Goal: Task Accomplishment & Management: Use online tool/utility

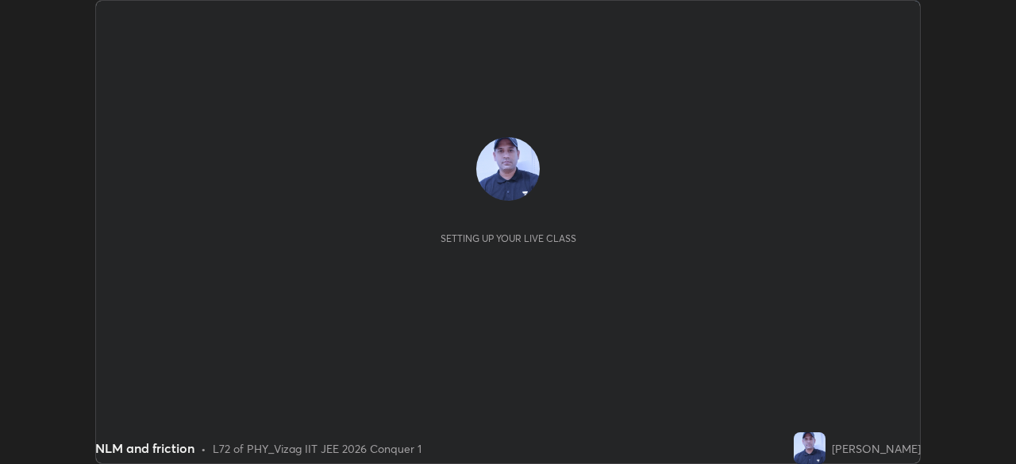
scroll to position [464, 1015]
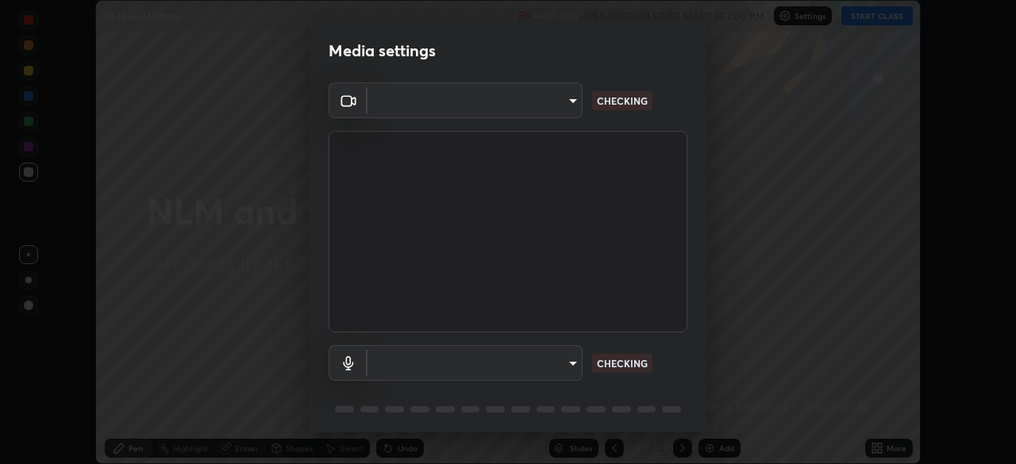
type input "da0c20431b424079349d444c11047d9f3d8fa2bd06c693e6a5e2fece50f7943c"
click at [529, 359] on body "Erase all NLM and friction Recording WAS SCHEDULED TO START AT 2:00 PM Settings…" at bounding box center [508, 232] width 1016 height 464
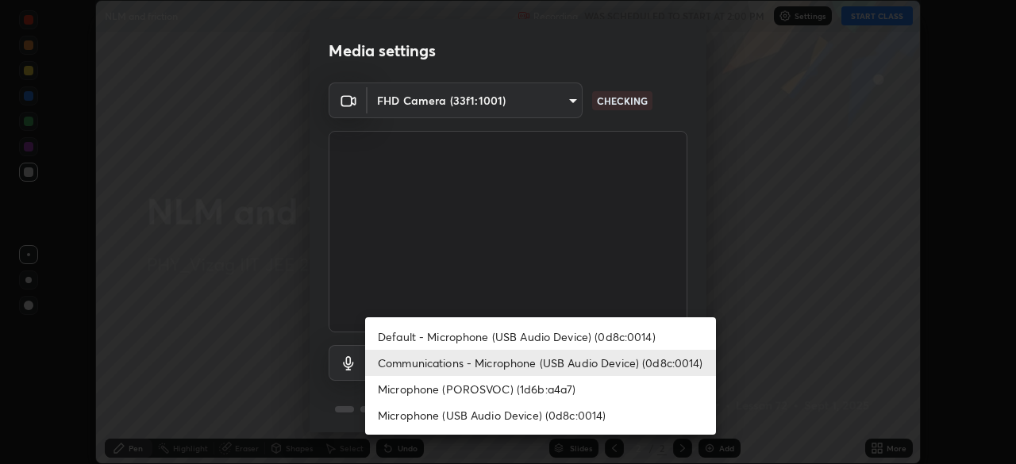
click at [478, 391] on li "Microphone (POROSVOC) (1d6b:a4a7)" at bounding box center [540, 389] width 351 height 26
type input "b66cebb95c1e11d2a4921e936fa2f56bf0442747cf68a73d9fe71ba128f4f41d"
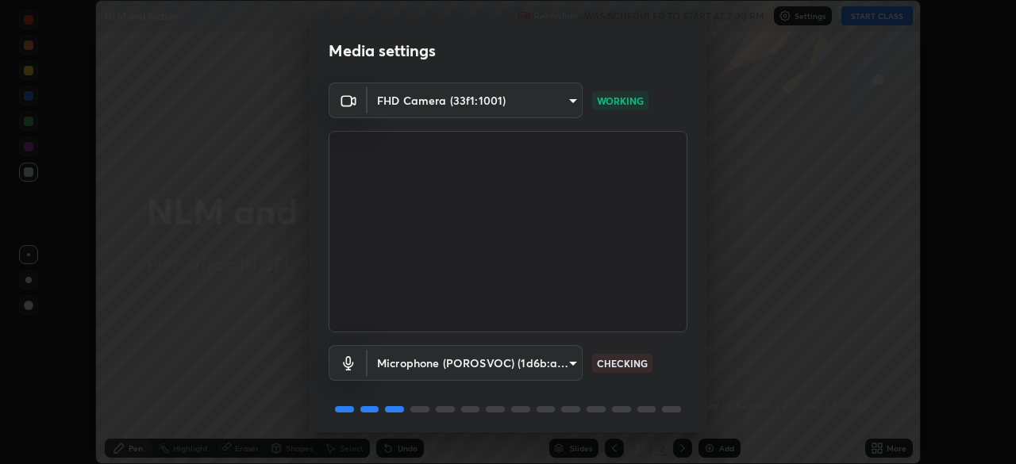
scroll to position [56, 0]
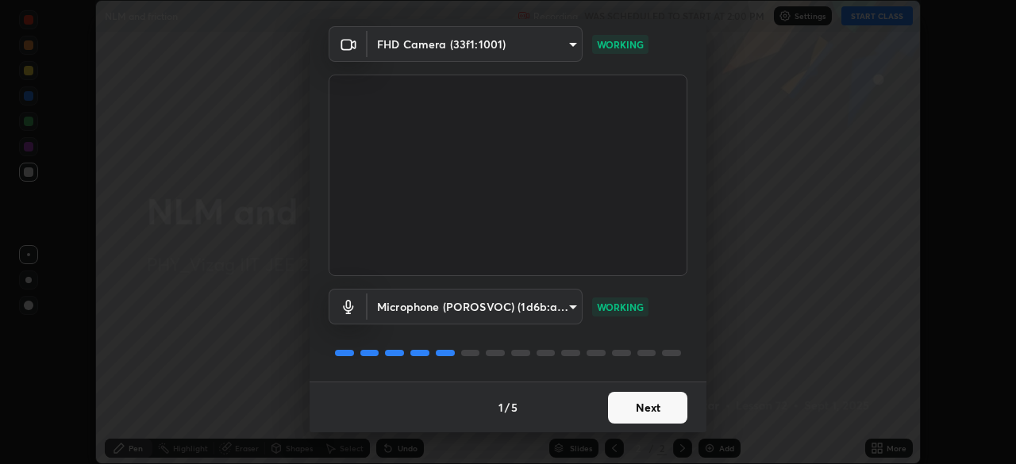
click at [649, 407] on button "Next" at bounding box center [647, 408] width 79 height 32
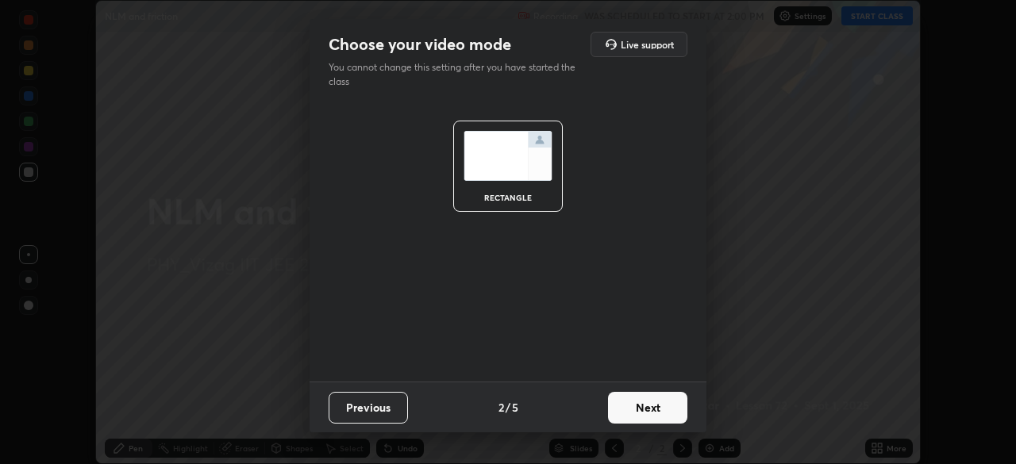
scroll to position [0, 0]
click at [647, 408] on button "Next" at bounding box center [647, 408] width 79 height 32
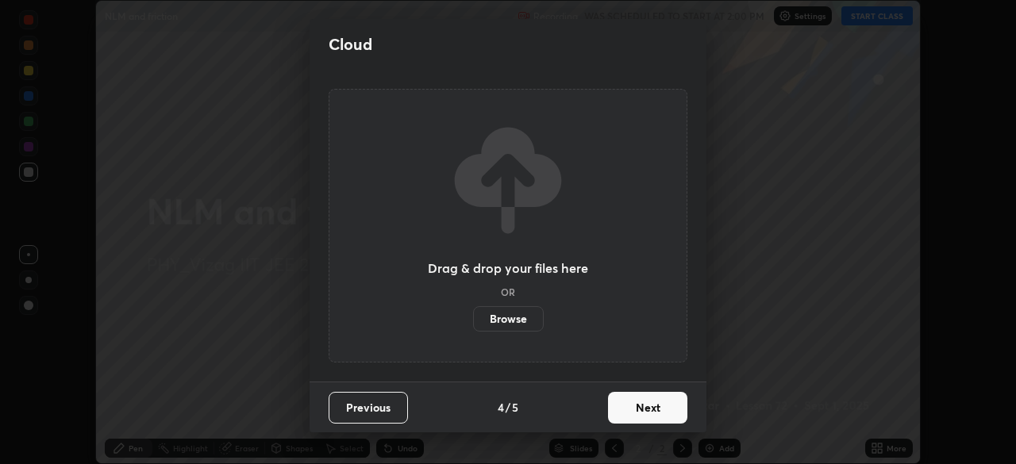
click at [649, 418] on button "Next" at bounding box center [647, 408] width 79 height 32
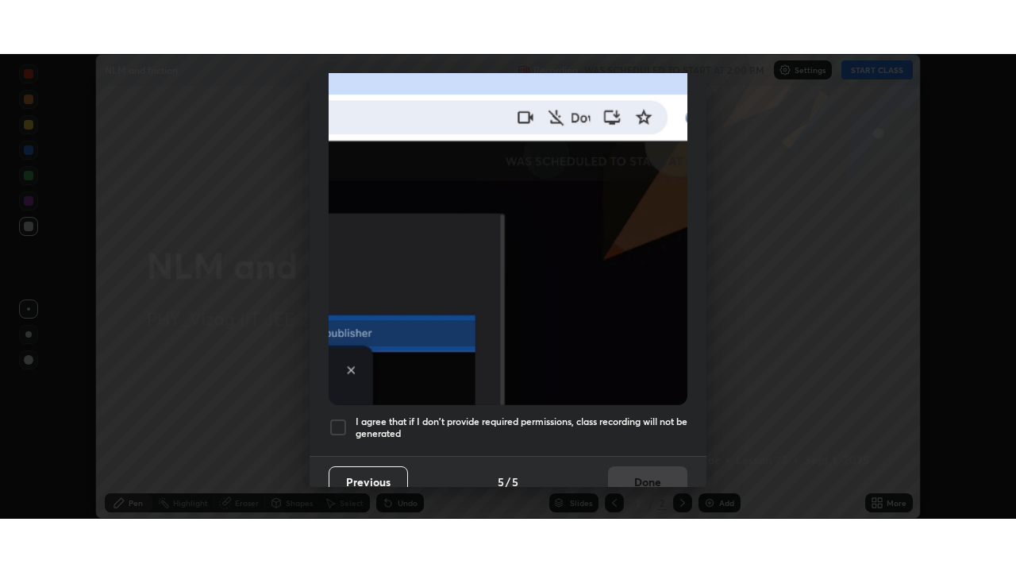
scroll to position [380, 0]
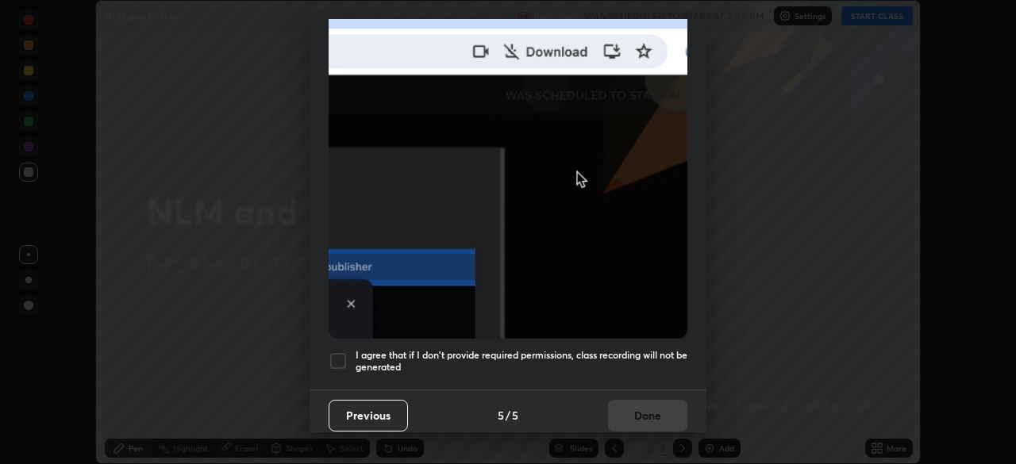
click at [339, 356] on div at bounding box center [338, 361] width 19 height 19
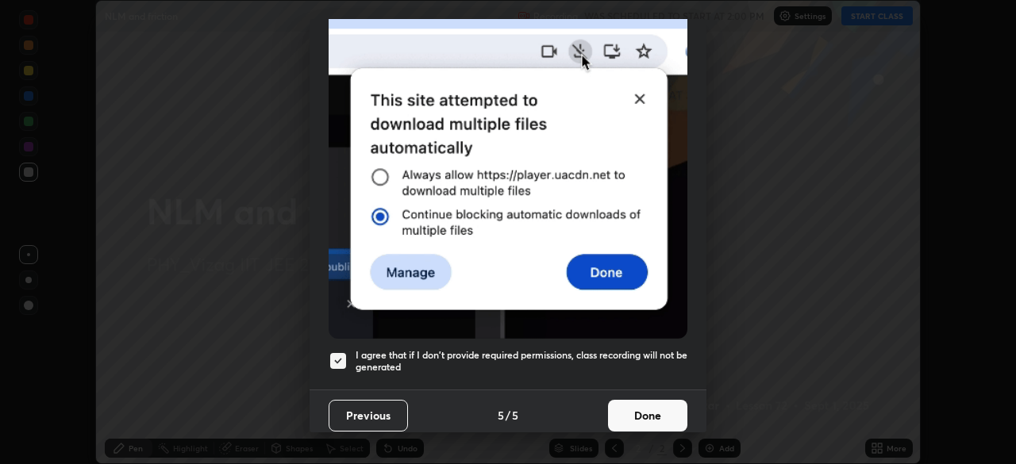
click at [636, 407] on button "Done" at bounding box center [647, 416] width 79 height 32
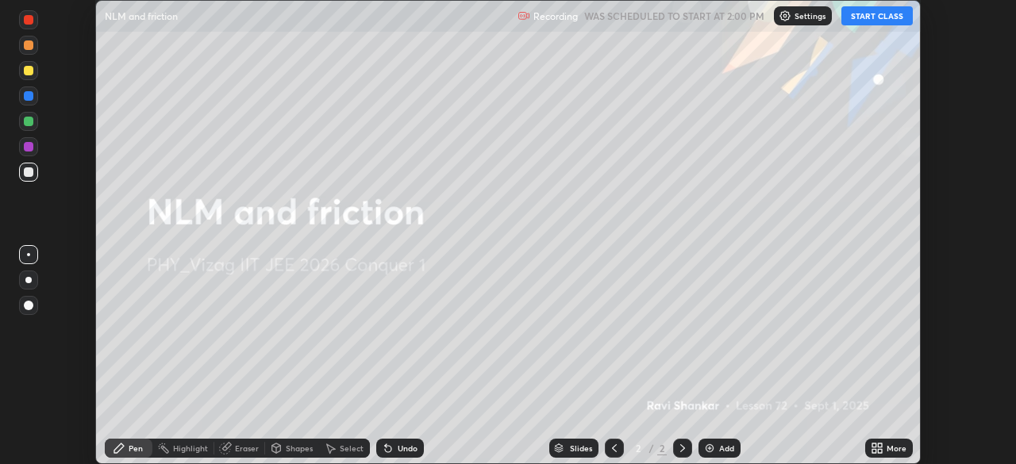
click at [875, 20] on button "START CLASS" at bounding box center [876, 15] width 71 height 19
click at [878, 446] on icon at bounding box center [880, 446] width 4 height 4
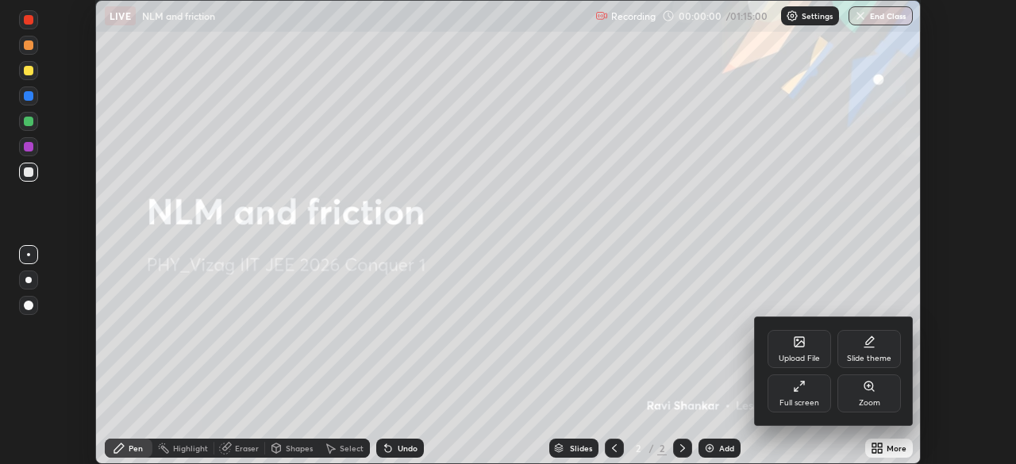
click at [795, 389] on icon at bounding box center [796, 389] width 3 height 3
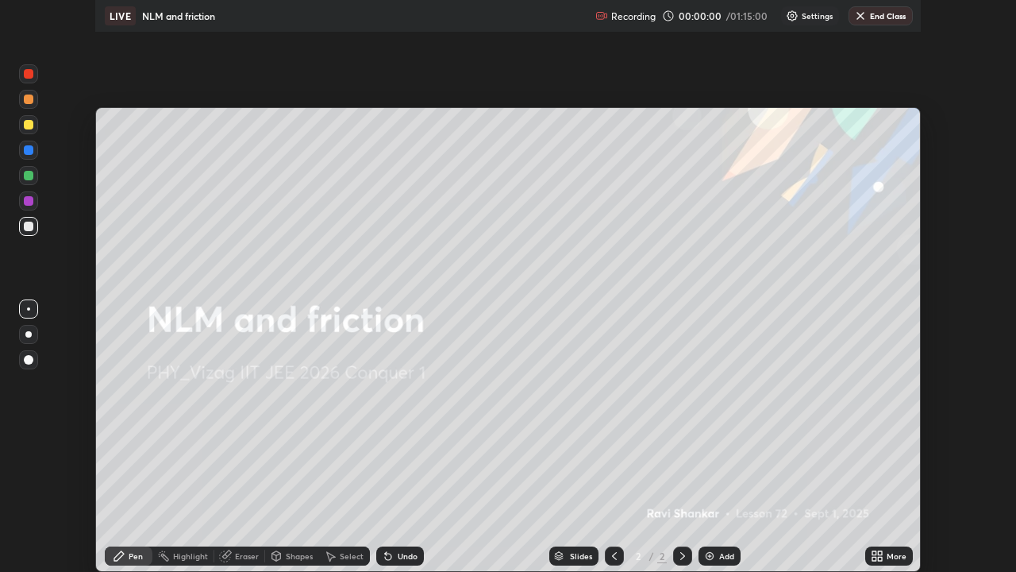
scroll to position [572, 1016]
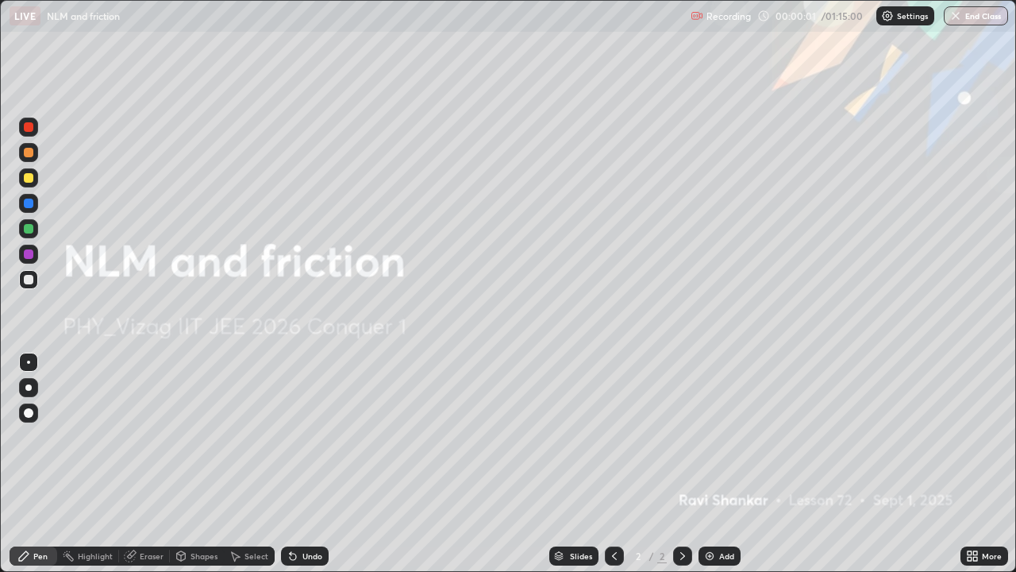
click at [720, 464] on div "Add" at bounding box center [726, 556] width 15 height 8
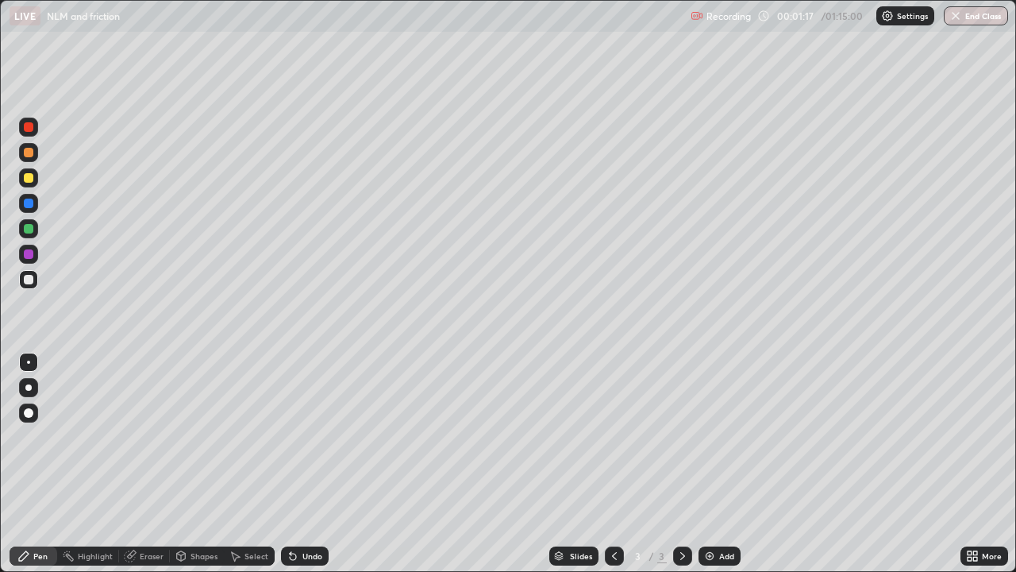
click at [29, 387] on div at bounding box center [28, 387] width 6 height 6
click at [307, 464] on div "Undo" at bounding box center [312, 556] width 20 height 8
click at [308, 464] on div "Undo" at bounding box center [312, 556] width 20 height 8
click at [303, 464] on div "Undo" at bounding box center [312, 556] width 20 height 8
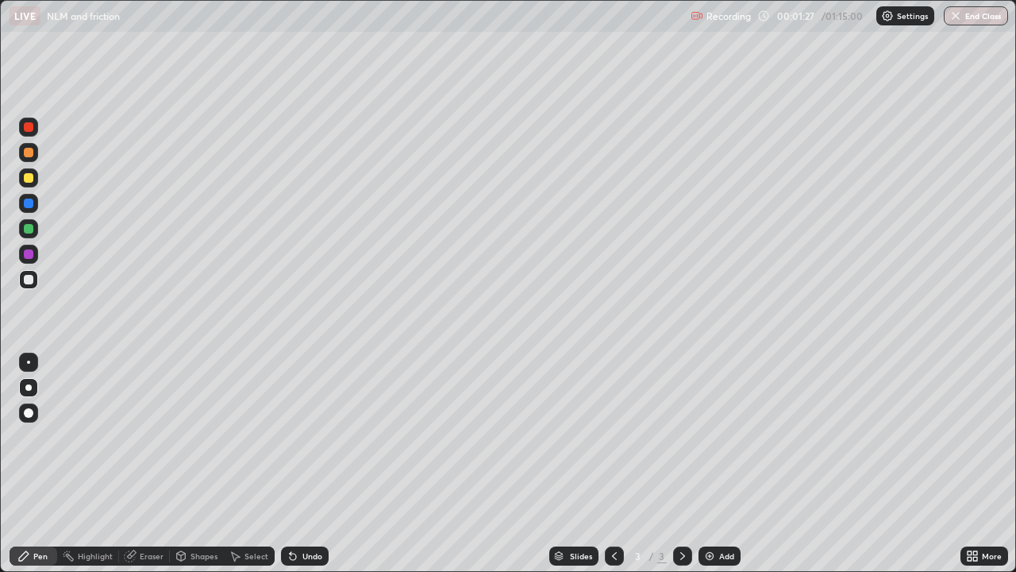
click at [307, 464] on div "Undo" at bounding box center [312, 556] width 20 height 8
click at [294, 464] on icon at bounding box center [293, 556] width 6 height 6
click at [297, 464] on div "Undo" at bounding box center [305, 555] width 48 height 19
click at [302, 464] on div "Undo" at bounding box center [312, 556] width 20 height 8
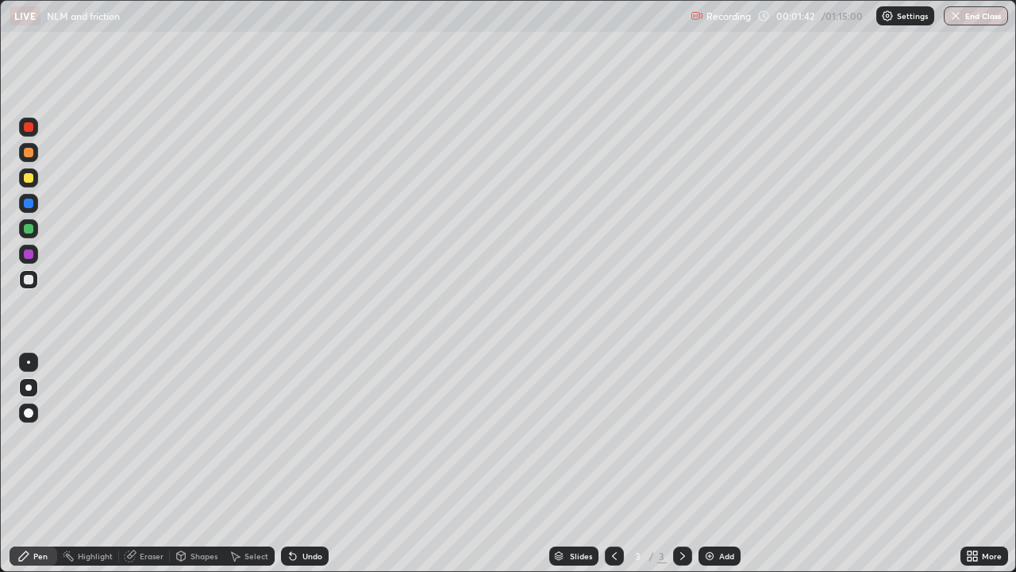
click at [302, 464] on div "Undo" at bounding box center [312, 556] width 20 height 8
click at [303, 464] on div "Undo" at bounding box center [312, 556] width 20 height 8
click at [302, 464] on div "Undo" at bounding box center [312, 556] width 20 height 8
click at [298, 464] on div "Undo" at bounding box center [305, 555] width 48 height 19
click at [300, 464] on div "Undo" at bounding box center [305, 555] width 48 height 19
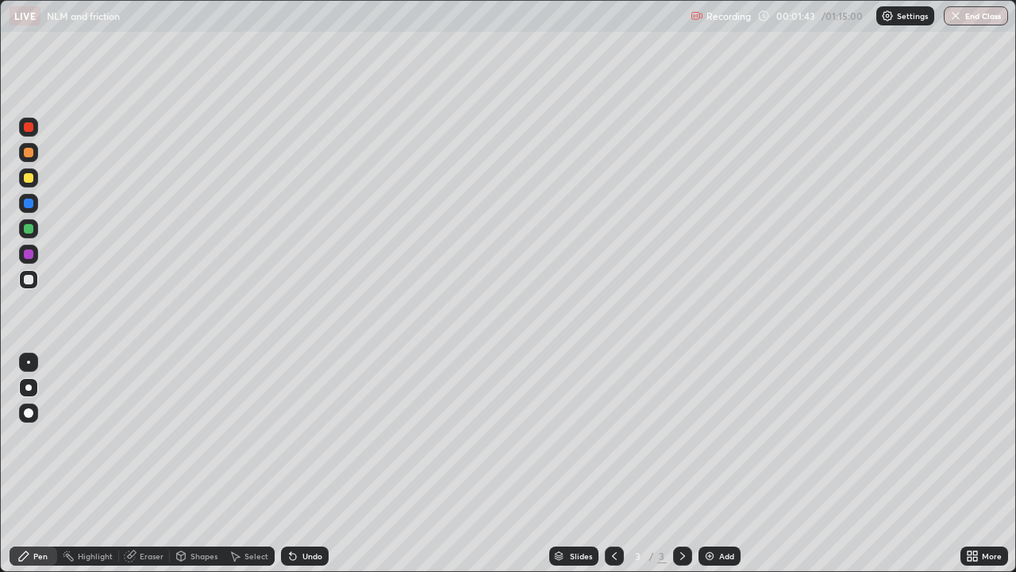
click at [308, 464] on div "Undo" at bounding box center [312, 556] width 20 height 8
click at [307, 464] on div "Undo" at bounding box center [312, 556] width 20 height 8
click at [304, 464] on div "Undo" at bounding box center [312, 556] width 20 height 8
click at [303, 464] on div "Undo" at bounding box center [305, 555] width 48 height 19
click at [302, 464] on div "Undo" at bounding box center [305, 555] width 48 height 19
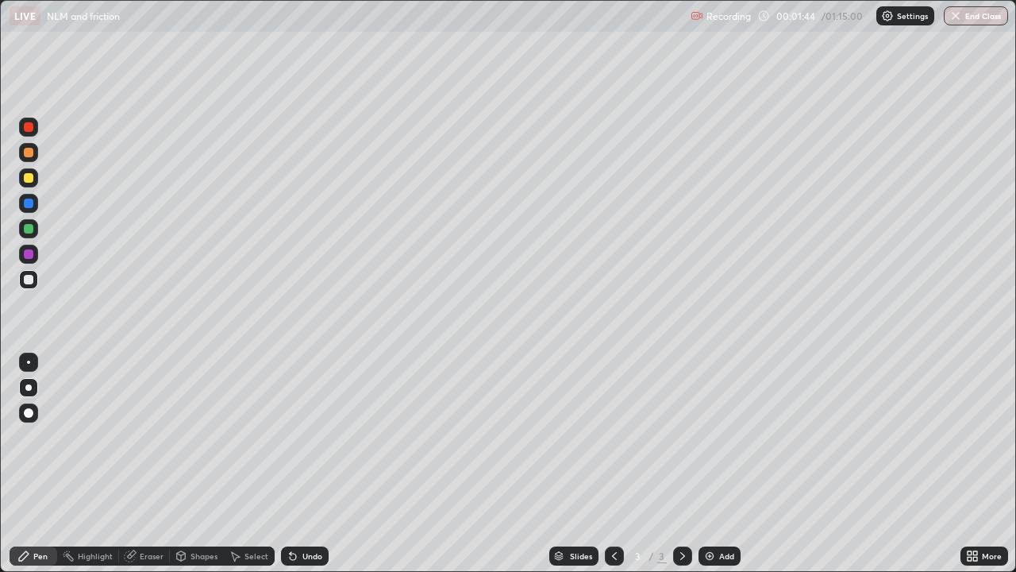
click at [302, 464] on div "Undo" at bounding box center [312, 556] width 20 height 8
click at [29, 179] on div at bounding box center [29, 178] width 10 height 10
click at [32, 155] on div at bounding box center [29, 153] width 10 height 10
click at [192, 464] on div "Shapes" at bounding box center [204, 556] width 27 height 8
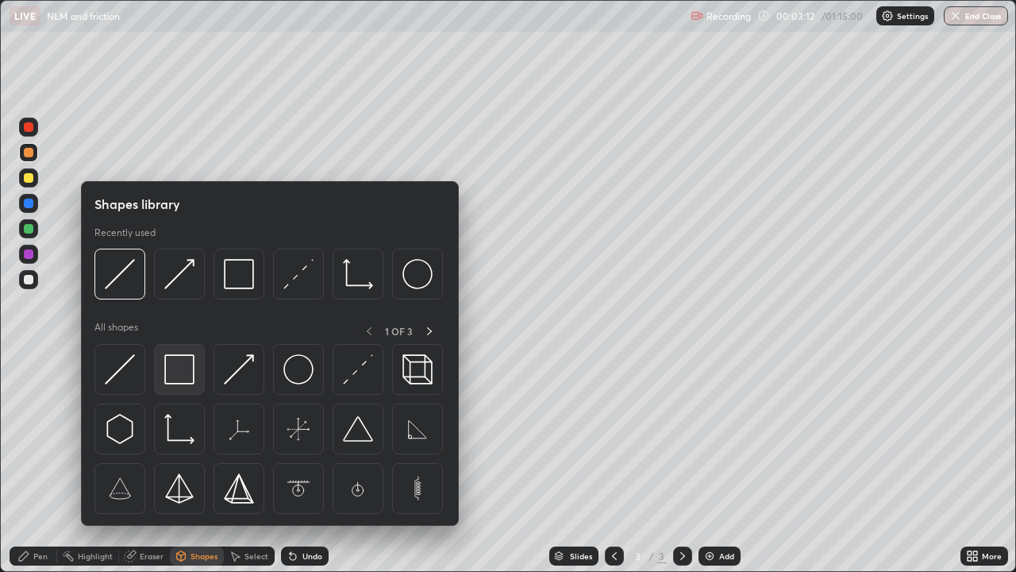
click at [177, 373] on img at bounding box center [179, 369] width 30 height 30
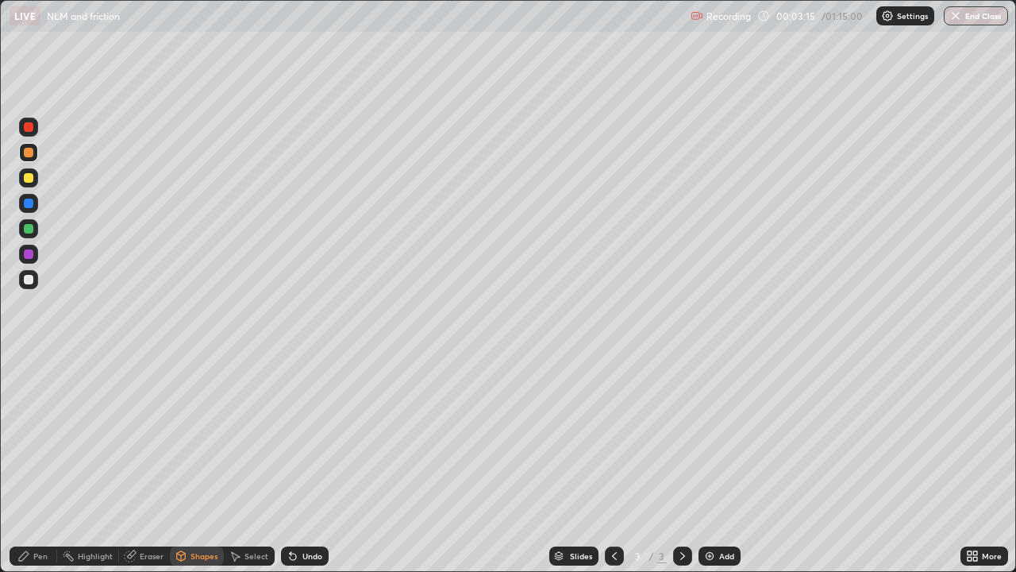
click at [197, 464] on div "Shapes" at bounding box center [204, 556] width 27 height 8
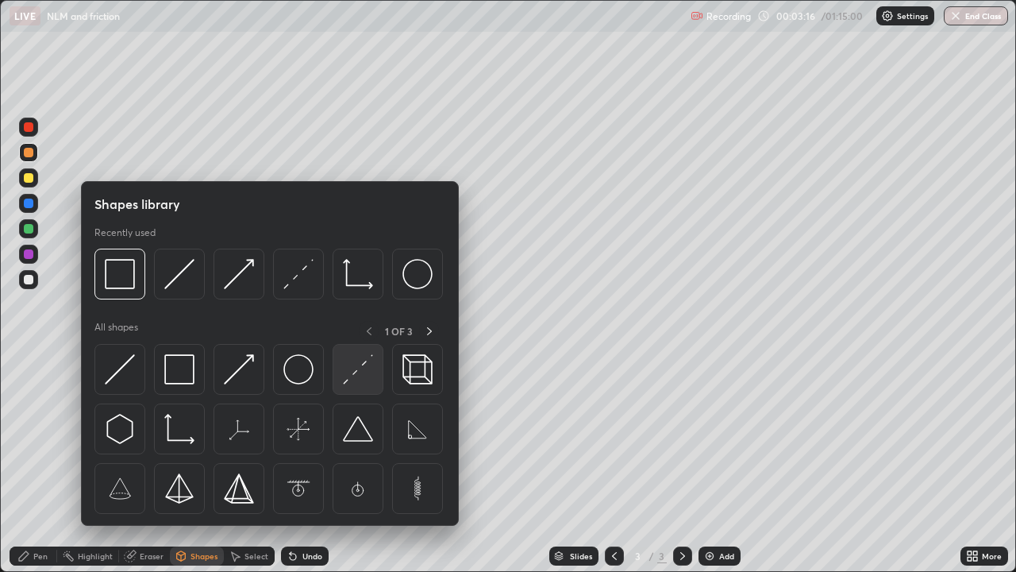
click at [347, 370] on img at bounding box center [358, 369] width 30 height 30
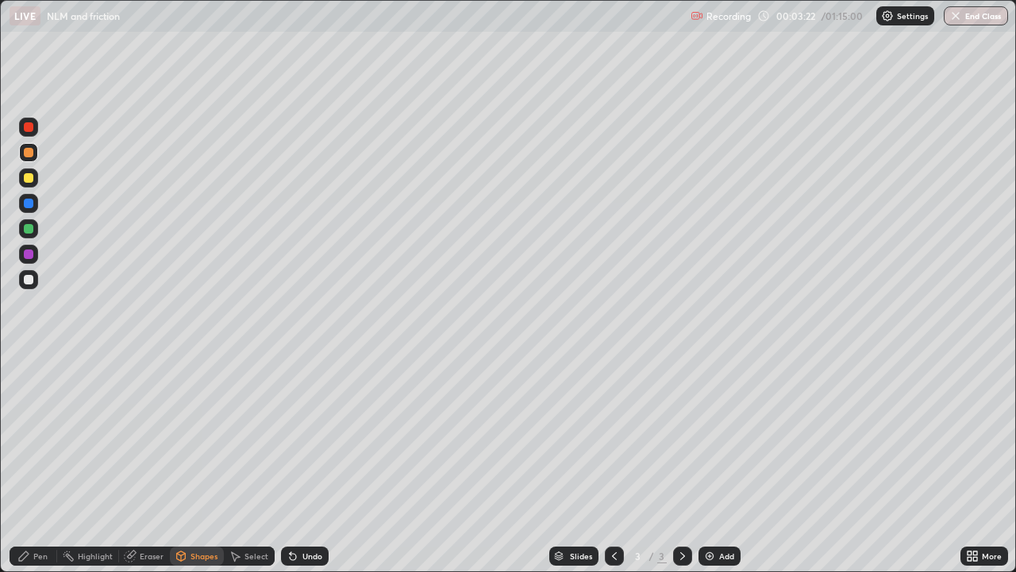
click at [146, 464] on div "Eraser" at bounding box center [152, 556] width 24 height 8
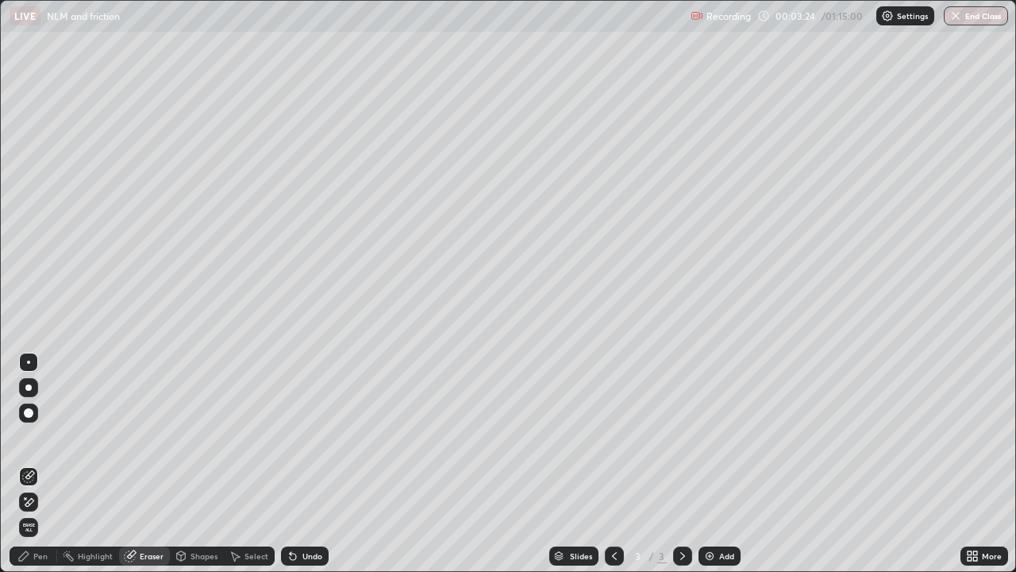
click at [26, 464] on icon at bounding box center [24, 556] width 10 height 10
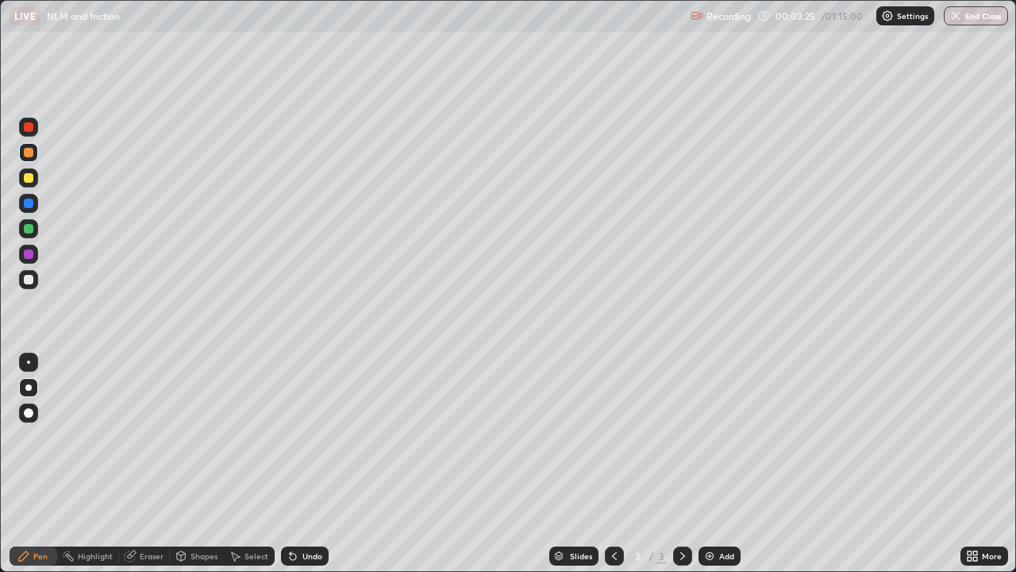
click at [34, 279] on div at bounding box center [28, 279] width 19 height 19
click at [193, 464] on div "Shapes" at bounding box center [204, 556] width 27 height 8
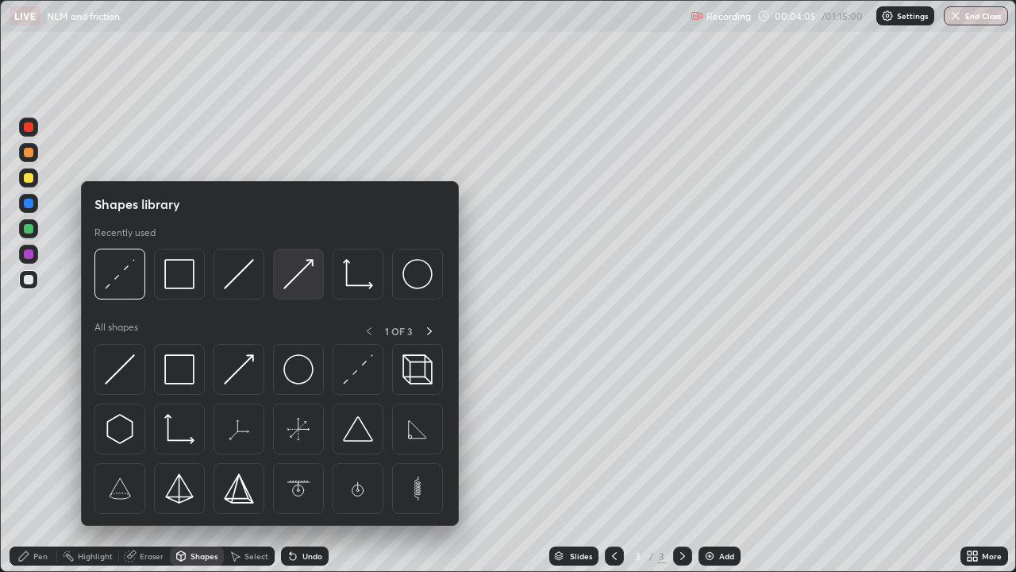
click at [302, 274] on img at bounding box center [298, 274] width 30 height 30
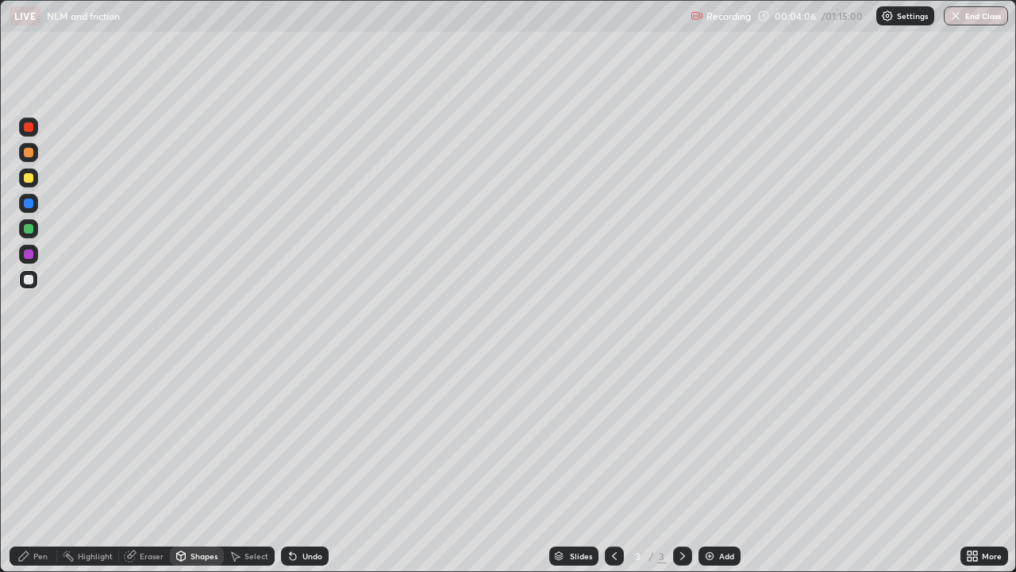
click at [27, 177] on div at bounding box center [29, 178] width 10 height 10
click at [39, 464] on div "Pen" at bounding box center [40, 556] width 14 height 8
click at [307, 464] on div "Undo" at bounding box center [312, 556] width 20 height 8
click at [202, 464] on div "Shapes" at bounding box center [204, 556] width 27 height 8
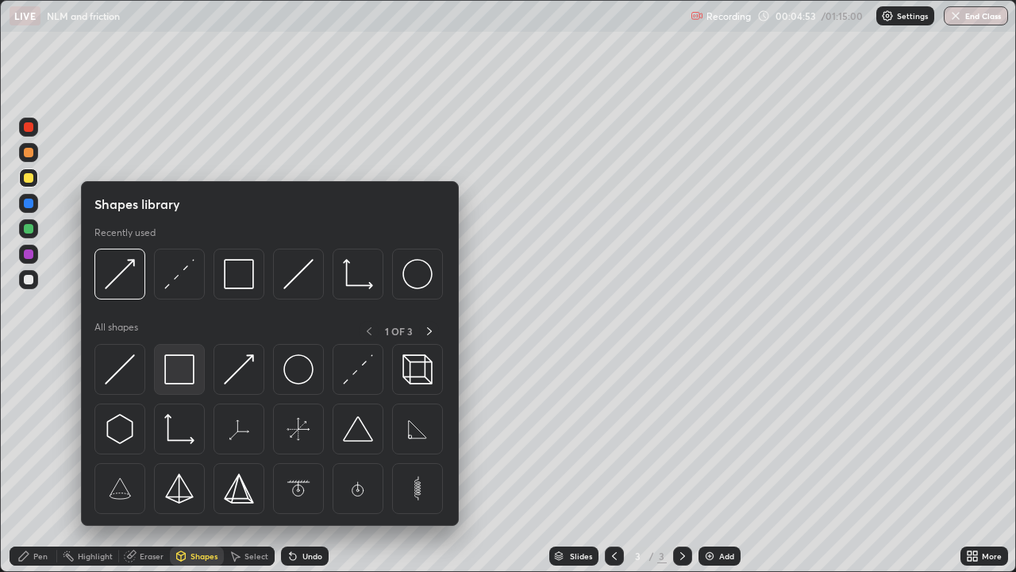
click at [184, 379] on img at bounding box center [179, 369] width 30 height 30
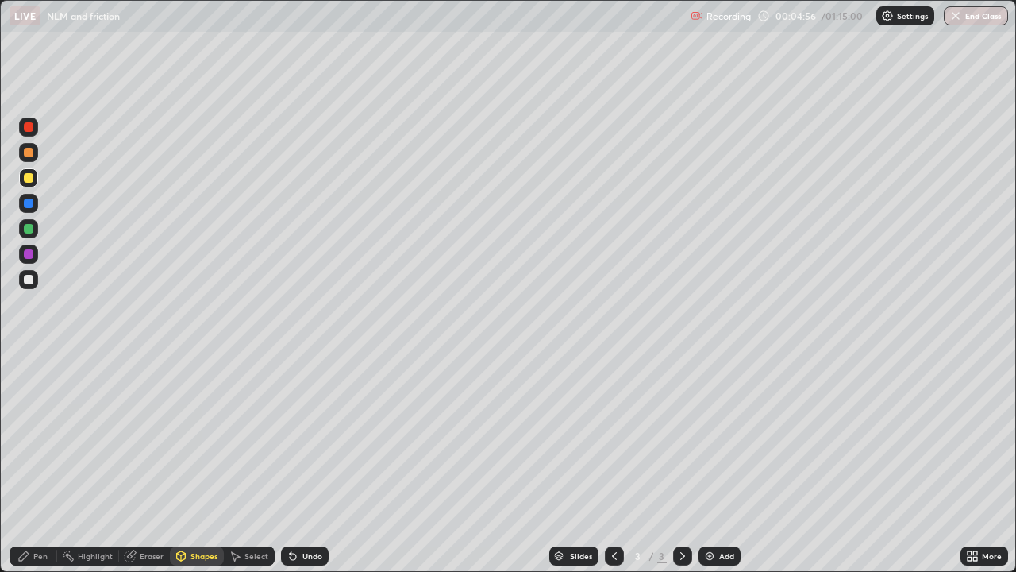
click at [197, 464] on div "Shapes" at bounding box center [197, 555] width 54 height 19
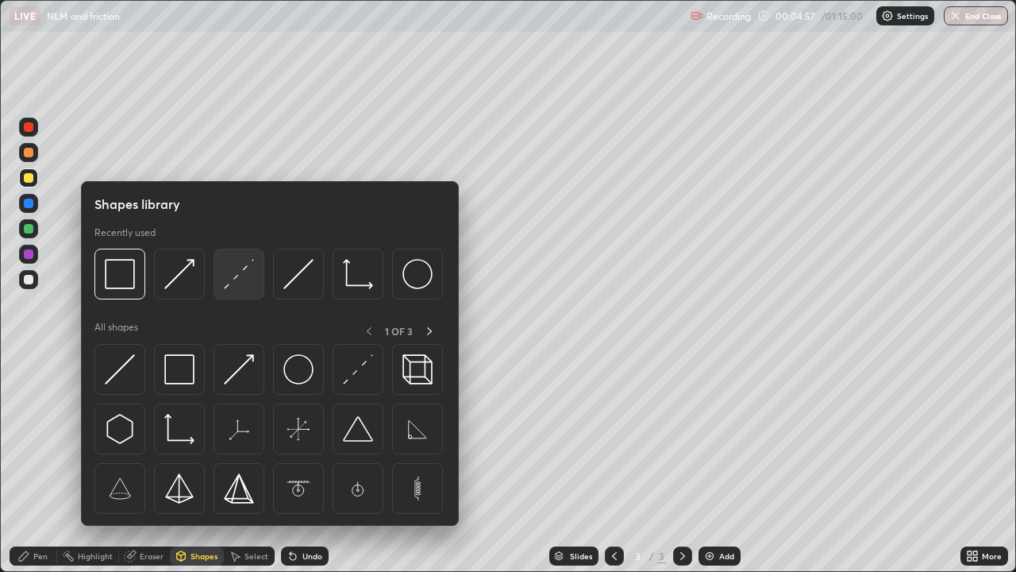
click at [238, 279] on img at bounding box center [239, 274] width 30 height 30
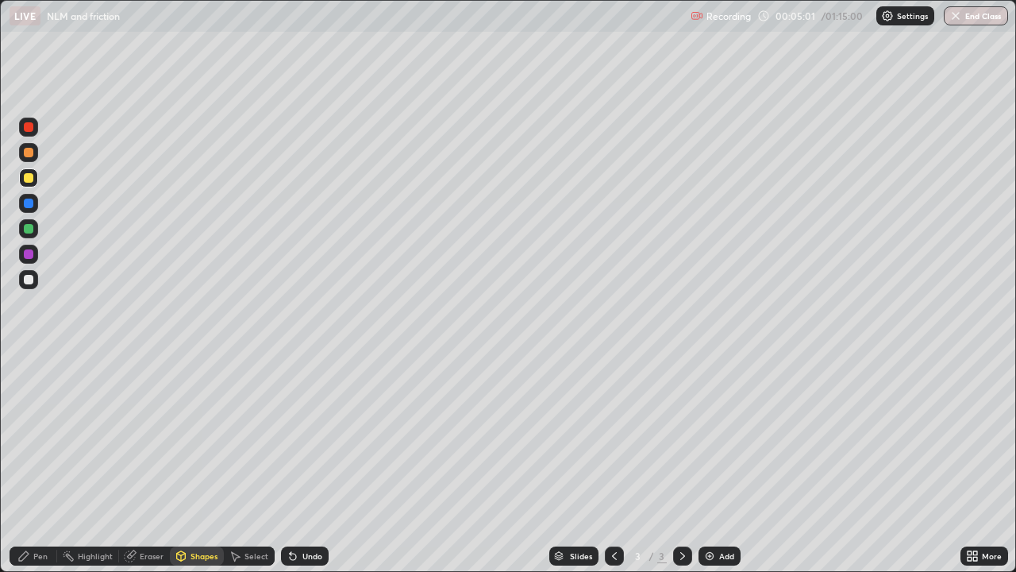
click at [43, 464] on div "Pen" at bounding box center [40, 556] width 14 height 8
click at [37, 283] on div at bounding box center [28, 279] width 19 height 19
click at [719, 464] on div "Add" at bounding box center [726, 556] width 15 height 8
click at [194, 464] on div "Shapes" at bounding box center [204, 556] width 27 height 8
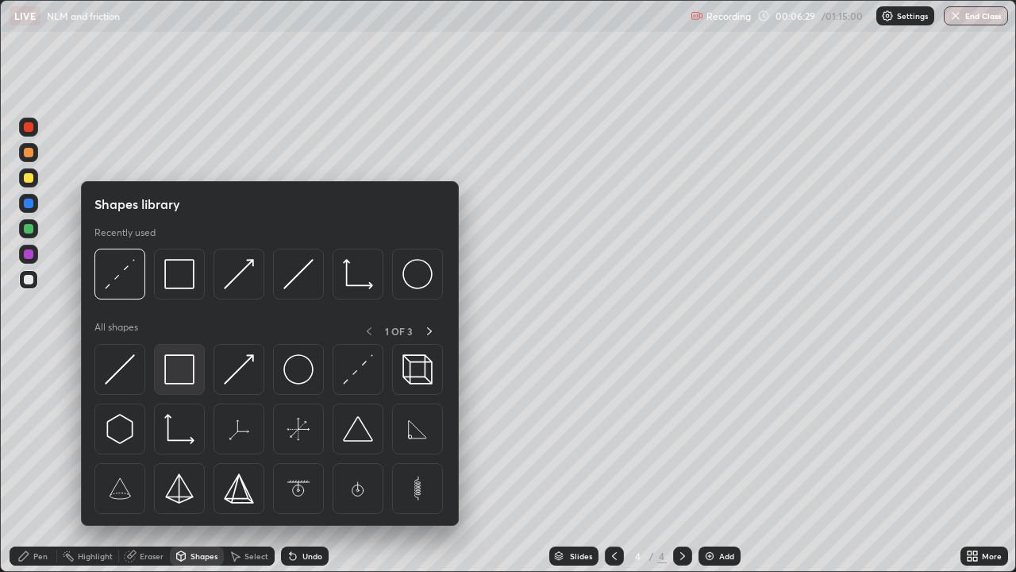
click at [187, 375] on img at bounding box center [179, 369] width 30 height 30
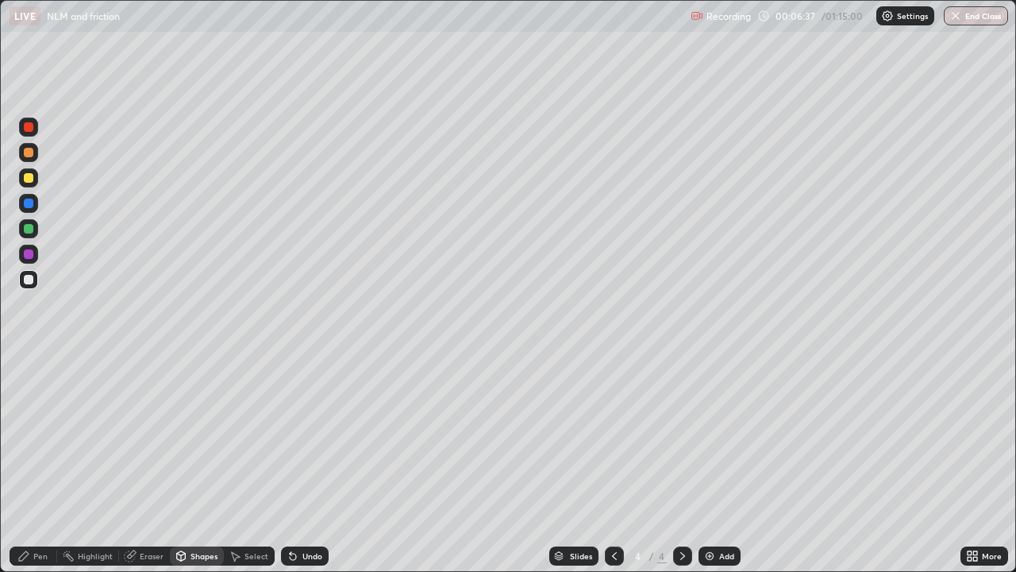
click at [202, 464] on div "Shapes" at bounding box center [204, 556] width 27 height 8
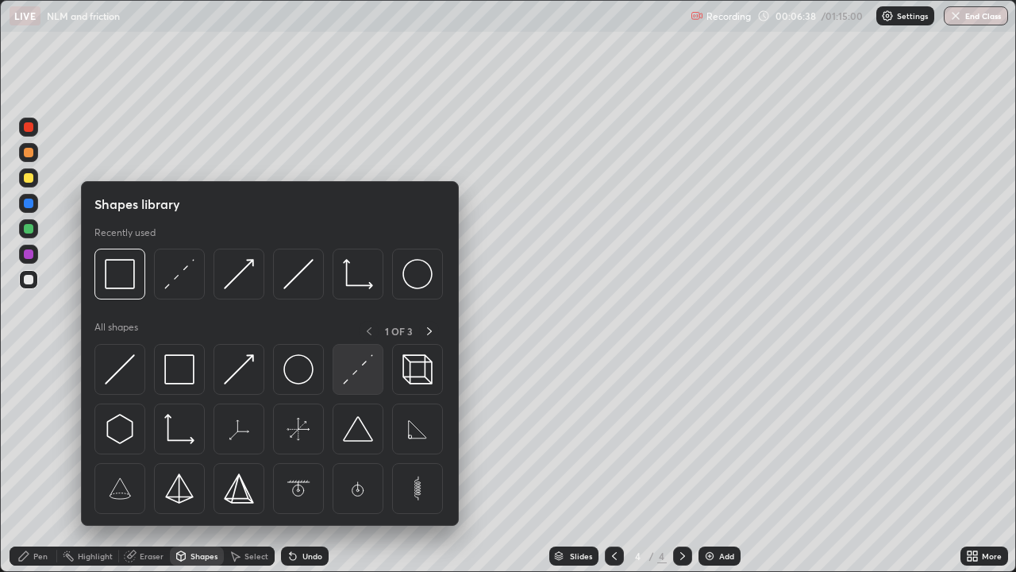
click at [353, 375] on img at bounding box center [358, 369] width 30 height 30
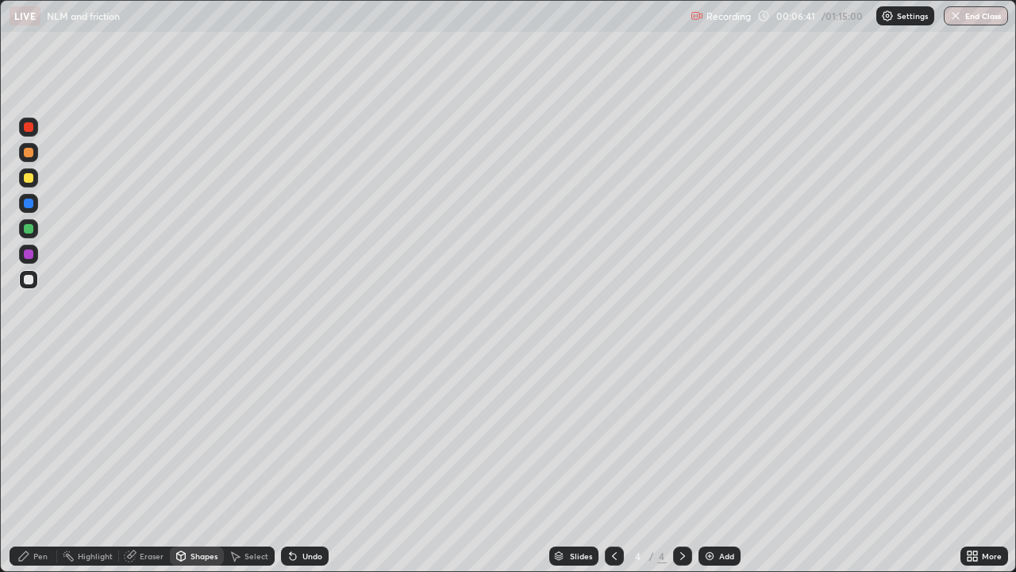
click at [191, 464] on div "Shapes" at bounding box center [204, 556] width 27 height 8
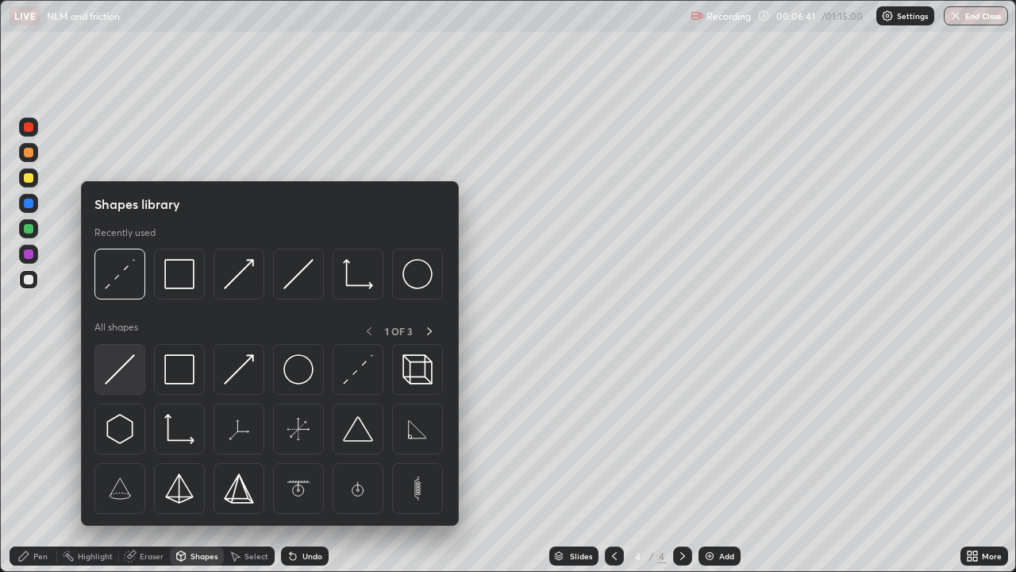
click at [123, 375] on img at bounding box center [120, 369] width 30 height 30
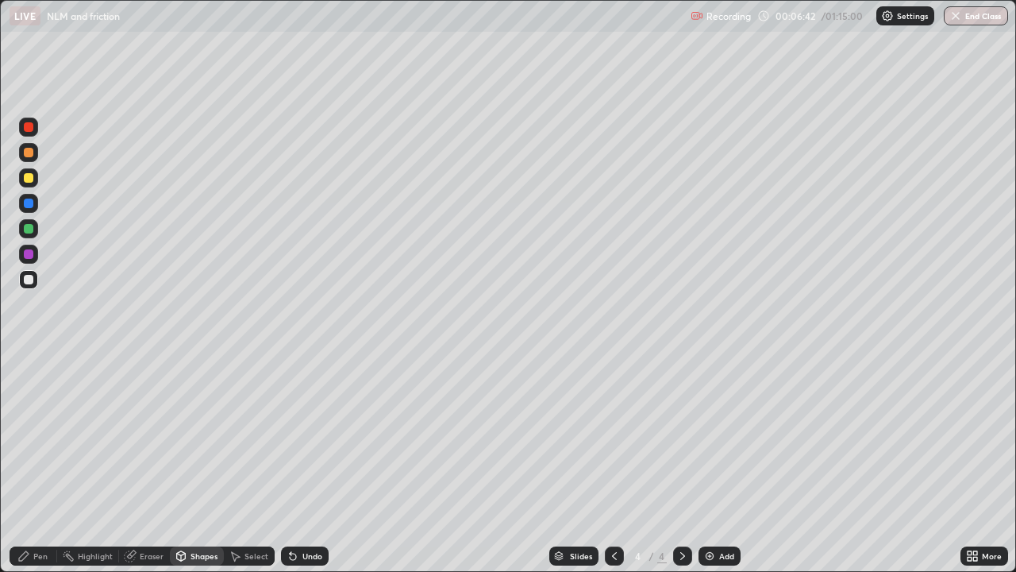
click at [26, 226] on div at bounding box center [29, 229] width 10 height 10
click at [37, 464] on div "Pen" at bounding box center [40, 556] width 14 height 8
click at [29, 279] on div at bounding box center [29, 280] width 10 height 10
click at [31, 174] on div at bounding box center [29, 178] width 10 height 10
click at [725, 464] on div "Add" at bounding box center [726, 556] width 15 height 8
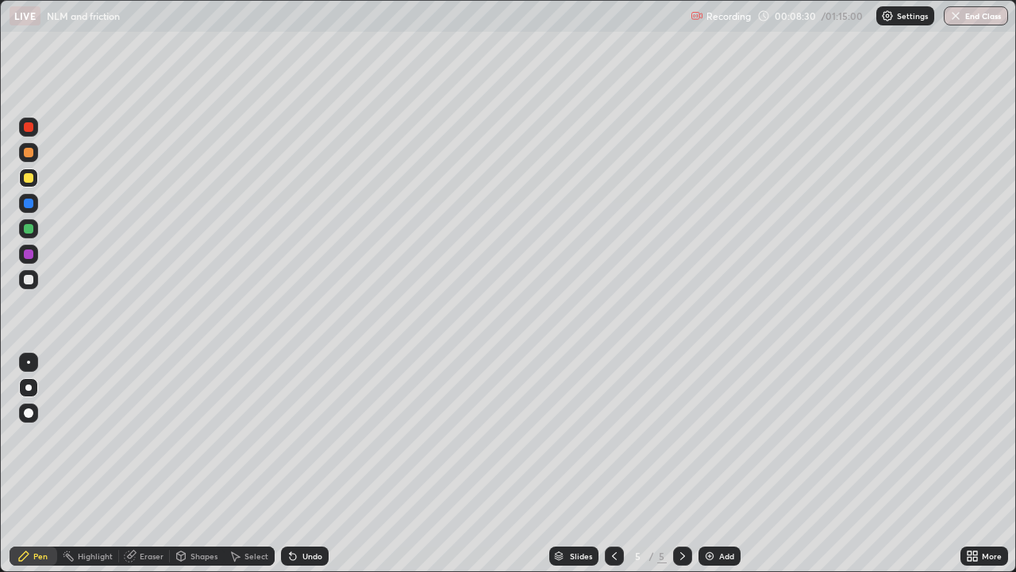
click at [195, 464] on div "Shapes" at bounding box center [204, 556] width 27 height 8
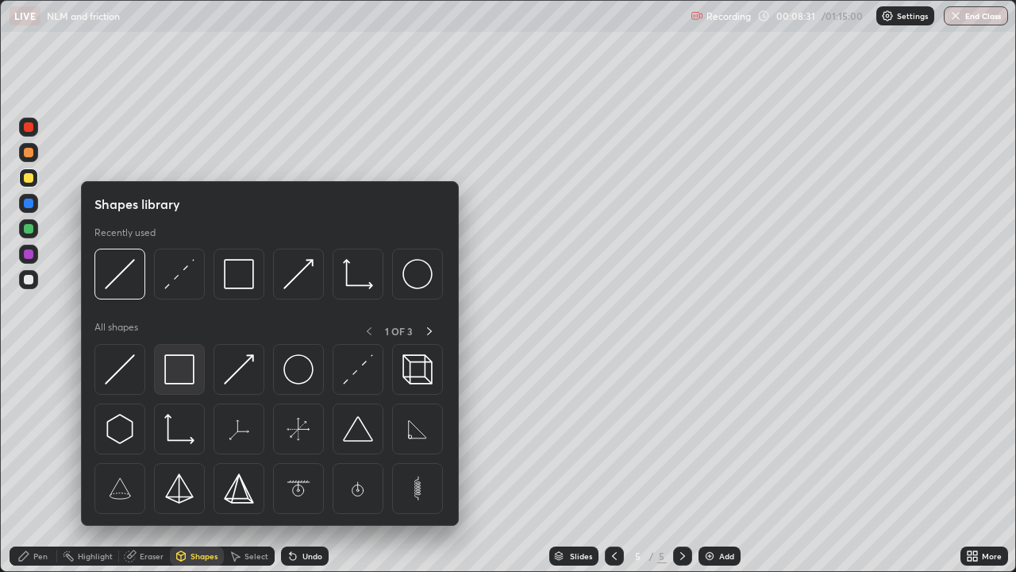
click at [183, 375] on img at bounding box center [179, 369] width 30 height 30
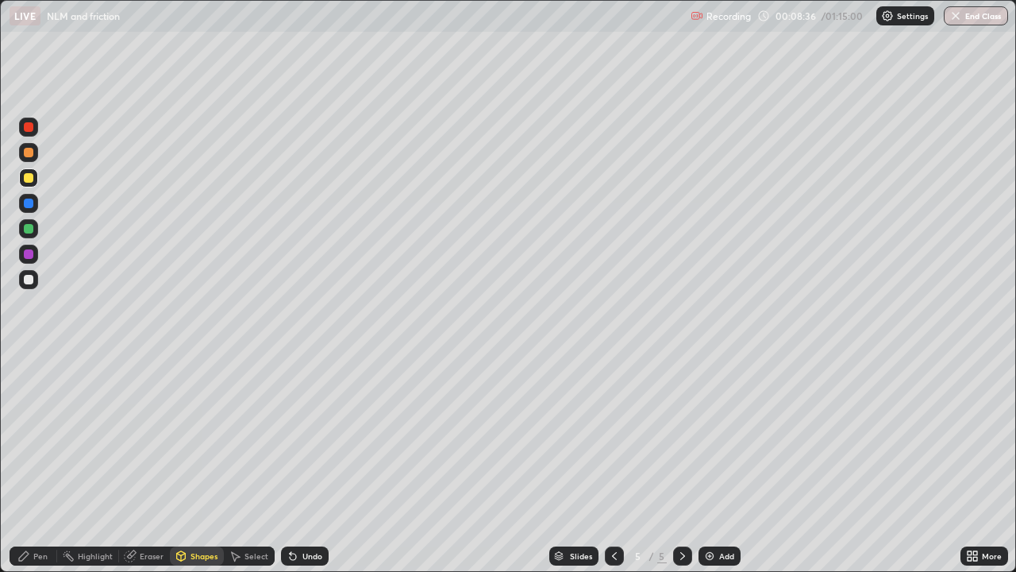
click at [150, 464] on div "Eraser" at bounding box center [152, 556] width 24 height 8
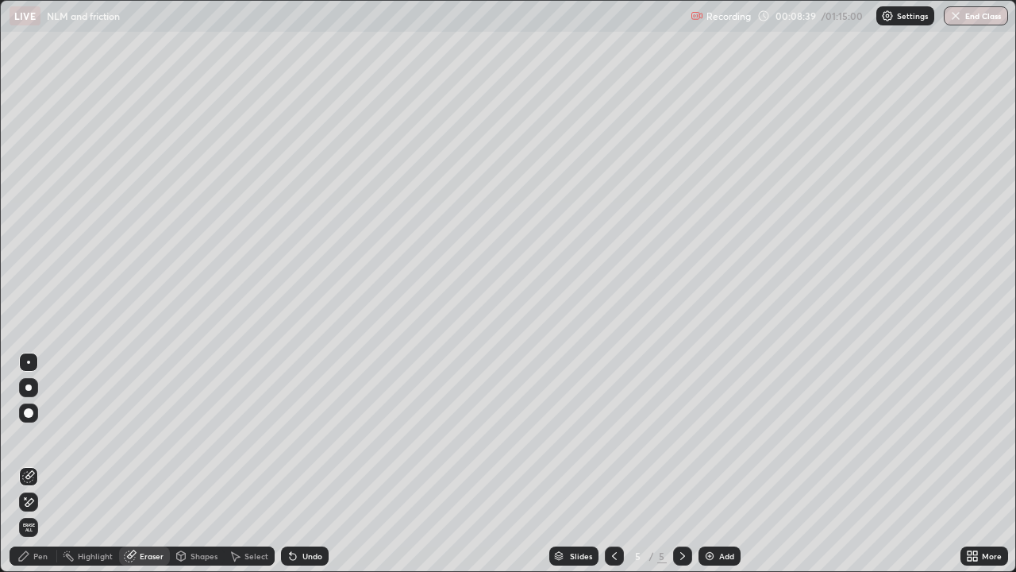
click at [189, 464] on div "Shapes" at bounding box center [197, 555] width 54 height 19
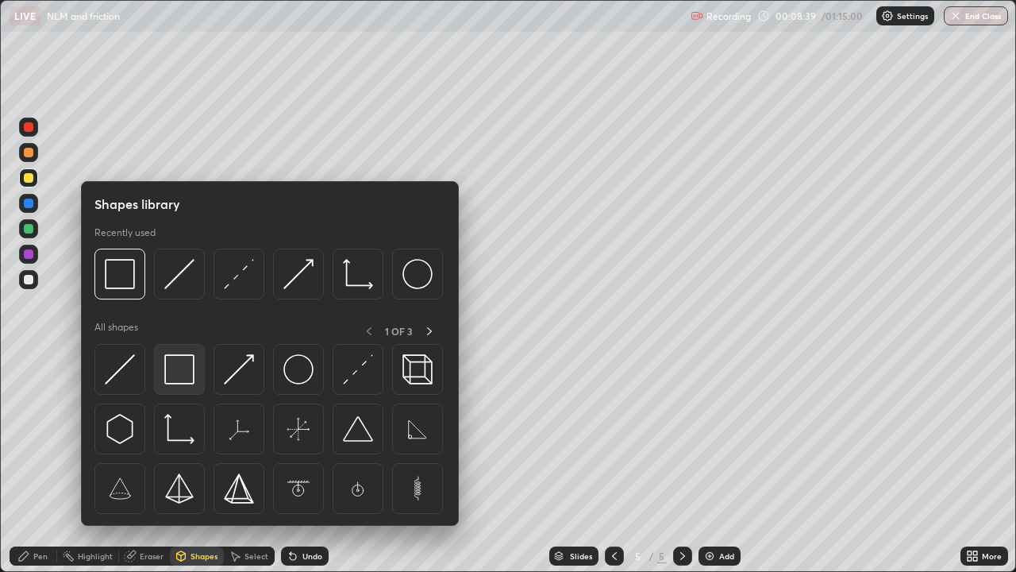
click at [184, 380] on img at bounding box center [179, 369] width 30 height 30
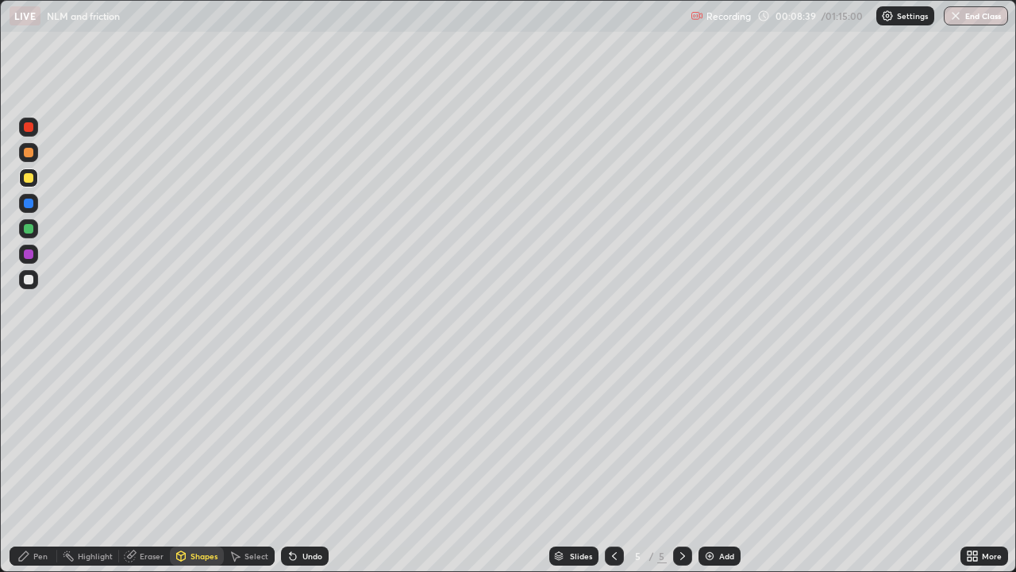
click at [29, 280] on div at bounding box center [29, 280] width 10 height 10
click at [192, 464] on div "Shapes" at bounding box center [197, 555] width 54 height 19
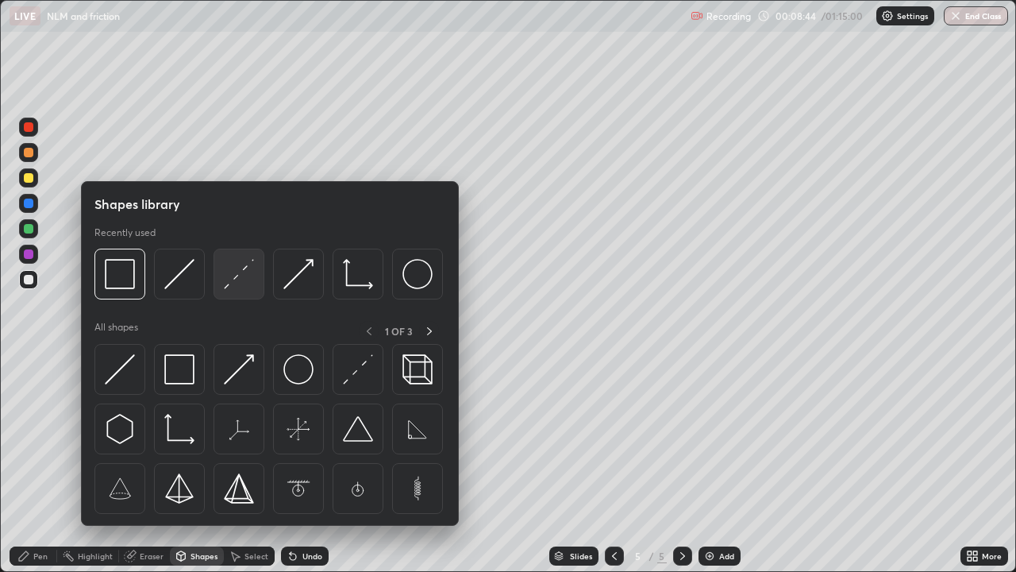
click at [241, 277] on img at bounding box center [239, 274] width 30 height 30
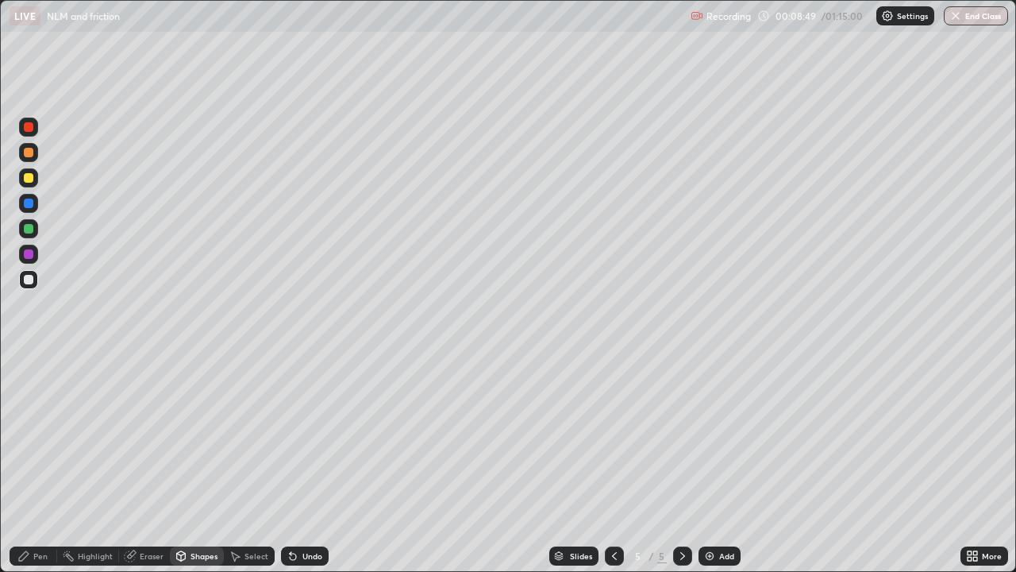
click at [30, 464] on icon at bounding box center [23, 555] width 13 height 13
click at [30, 201] on div at bounding box center [29, 203] width 10 height 10
click at [146, 464] on div "Eraser" at bounding box center [152, 556] width 24 height 8
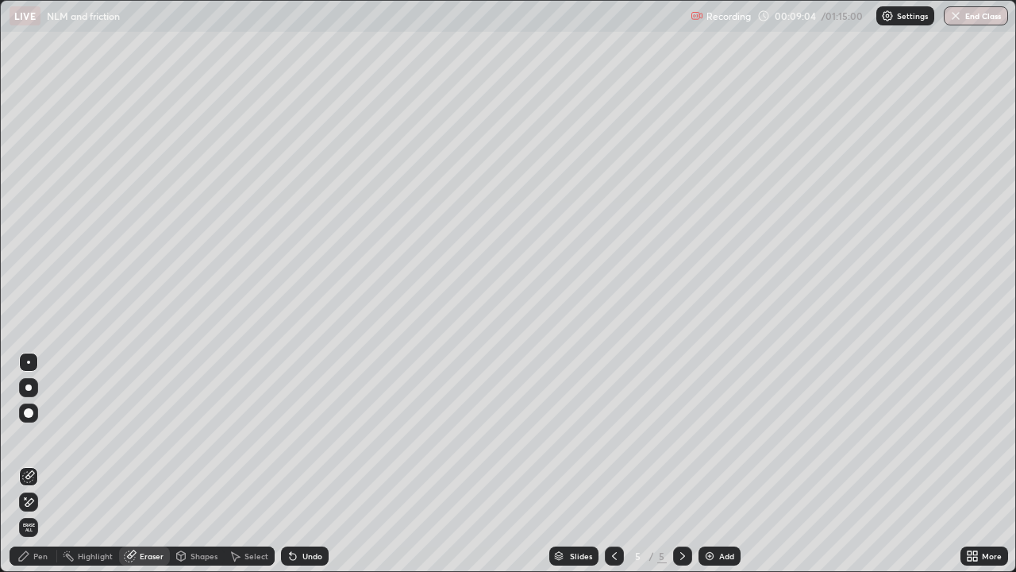
click at [196, 464] on div "Shapes" at bounding box center [204, 556] width 27 height 8
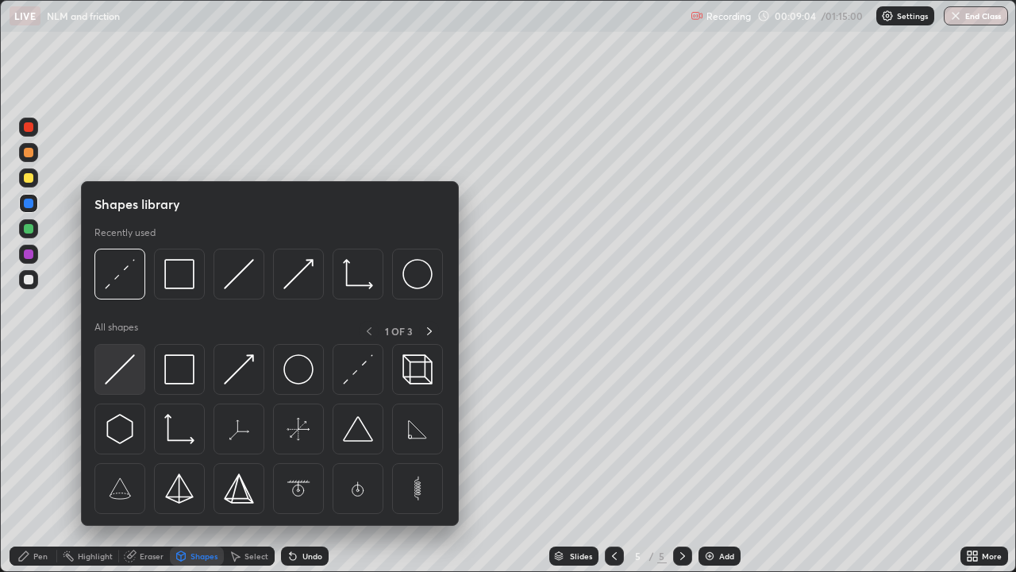
click at [129, 372] on img at bounding box center [120, 369] width 30 height 30
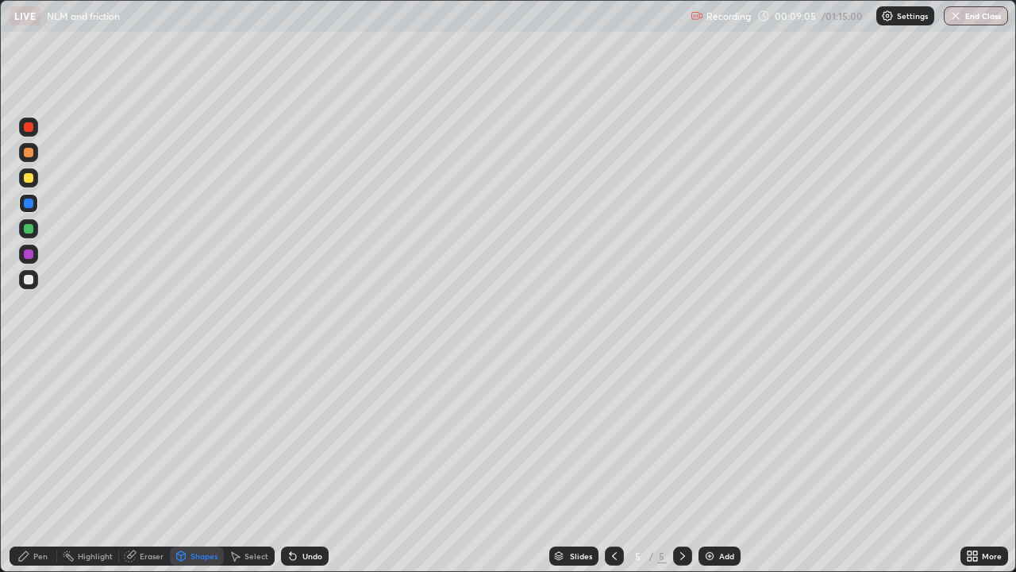
click at [32, 158] on div at bounding box center [28, 152] width 19 height 19
click at [193, 464] on div "Shapes" at bounding box center [204, 556] width 27 height 8
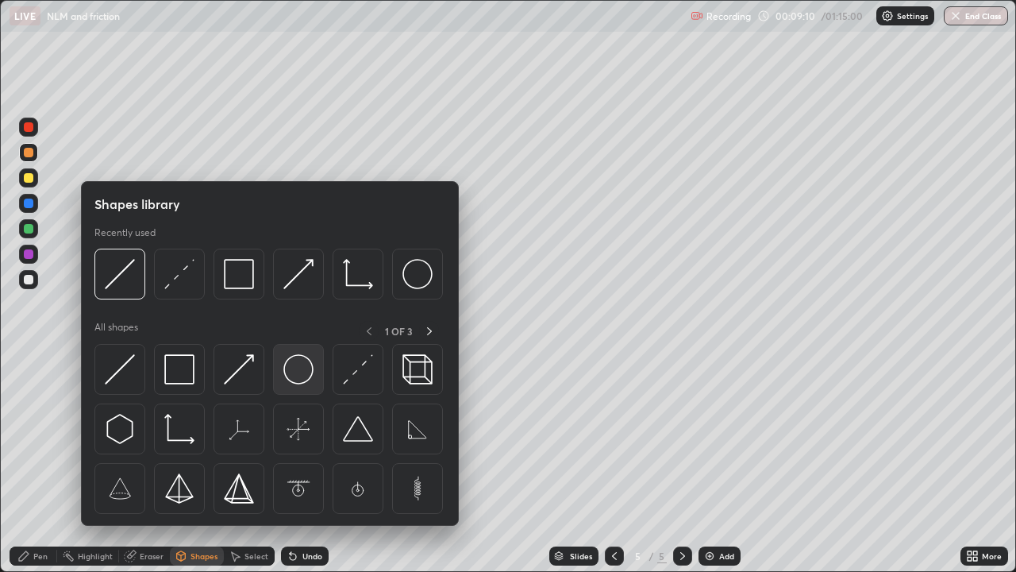
click at [298, 368] on img at bounding box center [298, 369] width 30 height 30
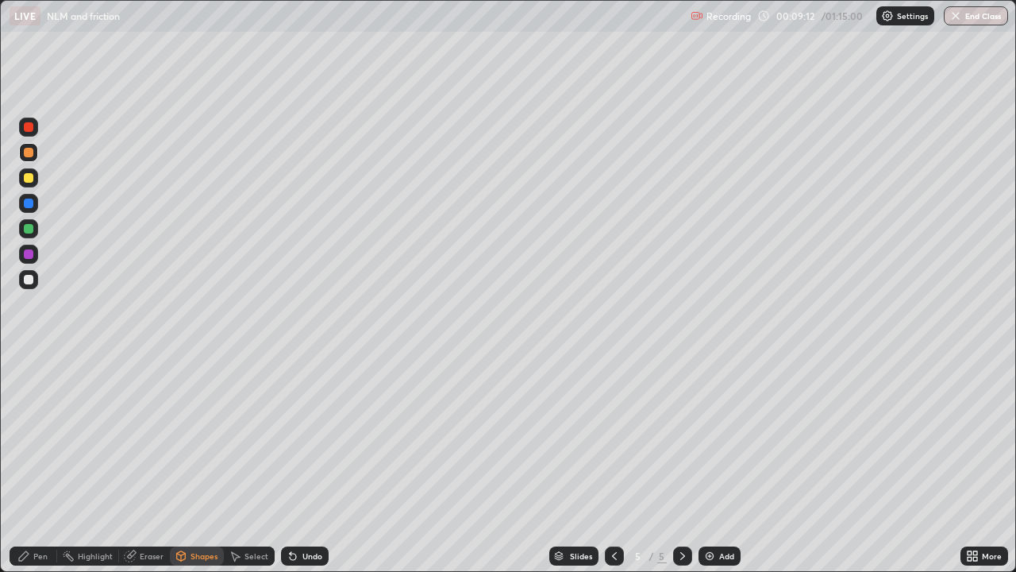
click at [194, 464] on div "Shapes" at bounding box center [204, 556] width 27 height 8
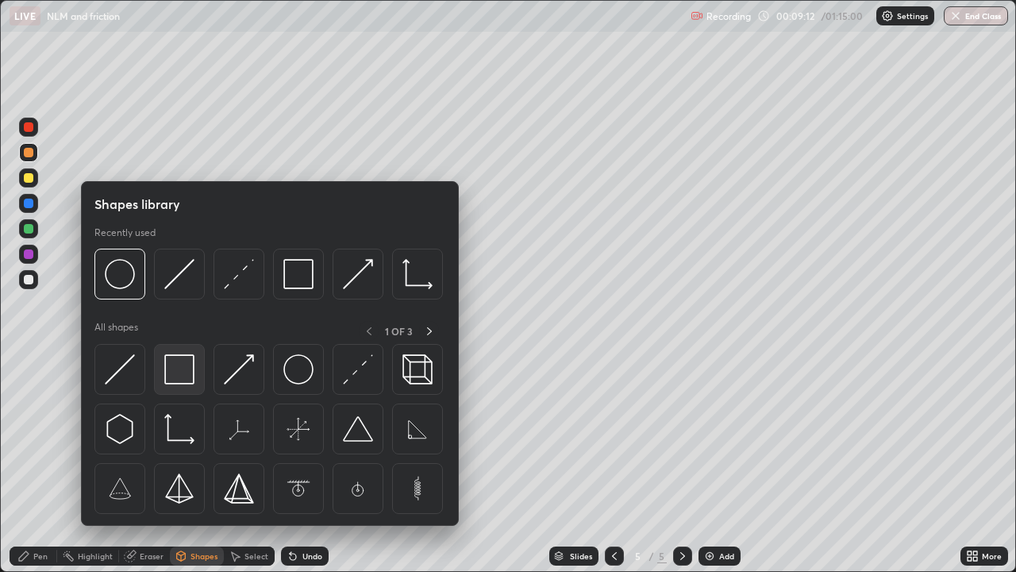
click at [183, 379] on img at bounding box center [179, 369] width 30 height 30
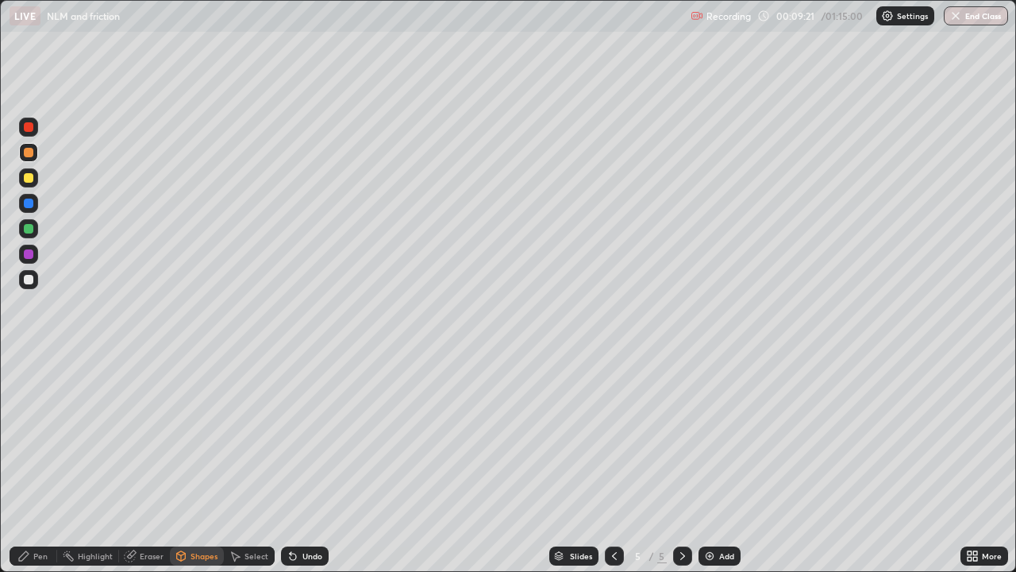
click at [37, 464] on div "Pen" at bounding box center [40, 556] width 14 height 8
click at [37, 279] on div at bounding box center [28, 279] width 19 height 19
click at [199, 464] on div "Shapes" at bounding box center [204, 556] width 27 height 8
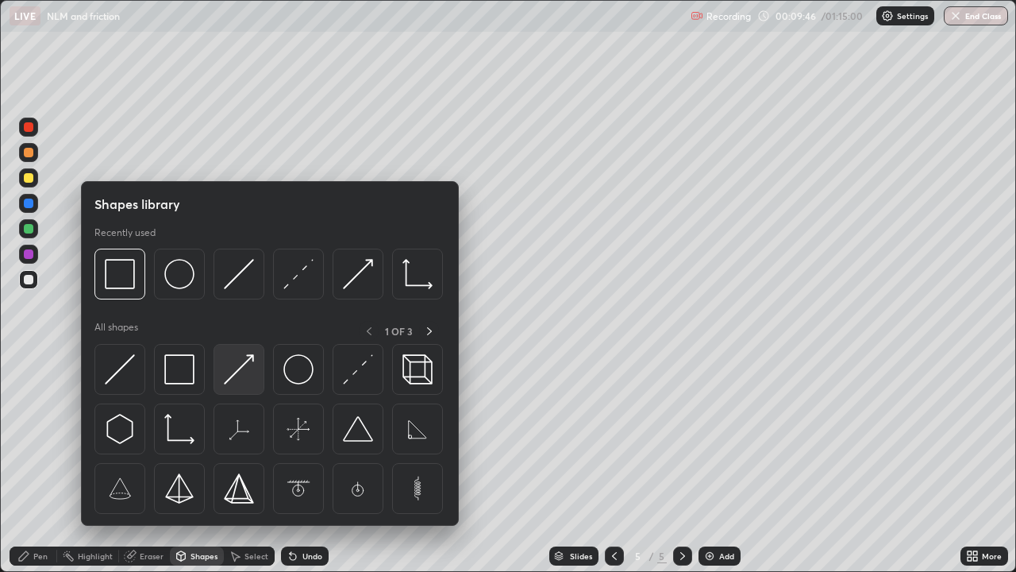
click at [238, 370] on img at bounding box center [239, 369] width 30 height 30
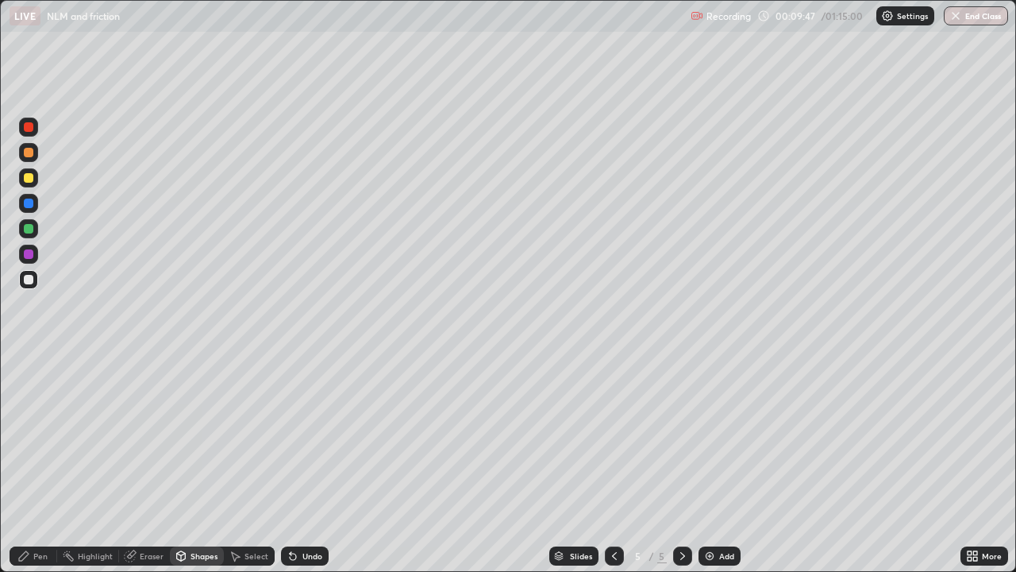
click at [34, 152] on div at bounding box center [28, 152] width 19 height 19
click at [41, 464] on div "Pen" at bounding box center [40, 556] width 14 height 8
click at [193, 464] on div "Shapes" at bounding box center [204, 556] width 27 height 8
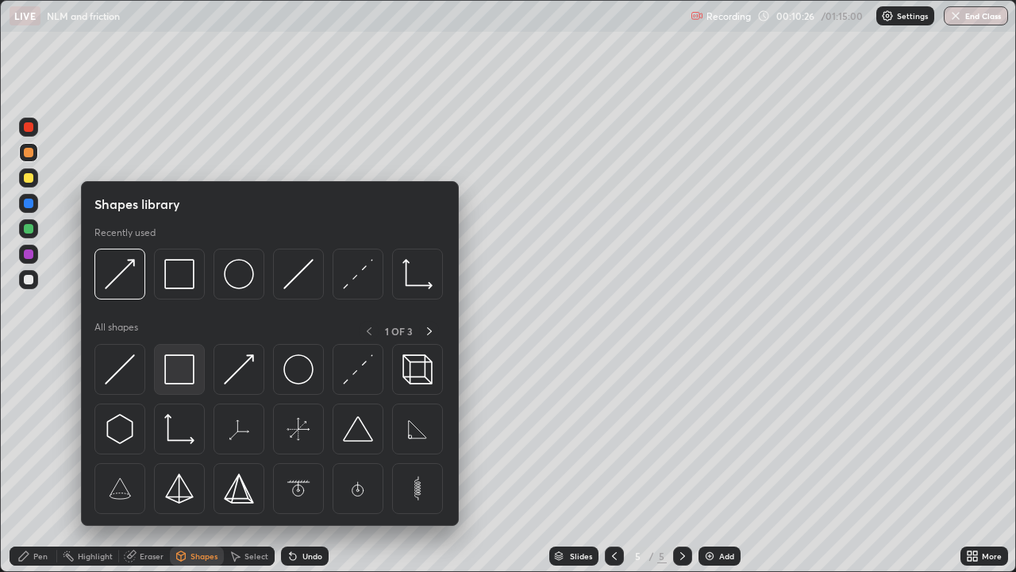
click at [187, 372] on img at bounding box center [179, 369] width 30 height 30
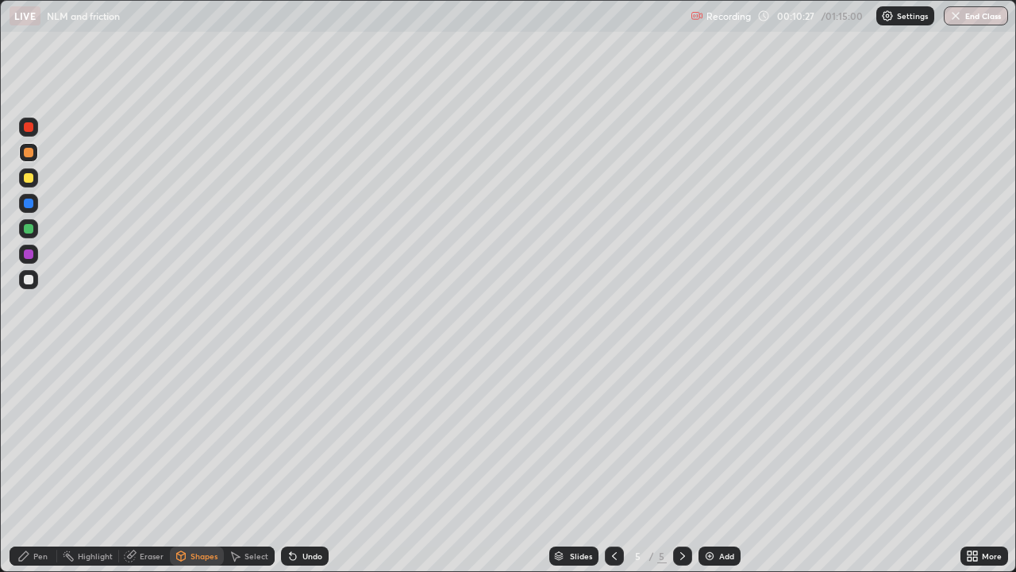
click at [30, 221] on div at bounding box center [28, 228] width 19 height 19
click at [194, 464] on div "Shapes" at bounding box center [204, 556] width 27 height 8
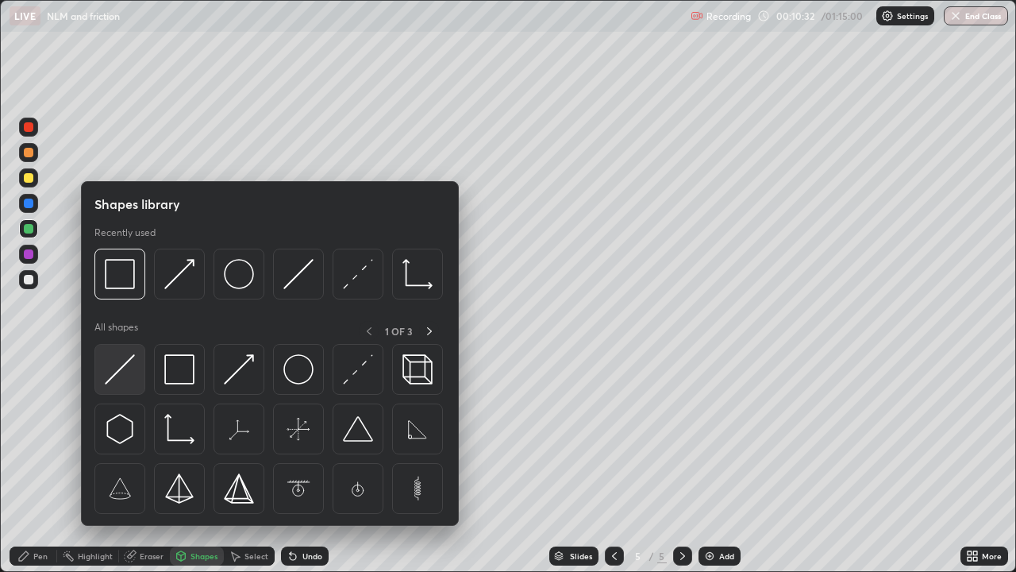
click at [126, 374] on img at bounding box center [120, 369] width 30 height 30
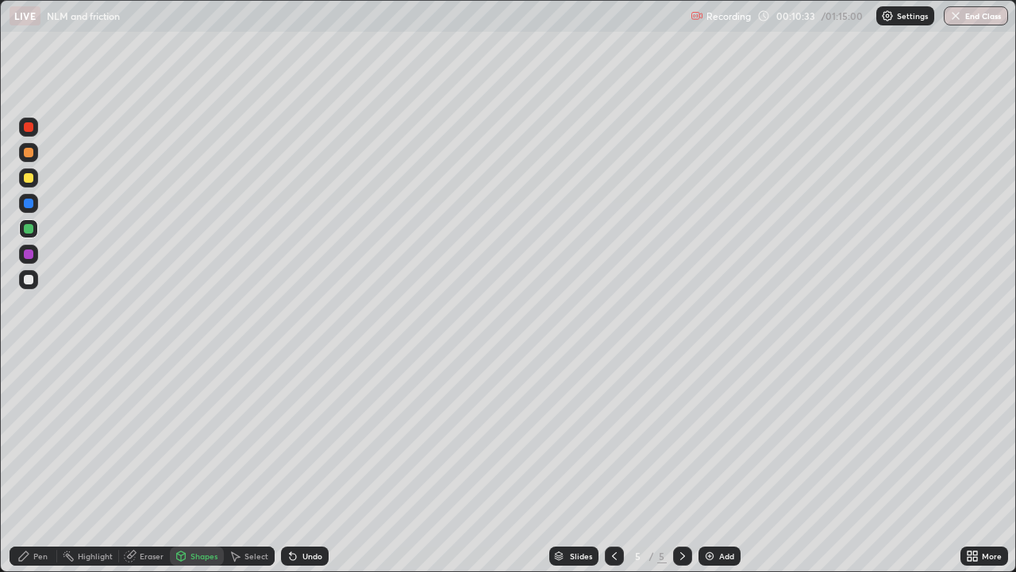
click at [35, 126] on div at bounding box center [28, 126] width 19 height 19
click at [40, 464] on div "Pen" at bounding box center [40, 556] width 14 height 8
click at [33, 279] on div at bounding box center [29, 280] width 10 height 10
click at [33, 181] on div at bounding box center [28, 177] width 19 height 19
click at [29, 279] on div at bounding box center [29, 280] width 10 height 10
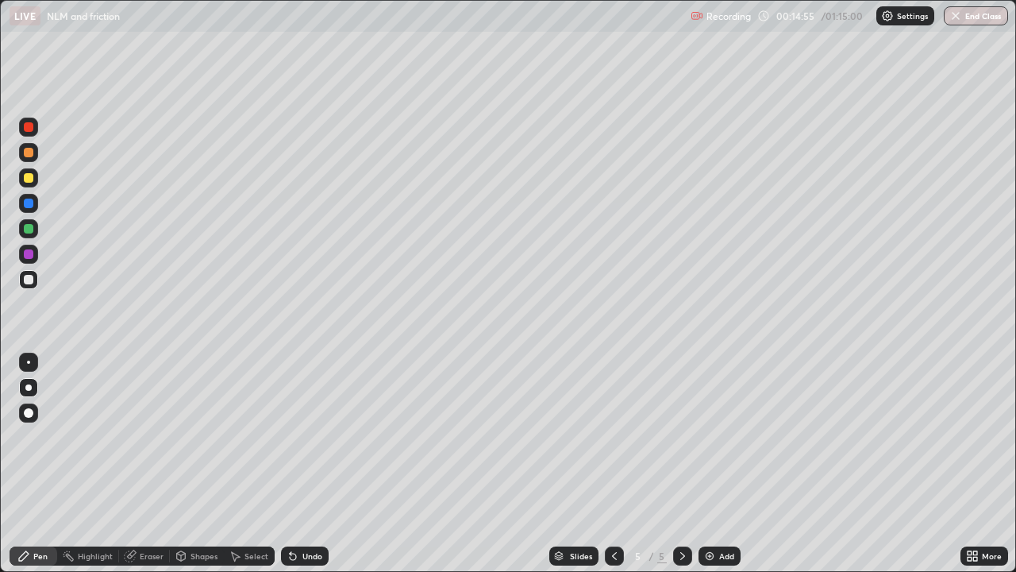
click at [33, 133] on div at bounding box center [28, 126] width 19 height 19
click at [35, 228] on div at bounding box center [28, 228] width 19 height 19
click at [715, 464] on div "Add" at bounding box center [720, 555] width 42 height 19
click at [27, 279] on div at bounding box center [29, 280] width 10 height 10
click at [29, 178] on div at bounding box center [29, 178] width 10 height 10
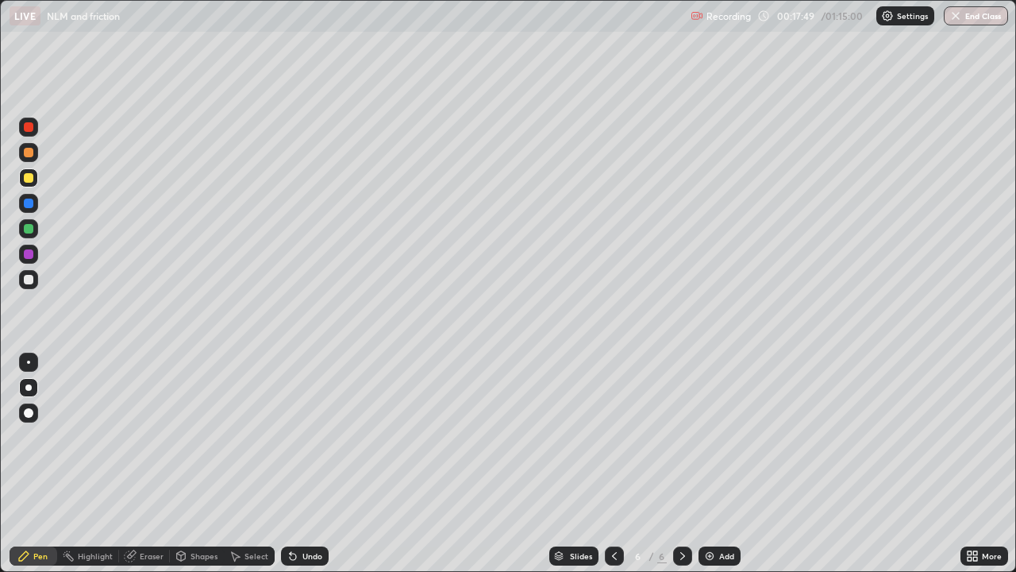
click at [613, 464] on icon at bounding box center [614, 555] width 13 height 13
click at [687, 464] on div at bounding box center [682, 555] width 19 height 19
click at [35, 280] on div at bounding box center [28, 279] width 19 height 19
click at [616, 464] on div at bounding box center [614, 555] width 19 height 19
click at [679, 464] on icon at bounding box center [682, 555] width 13 height 13
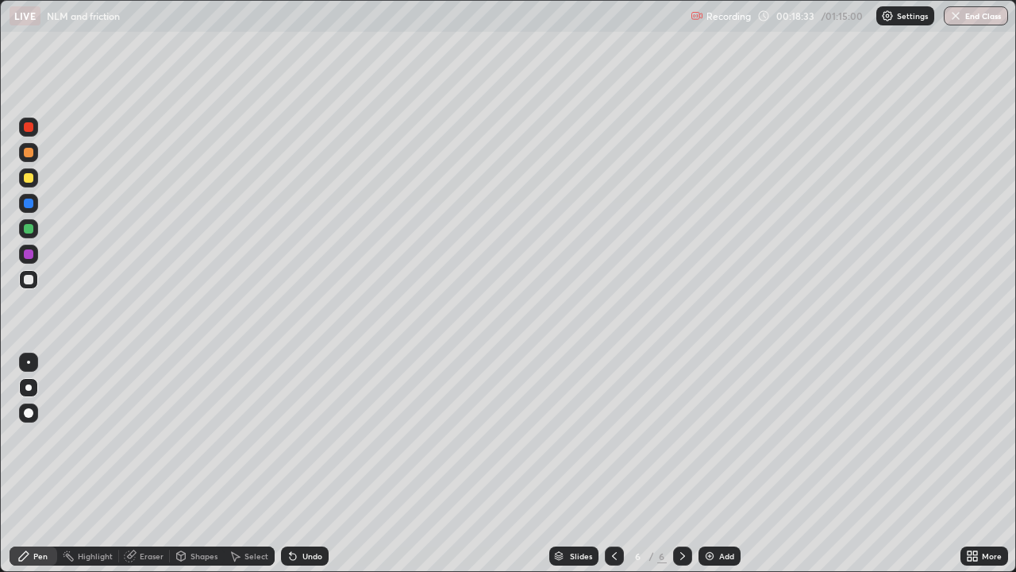
click at [32, 180] on div at bounding box center [29, 178] width 10 height 10
click at [33, 159] on div at bounding box center [28, 152] width 19 height 19
click at [716, 464] on div "Add" at bounding box center [720, 555] width 42 height 19
click at [27, 283] on div at bounding box center [29, 280] width 10 height 10
click at [297, 464] on div "Undo" at bounding box center [305, 555] width 48 height 19
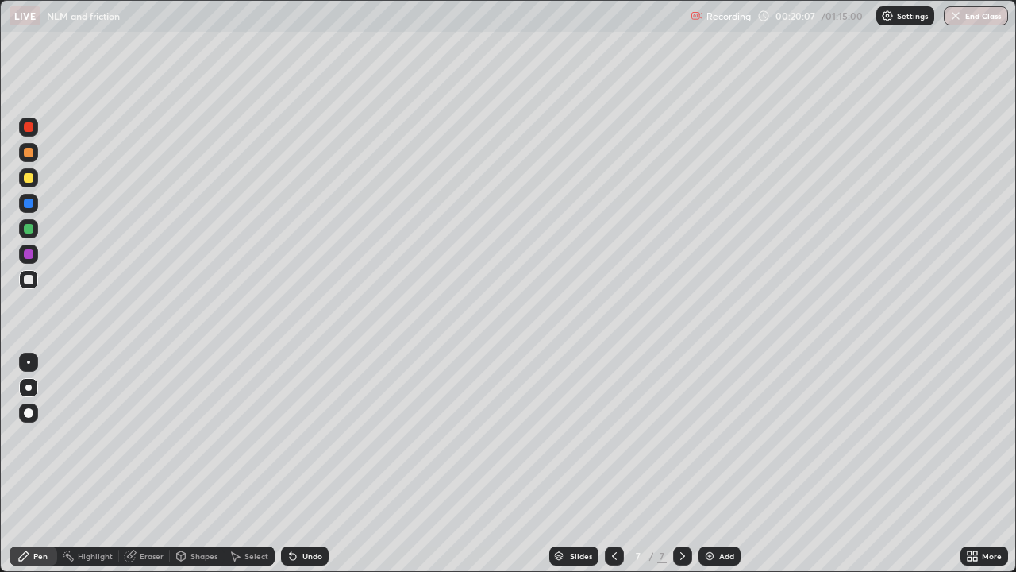
click at [295, 464] on icon at bounding box center [293, 555] width 13 height 13
click at [291, 464] on icon at bounding box center [293, 556] width 6 height 6
click at [297, 464] on div "Undo" at bounding box center [305, 555] width 48 height 19
click at [302, 464] on div "Undo" at bounding box center [305, 555] width 48 height 19
click at [35, 176] on div at bounding box center [28, 177] width 19 height 19
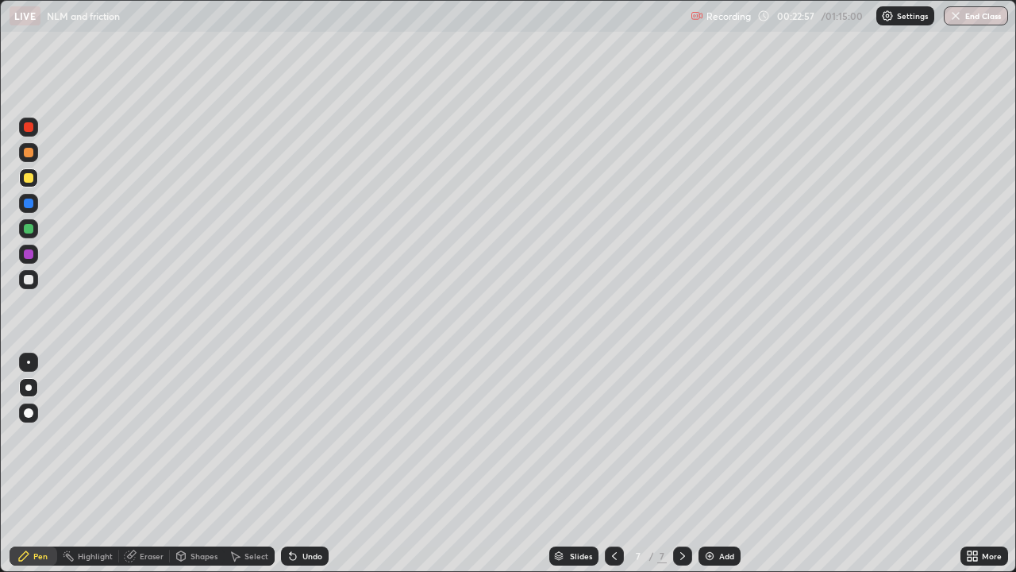
click at [30, 286] on div at bounding box center [28, 279] width 19 height 19
click at [29, 153] on div at bounding box center [29, 153] width 10 height 10
click at [306, 464] on div "Undo" at bounding box center [312, 556] width 20 height 8
click at [312, 464] on div "Undo" at bounding box center [312, 556] width 20 height 8
click at [31, 131] on div at bounding box center [29, 127] width 10 height 10
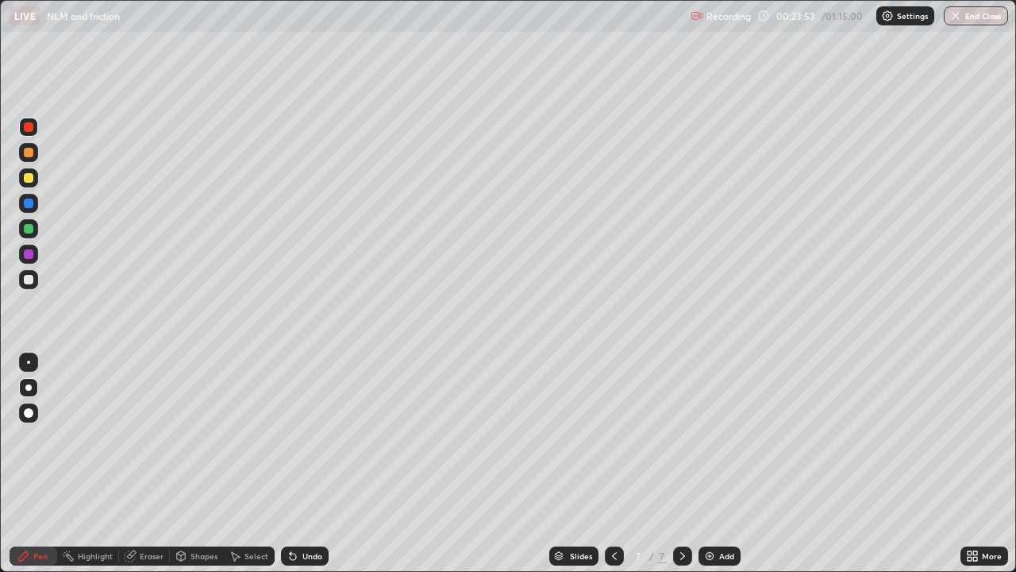
click at [29, 283] on div at bounding box center [29, 280] width 10 height 10
click at [31, 230] on div at bounding box center [29, 229] width 10 height 10
click at [30, 156] on div at bounding box center [29, 153] width 10 height 10
click at [29, 275] on div at bounding box center [29, 280] width 10 height 10
click at [720, 464] on div "Add" at bounding box center [726, 556] width 15 height 8
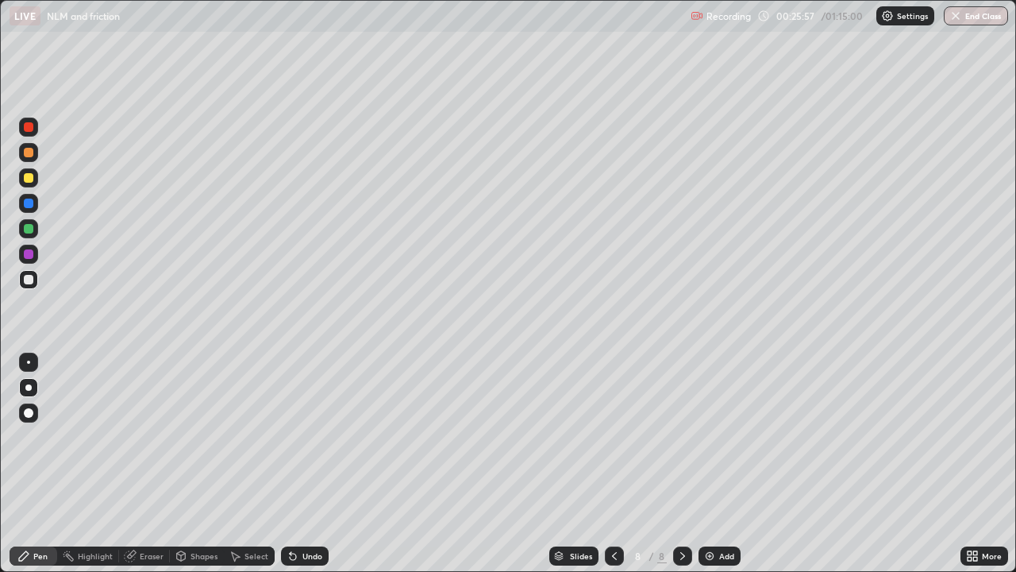
click at [32, 154] on div at bounding box center [29, 153] width 10 height 10
click at [29, 279] on div at bounding box center [29, 280] width 10 height 10
click at [29, 155] on div at bounding box center [29, 153] width 10 height 10
click at [29, 177] on div at bounding box center [29, 178] width 10 height 10
click at [194, 464] on div "Shapes" at bounding box center [204, 556] width 27 height 8
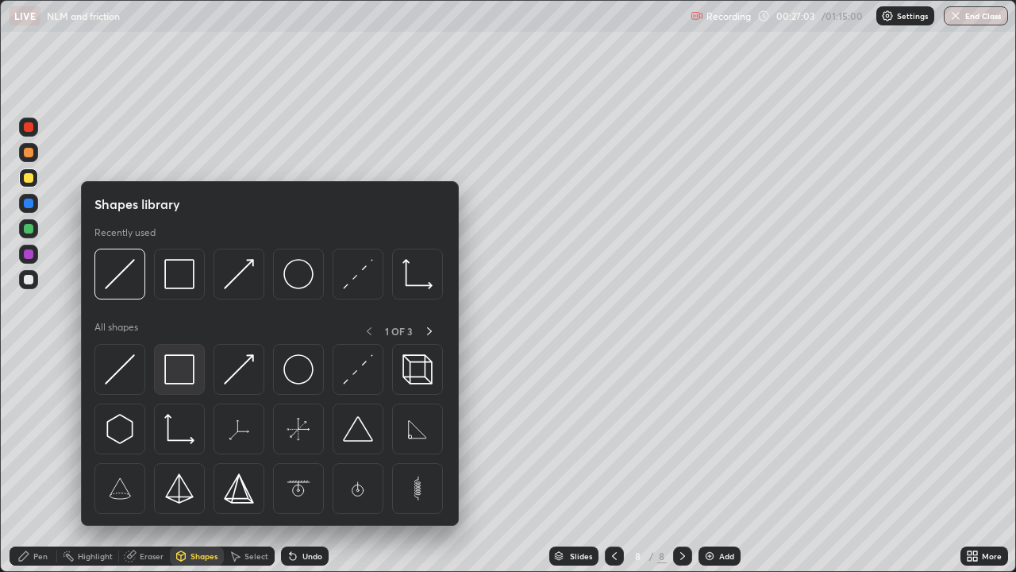
click at [181, 364] on img at bounding box center [179, 369] width 30 height 30
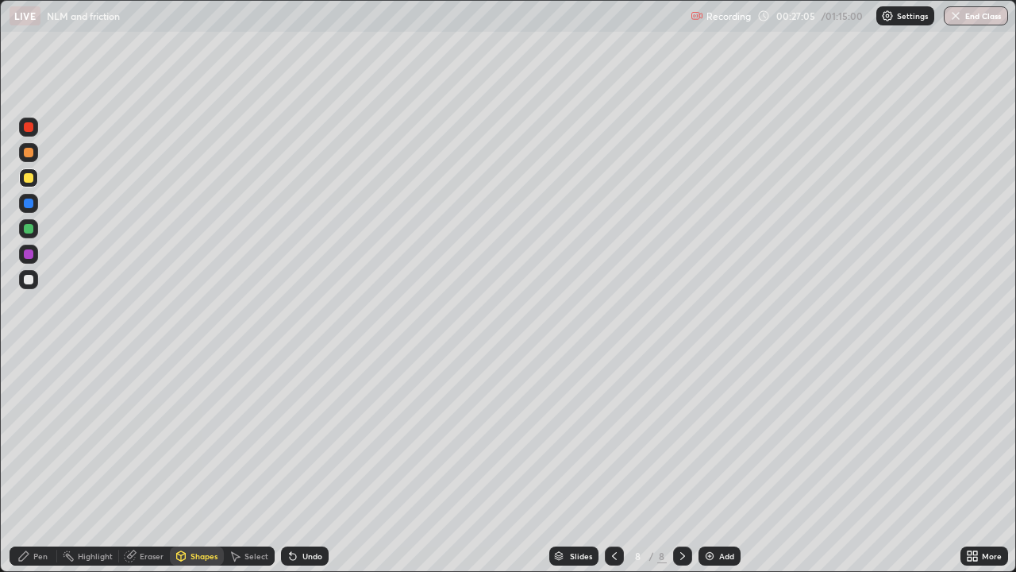
click at [31, 133] on div at bounding box center [28, 126] width 19 height 19
click at [38, 464] on div "Pen" at bounding box center [40, 556] width 14 height 8
click at [29, 280] on div at bounding box center [29, 280] width 10 height 10
click at [714, 464] on div "Add" at bounding box center [720, 555] width 42 height 19
click at [29, 179] on div at bounding box center [29, 178] width 10 height 10
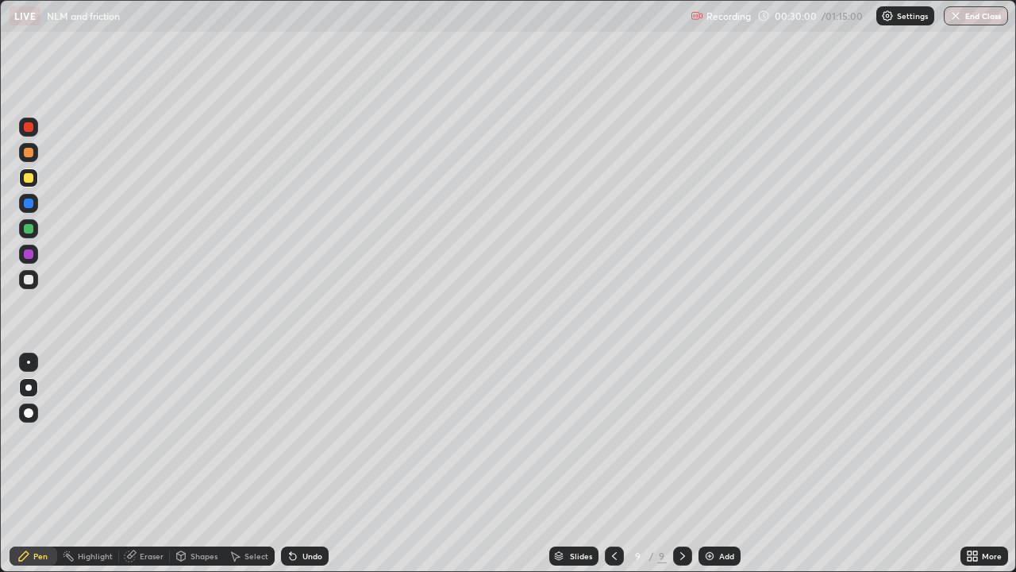
click at [29, 279] on div at bounding box center [29, 280] width 10 height 10
click at [613, 464] on icon at bounding box center [614, 555] width 13 height 13
click at [682, 464] on icon at bounding box center [682, 555] width 13 height 13
click at [29, 178] on div at bounding box center [29, 178] width 10 height 10
click at [619, 464] on div at bounding box center [614, 555] width 19 height 19
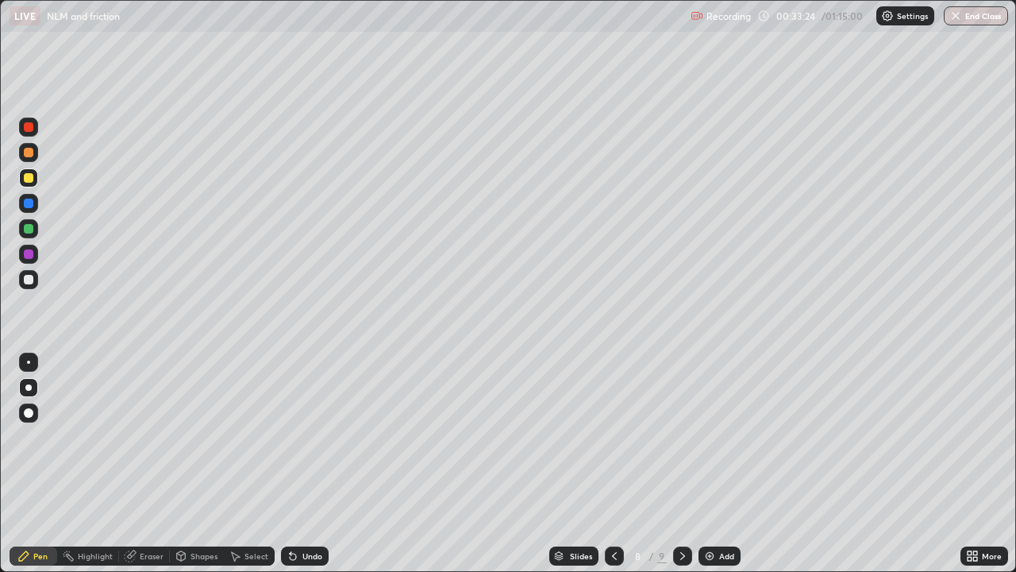
click at [636, 464] on div "8" at bounding box center [638, 556] width 16 height 10
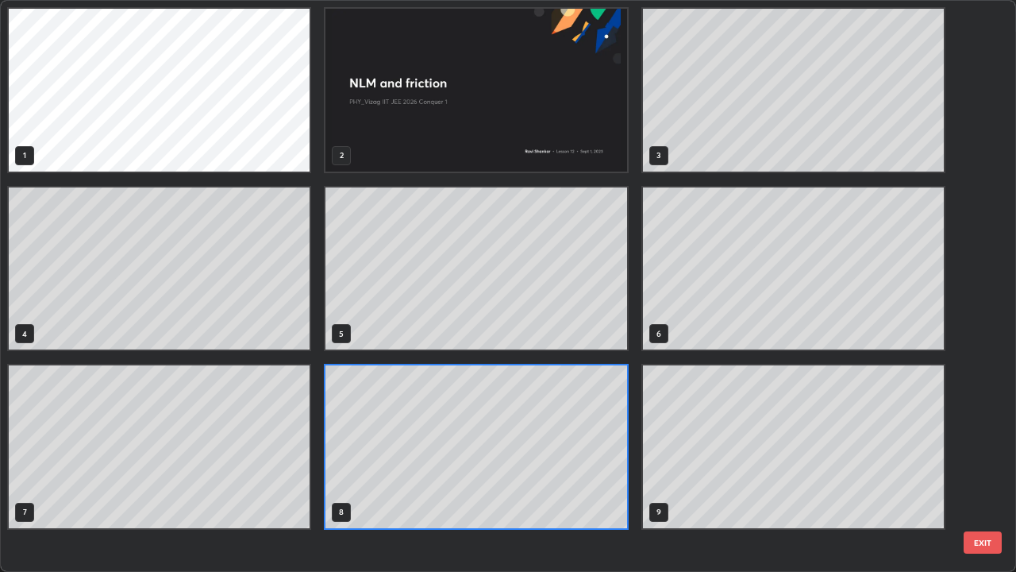
scroll to position [565, 1007]
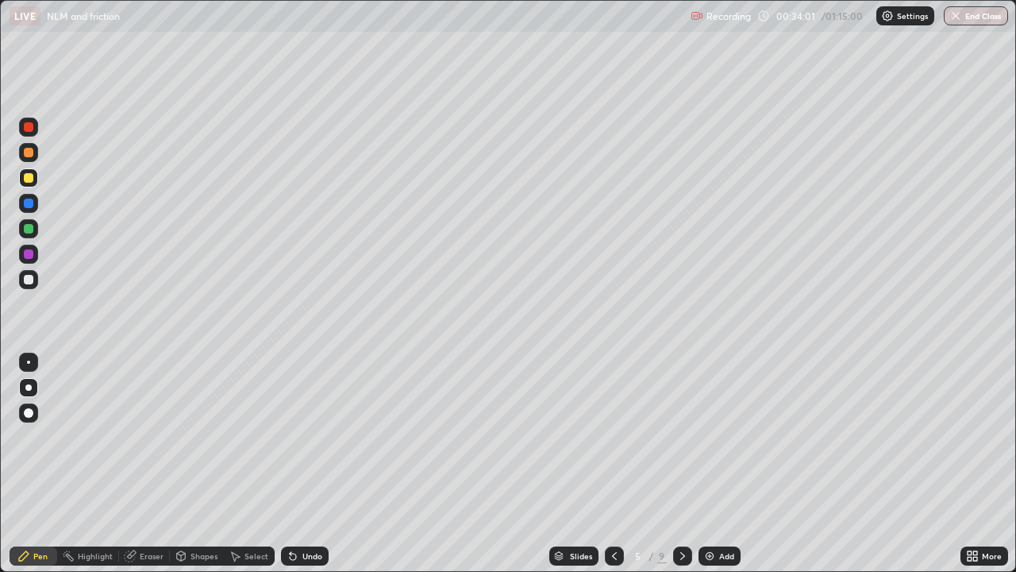
click at [680, 464] on icon at bounding box center [682, 555] width 13 height 13
click at [681, 464] on icon at bounding box center [682, 555] width 13 height 13
click at [679, 464] on div at bounding box center [682, 555] width 19 height 19
click at [707, 464] on img at bounding box center [709, 555] width 13 height 13
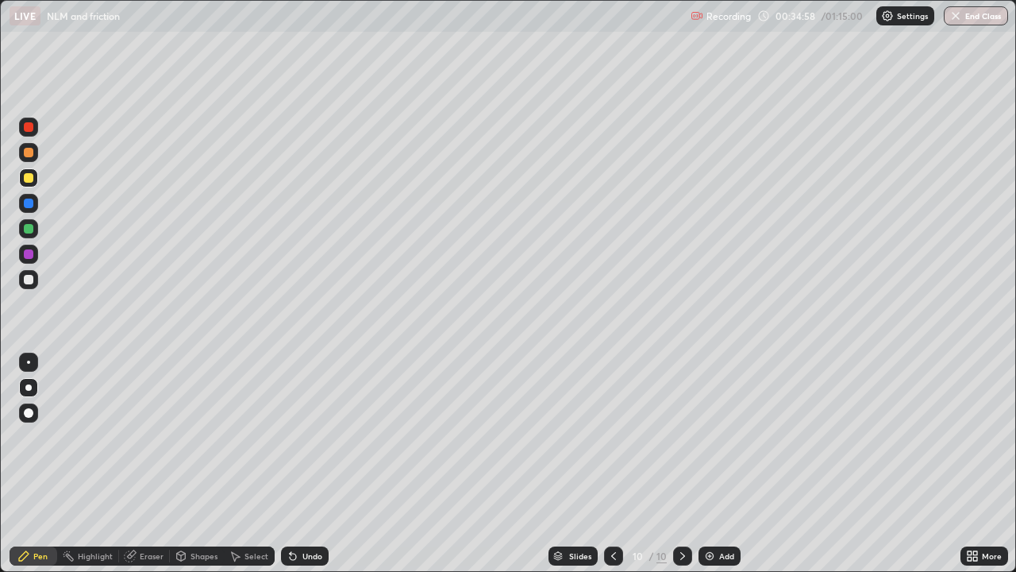
click at [34, 279] on div at bounding box center [28, 279] width 19 height 19
click at [32, 180] on div at bounding box center [29, 178] width 10 height 10
click at [193, 464] on div "Shapes" at bounding box center [204, 556] width 27 height 8
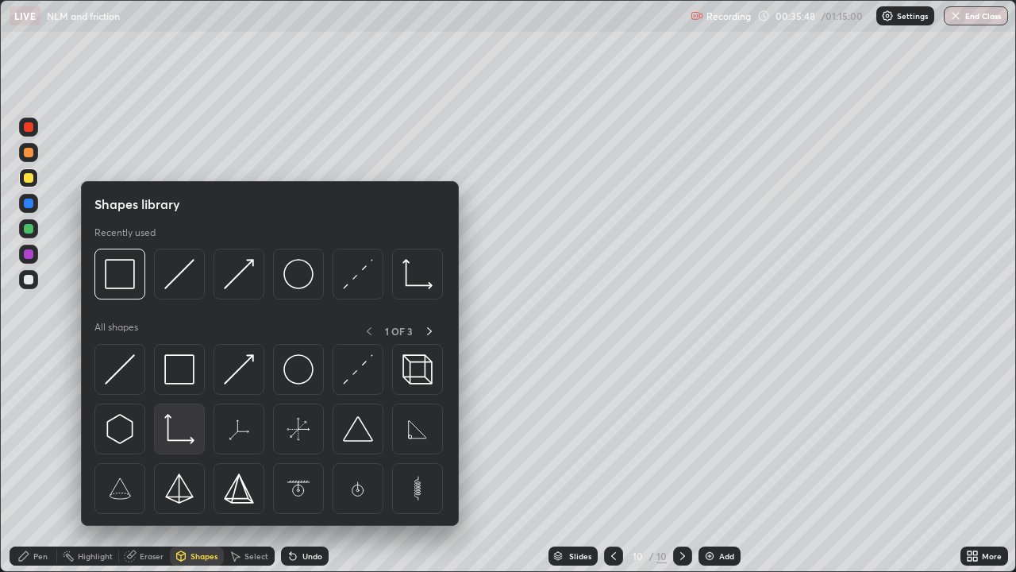
click at [179, 432] on img at bounding box center [179, 429] width 30 height 30
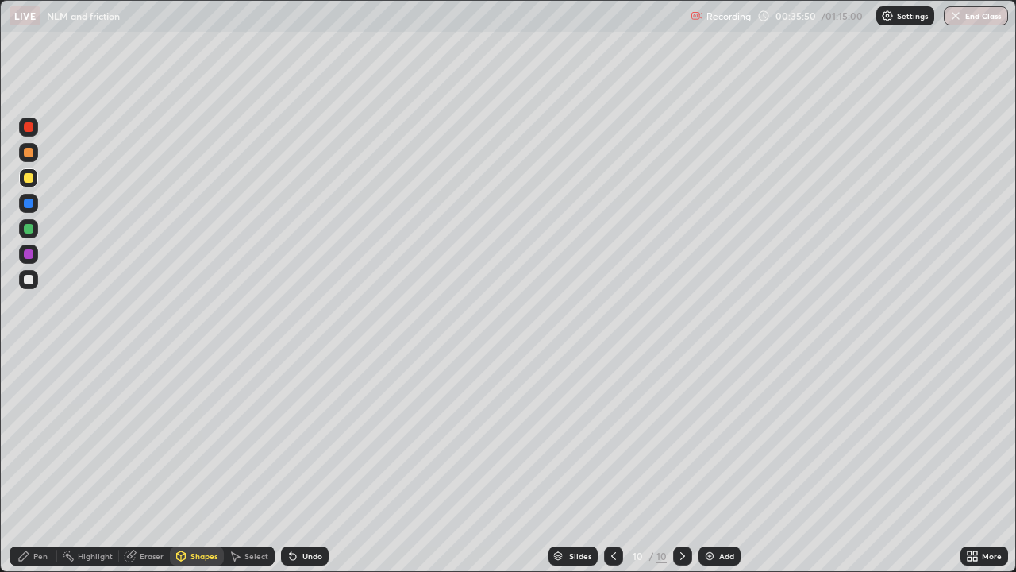
click at [40, 464] on div "Pen" at bounding box center [40, 556] width 14 height 8
click at [29, 283] on div at bounding box center [29, 280] width 10 height 10
click at [196, 464] on div "Shapes" at bounding box center [204, 556] width 27 height 8
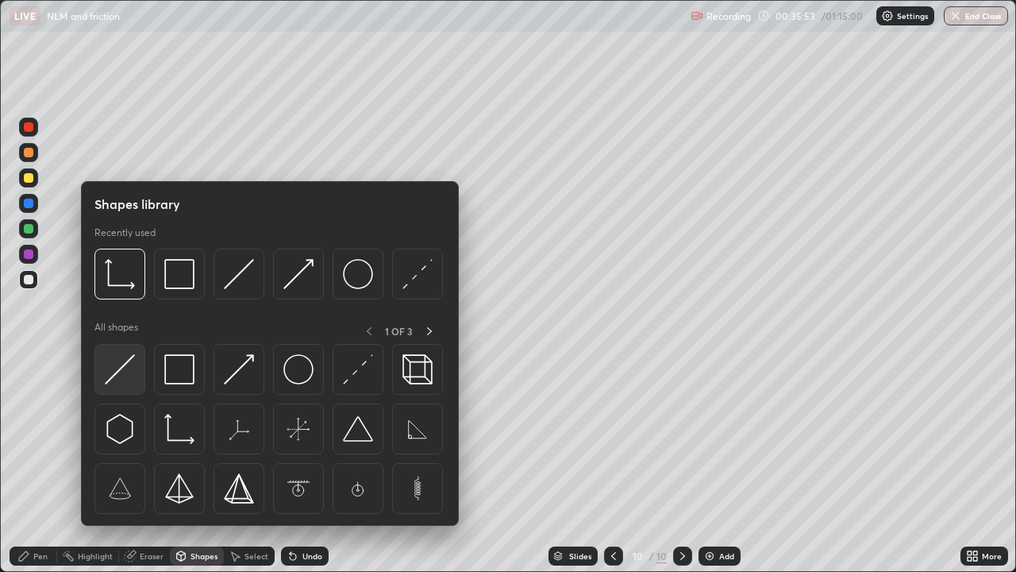
click at [121, 372] on img at bounding box center [120, 369] width 30 height 30
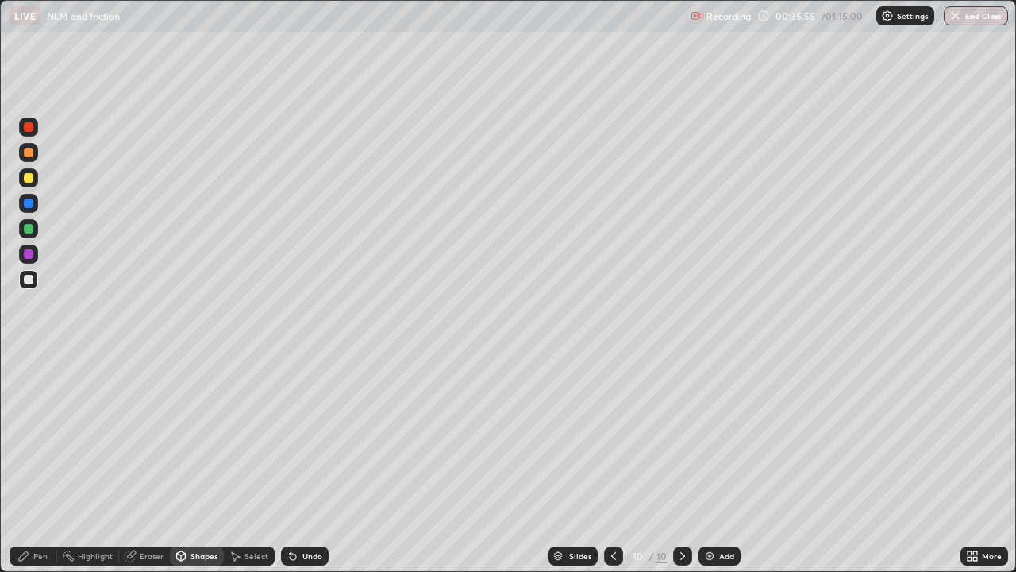
click at [33, 160] on div at bounding box center [28, 152] width 19 height 19
click at [26, 464] on icon at bounding box center [23, 555] width 13 height 13
click at [193, 464] on div "Shapes" at bounding box center [197, 555] width 54 height 19
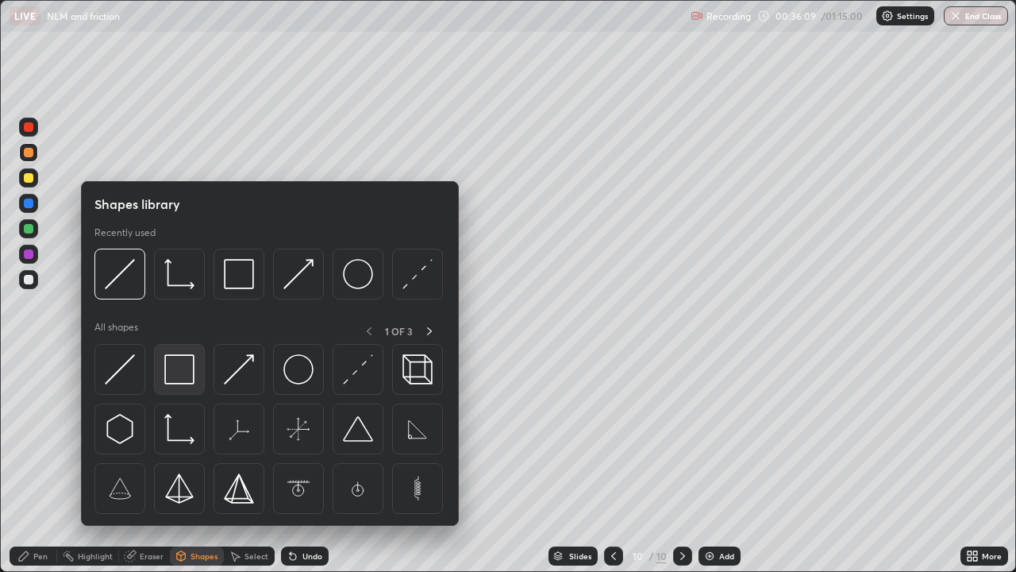
click at [179, 378] on img at bounding box center [179, 369] width 30 height 30
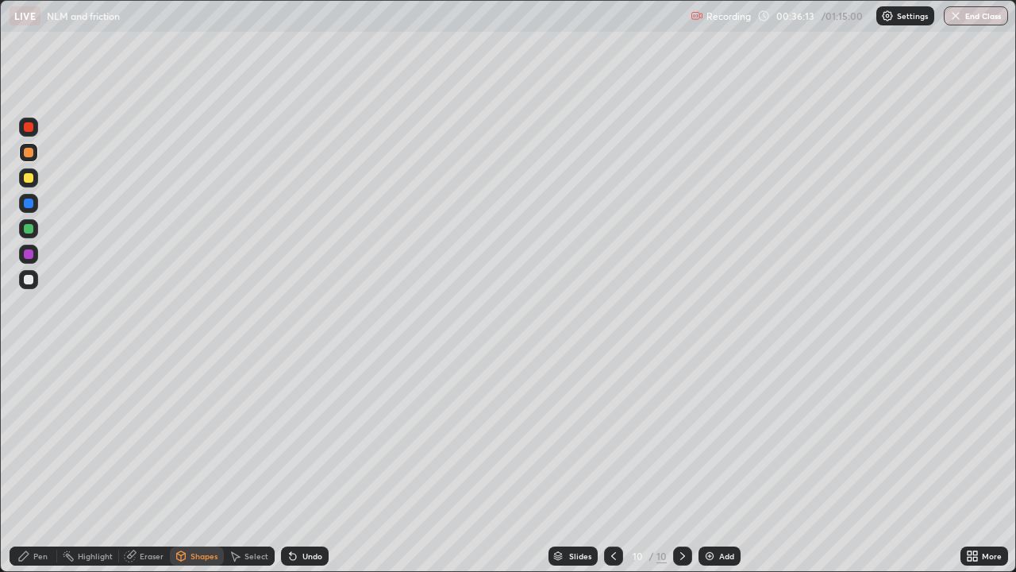
click at [36, 464] on div "Pen" at bounding box center [40, 556] width 14 height 8
click at [32, 287] on div at bounding box center [28, 279] width 19 height 19
click at [30, 152] on div at bounding box center [29, 153] width 10 height 10
click at [193, 464] on div "Shapes" at bounding box center [204, 556] width 27 height 8
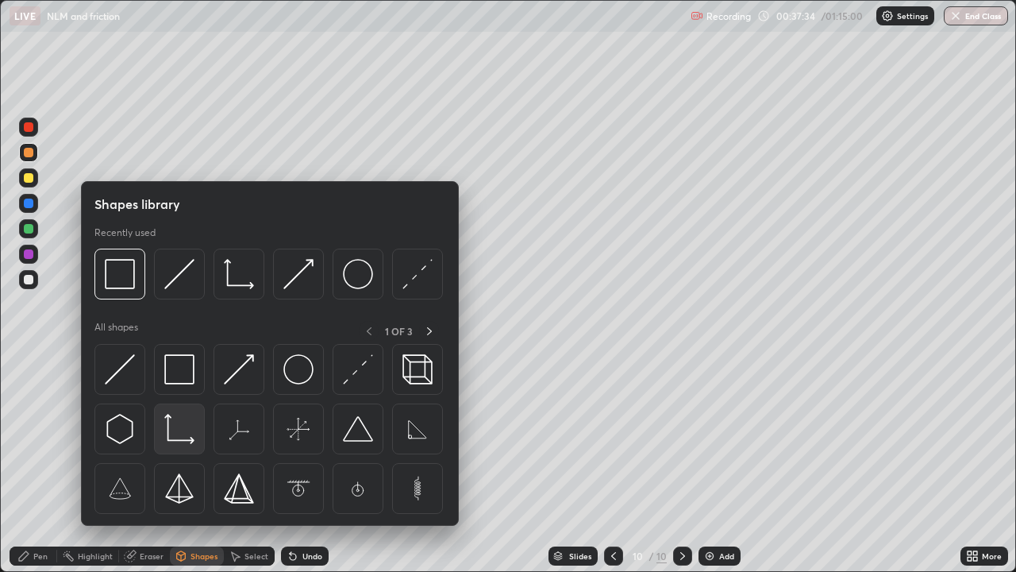
click at [174, 431] on img at bounding box center [179, 429] width 30 height 30
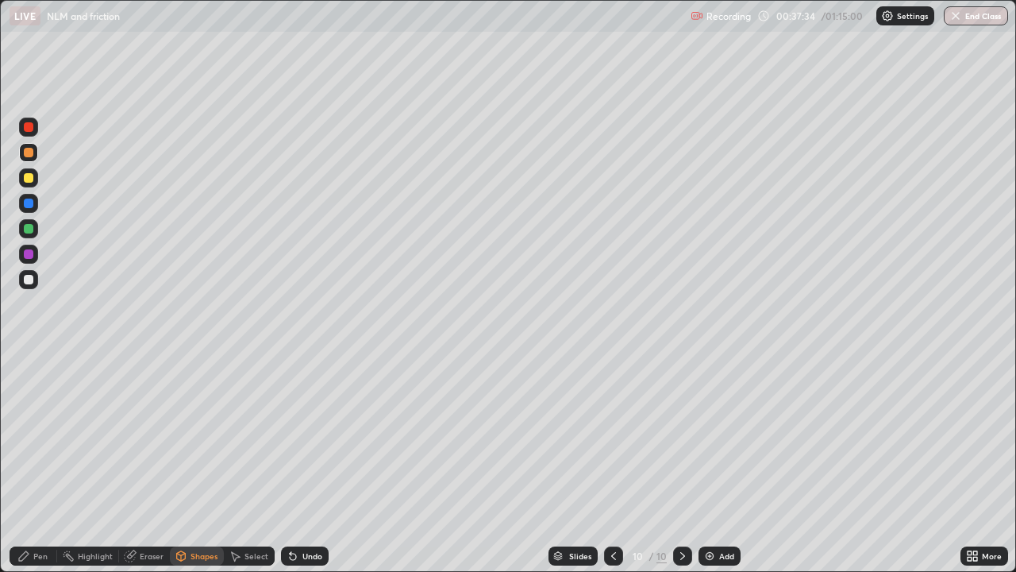
click at [26, 279] on div at bounding box center [29, 280] width 10 height 10
click at [44, 464] on div "Pen" at bounding box center [40, 556] width 14 height 8
click at [187, 464] on div "Shapes" at bounding box center [197, 555] width 54 height 19
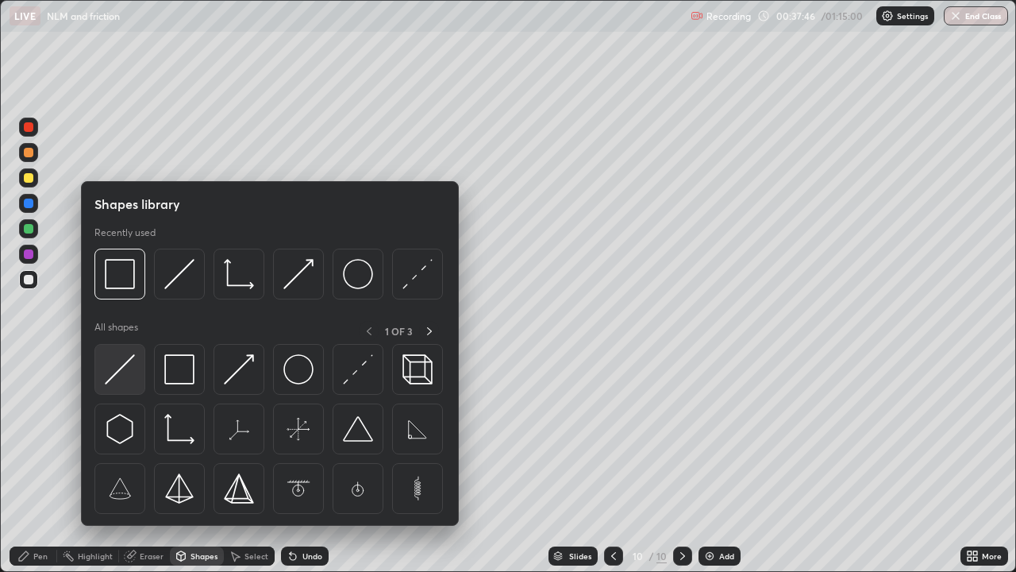
click at [124, 368] on img at bounding box center [120, 369] width 30 height 30
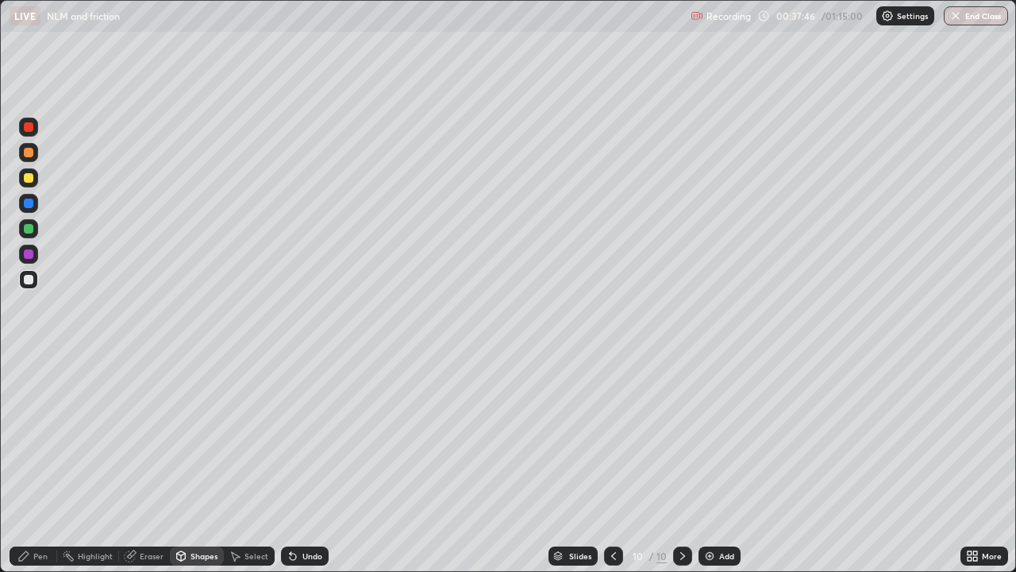
click at [36, 150] on div at bounding box center [28, 152] width 19 height 19
click at [202, 464] on div "Shapes" at bounding box center [204, 556] width 27 height 8
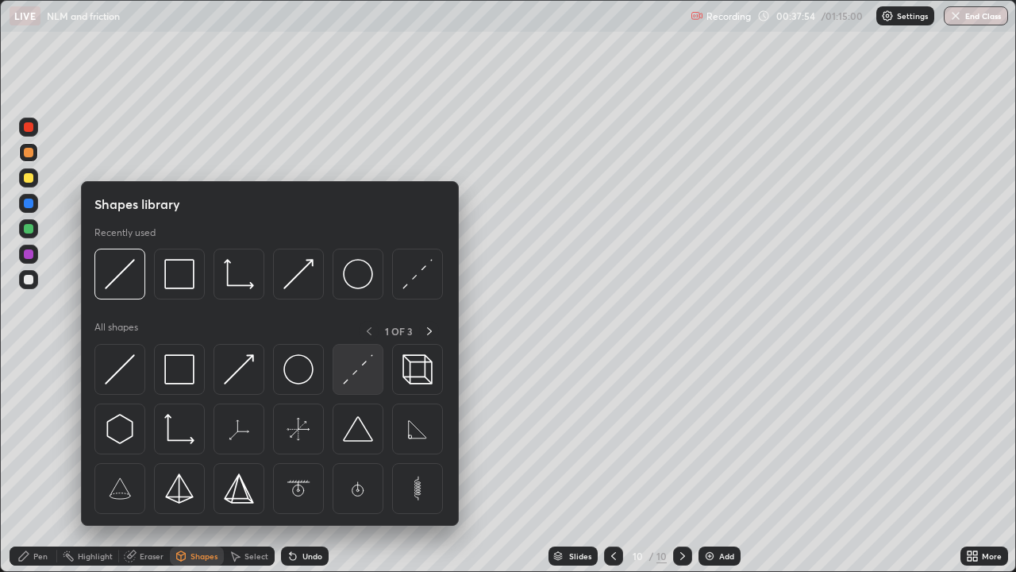
click at [353, 377] on img at bounding box center [358, 369] width 30 height 30
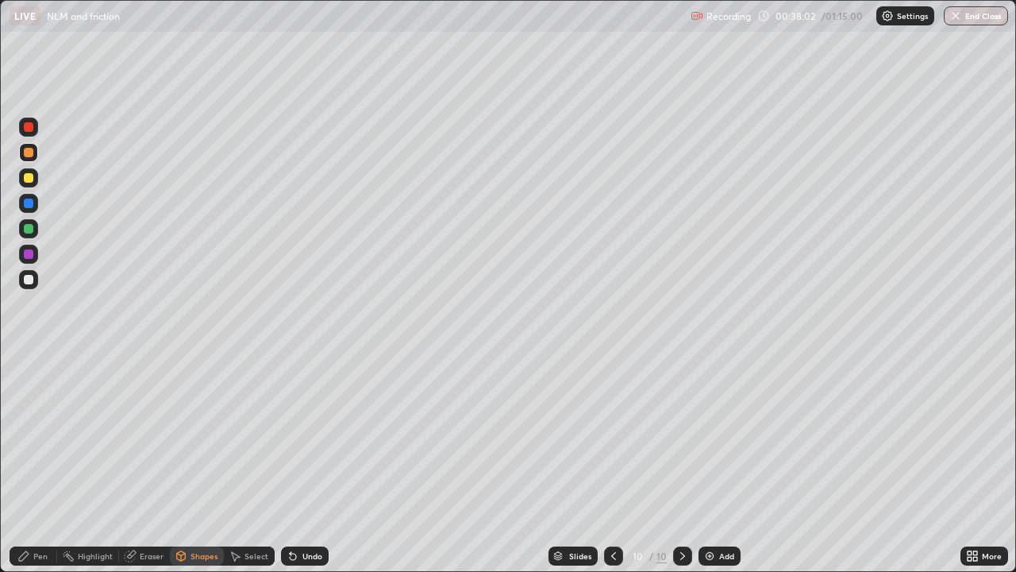
click at [158, 464] on div "Eraser" at bounding box center [144, 555] width 51 height 19
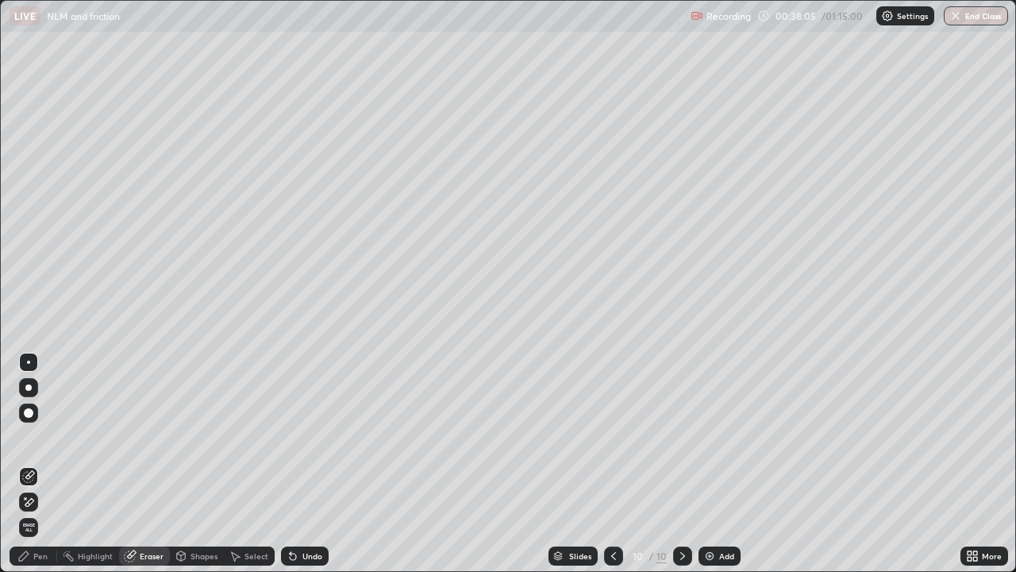
click at [195, 464] on div "Shapes" at bounding box center [204, 556] width 27 height 8
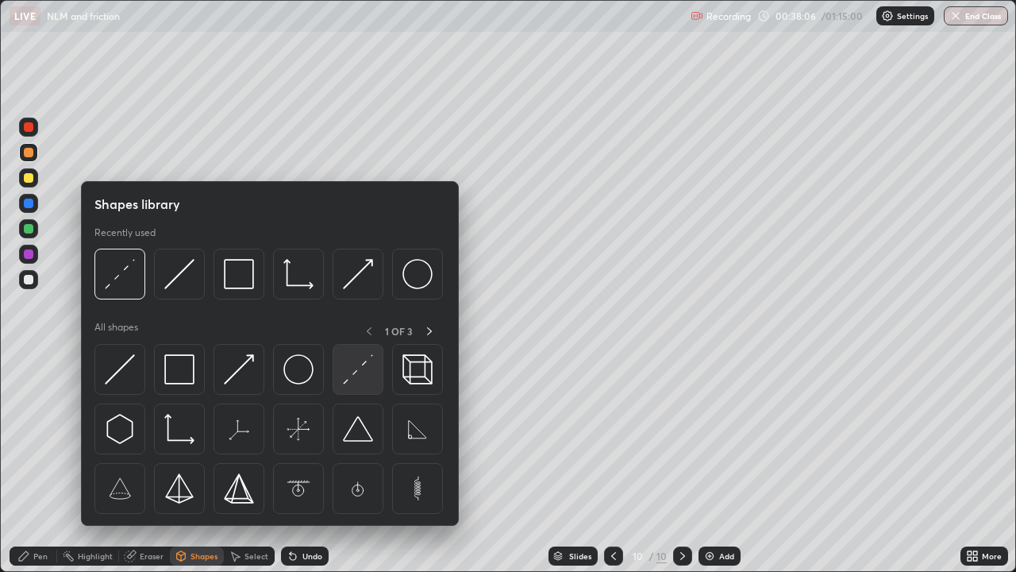
click at [371, 377] on img at bounding box center [358, 369] width 30 height 30
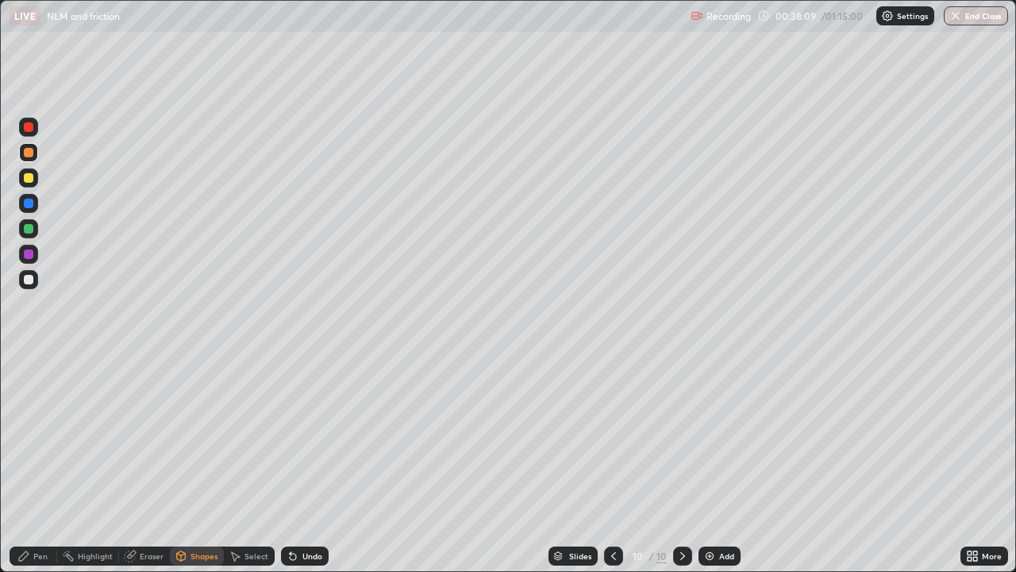
click at [35, 464] on div "Pen" at bounding box center [40, 556] width 14 height 8
click at [612, 464] on icon at bounding box center [613, 555] width 13 height 13
click at [614, 464] on icon at bounding box center [613, 555] width 13 height 13
click at [613, 464] on icon at bounding box center [613, 555] width 13 height 13
click at [679, 464] on icon at bounding box center [682, 555] width 13 height 13
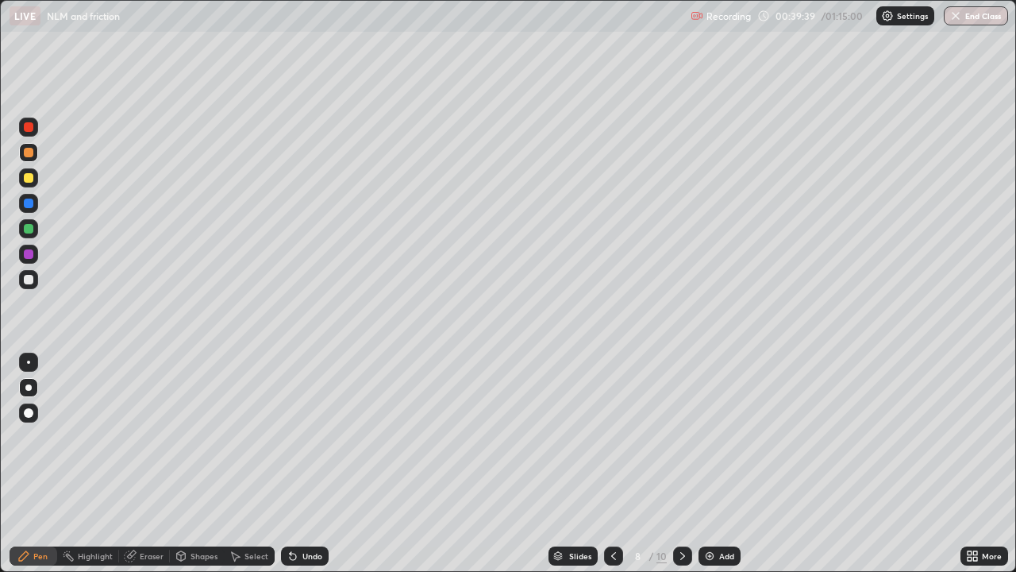
click at [30, 232] on div at bounding box center [29, 229] width 10 height 10
click at [34, 279] on div at bounding box center [28, 279] width 19 height 19
click at [681, 464] on icon at bounding box center [682, 555] width 13 height 13
click at [621, 464] on div at bounding box center [613, 555] width 19 height 19
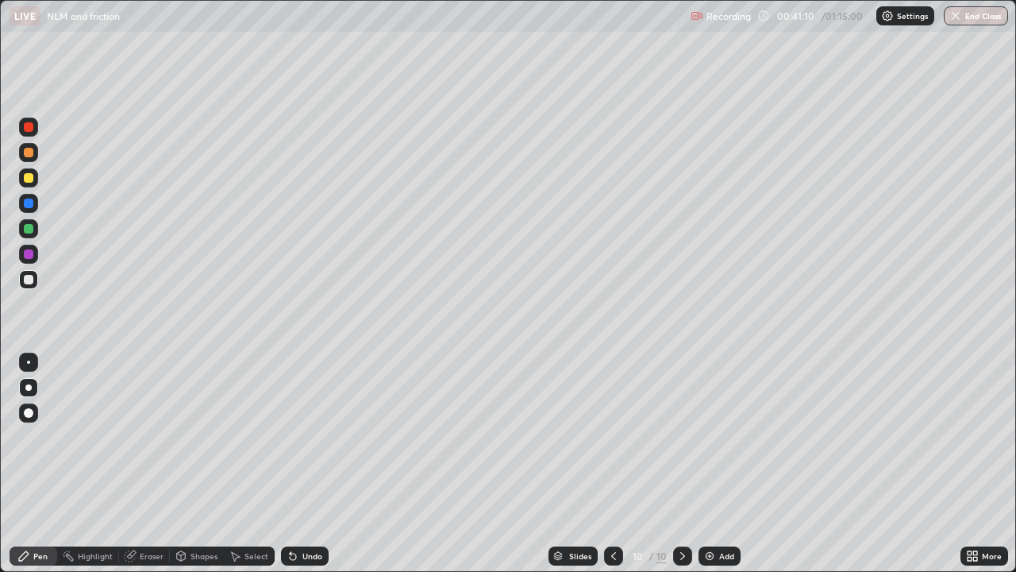
click at [613, 464] on icon at bounding box center [613, 555] width 13 height 13
click at [684, 464] on div at bounding box center [682, 555] width 19 height 19
click at [680, 464] on icon at bounding box center [682, 555] width 13 height 13
click at [719, 464] on div "Add" at bounding box center [726, 556] width 15 height 8
click at [30, 182] on div at bounding box center [29, 178] width 10 height 10
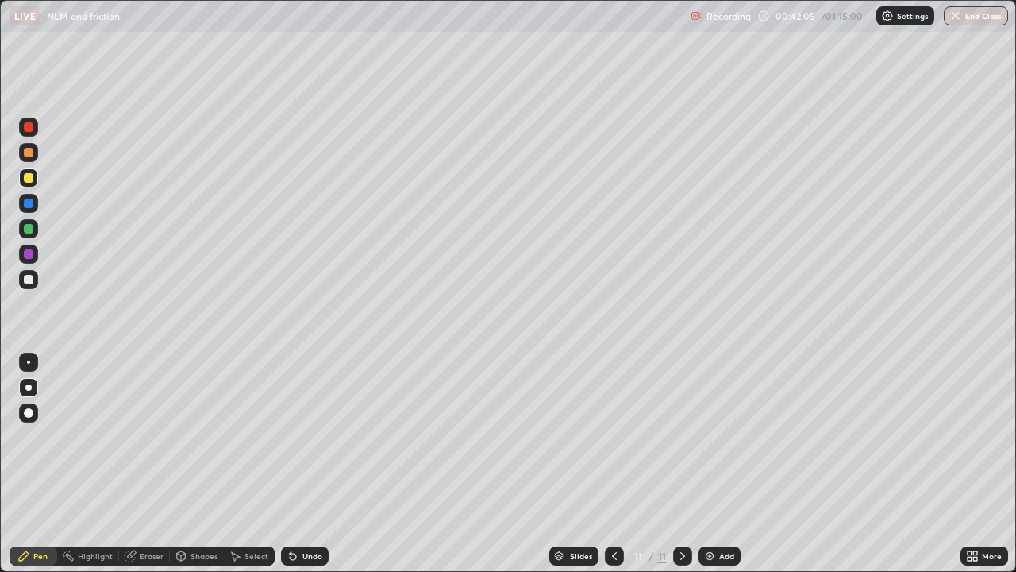
click at [30, 283] on div at bounding box center [29, 280] width 10 height 10
click at [37, 178] on div at bounding box center [28, 177] width 19 height 19
click at [32, 154] on div at bounding box center [29, 153] width 10 height 10
click at [194, 464] on div "Shapes" at bounding box center [204, 556] width 27 height 8
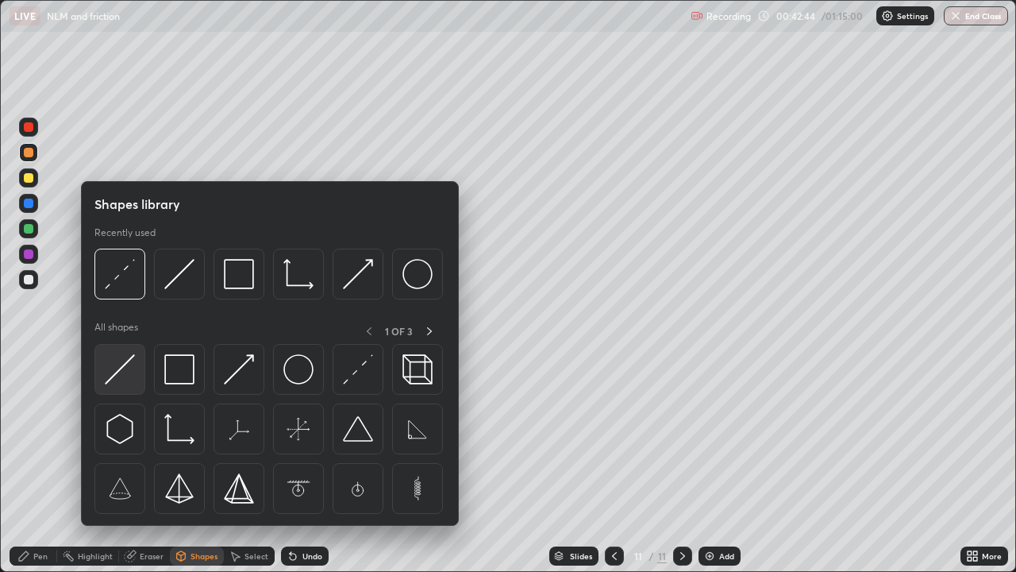
click at [125, 374] on img at bounding box center [120, 369] width 30 height 30
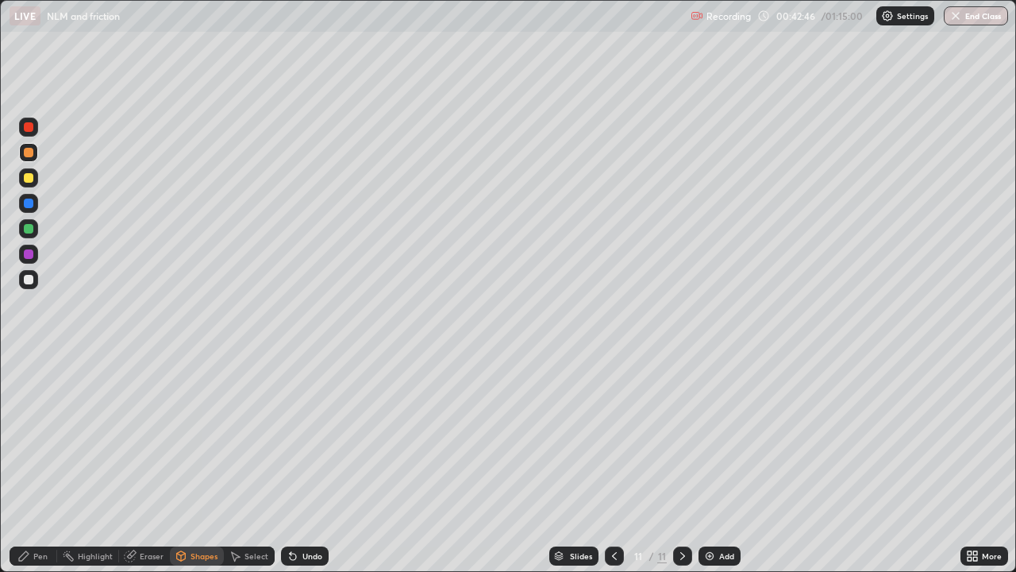
click at [40, 464] on div "Pen" at bounding box center [40, 556] width 14 height 8
click at [24, 279] on div at bounding box center [29, 280] width 10 height 10
click at [183, 464] on icon at bounding box center [181, 556] width 9 height 10
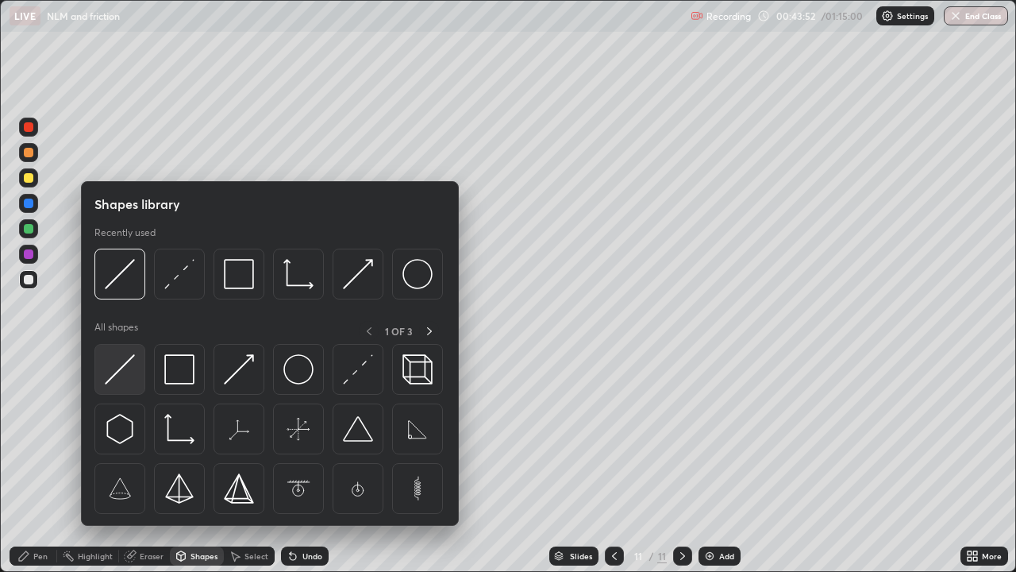
click at [133, 362] on img at bounding box center [120, 369] width 30 height 30
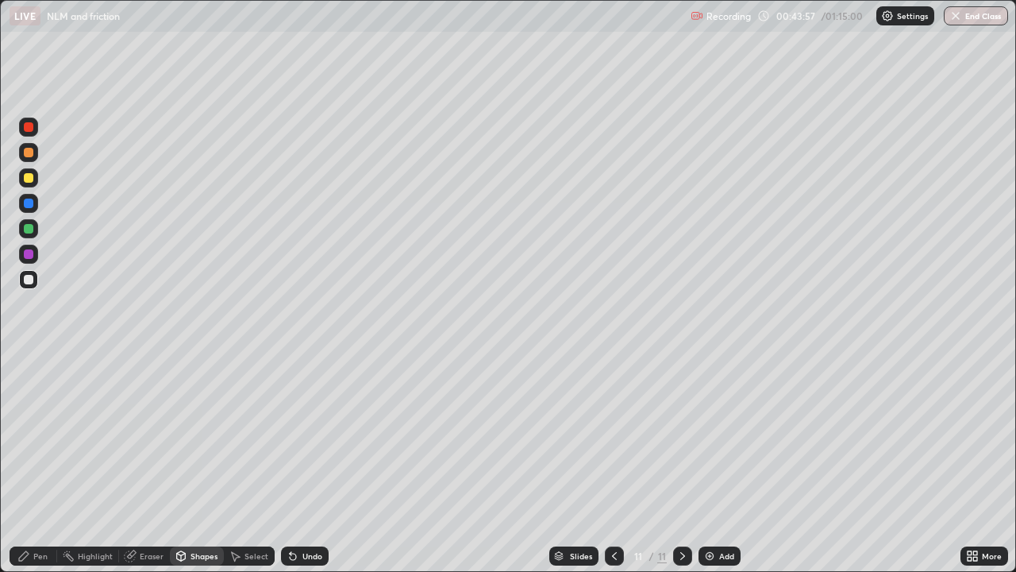
click at [33, 464] on div "Pen" at bounding box center [40, 556] width 14 height 8
click at [719, 464] on div "Add" at bounding box center [726, 556] width 15 height 8
click at [193, 464] on div "Shapes" at bounding box center [204, 556] width 27 height 8
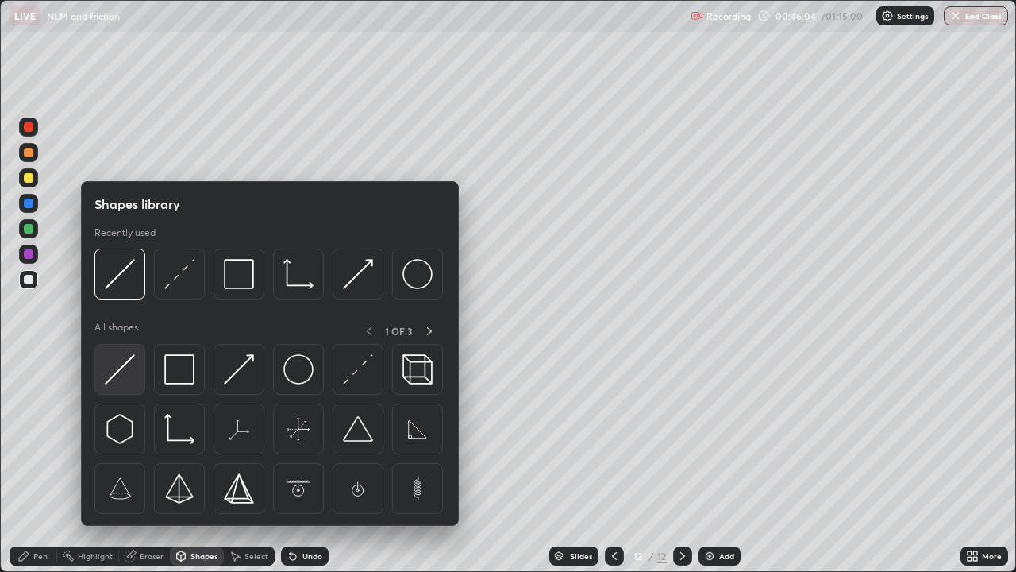
click at [137, 366] on div at bounding box center [119, 369] width 51 height 51
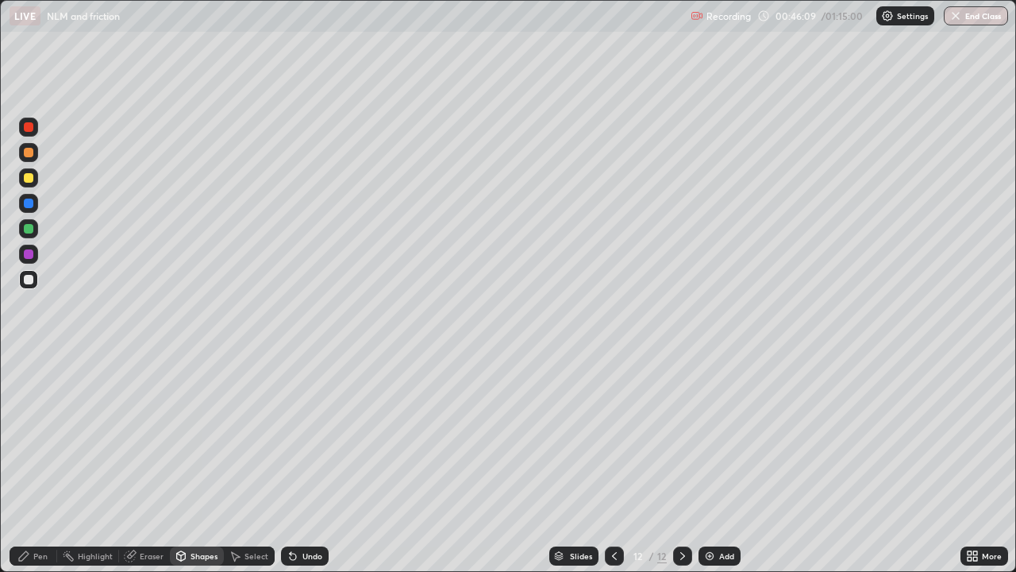
click at [41, 464] on div "Pen" at bounding box center [40, 556] width 14 height 8
click at [30, 179] on div at bounding box center [29, 178] width 10 height 10
click at [29, 280] on div at bounding box center [29, 280] width 10 height 10
click at [618, 464] on icon at bounding box center [614, 555] width 13 height 13
click at [673, 464] on div at bounding box center [682, 555] width 19 height 19
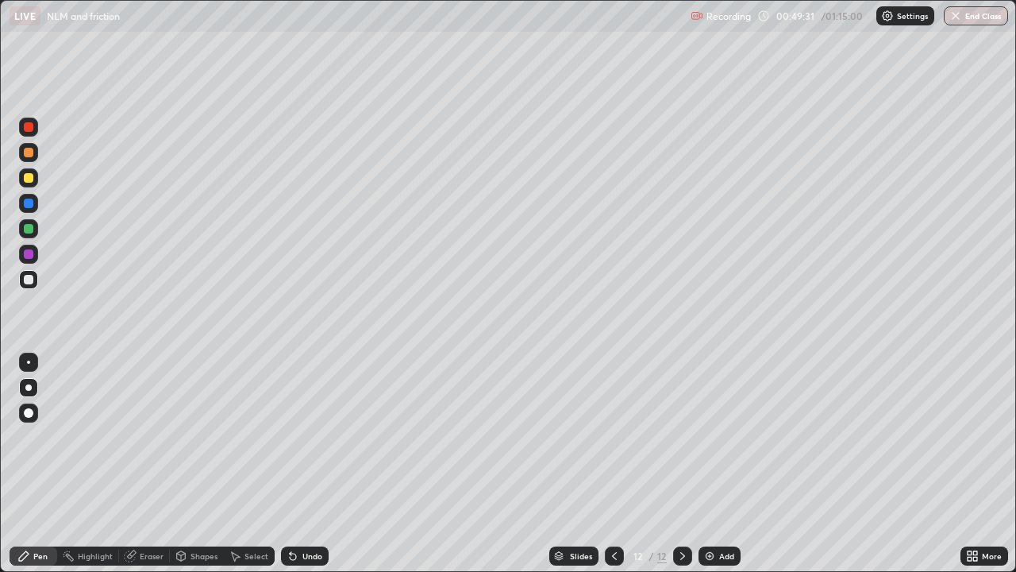
click at [613, 464] on icon at bounding box center [614, 555] width 13 height 13
click at [683, 464] on icon at bounding box center [682, 556] width 5 height 8
click at [722, 464] on div "Add" at bounding box center [720, 555] width 42 height 19
click at [194, 464] on div "Shapes" at bounding box center [204, 556] width 27 height 8
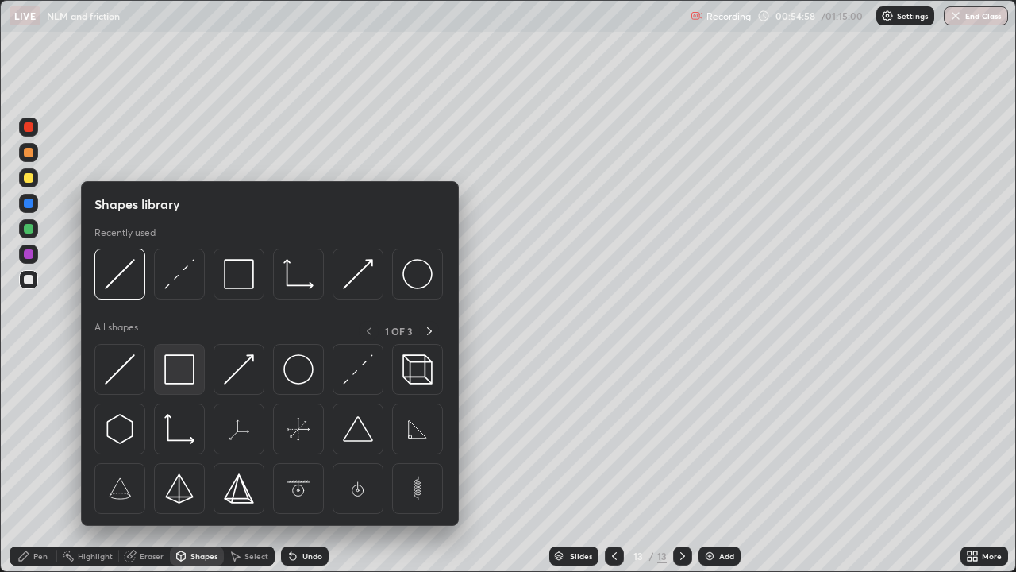
click at [180, 369] on img at bounding box center [179, 369] width 30 height 30
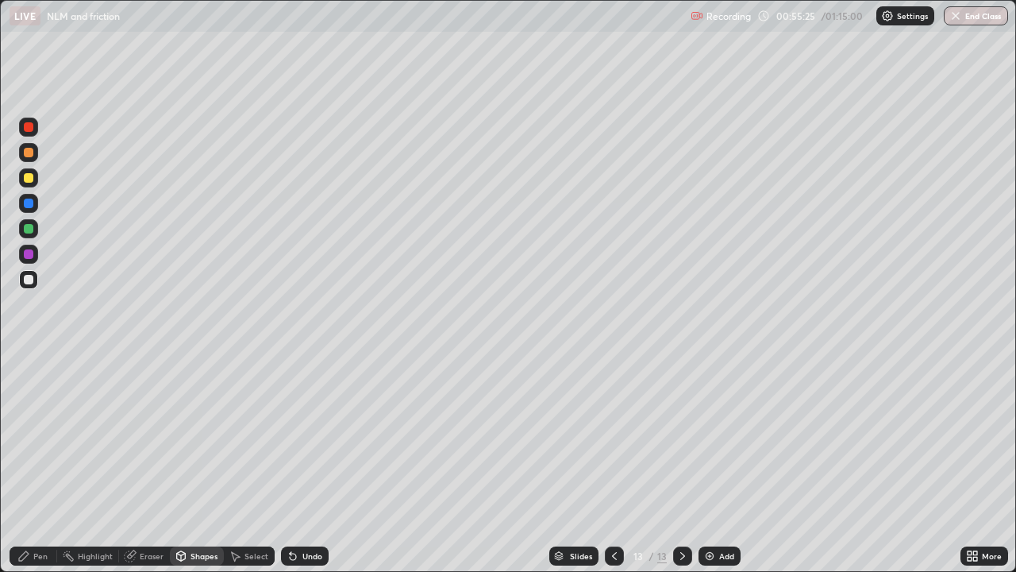
click at [192, 464] on div "Shapes" at bounding box center [204, 556] width 27 height 8
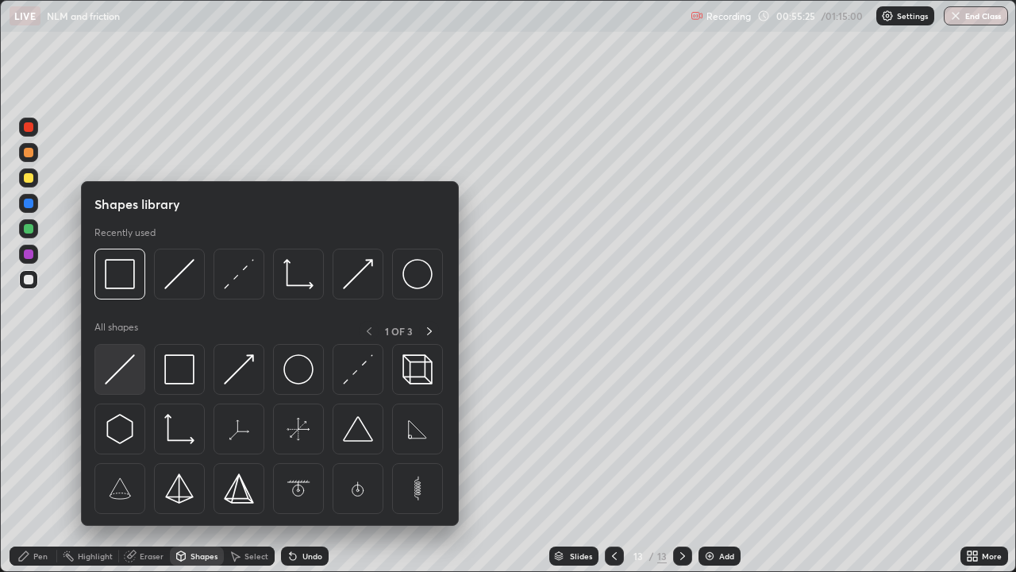
click at [129, 366] on img at bounding box center [120, 369] width 30 height 30
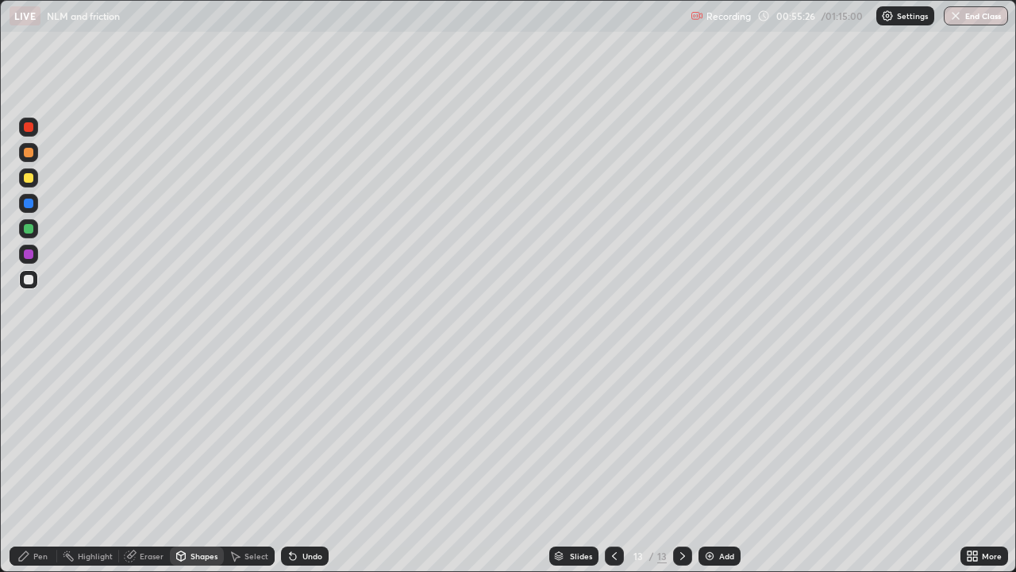
click at [30, 171] on div at bounding box center [28, 177] width 19 height 19
click at [192, 464] on div "Shapes" at bounding box center [204, 556] width 27 height 8
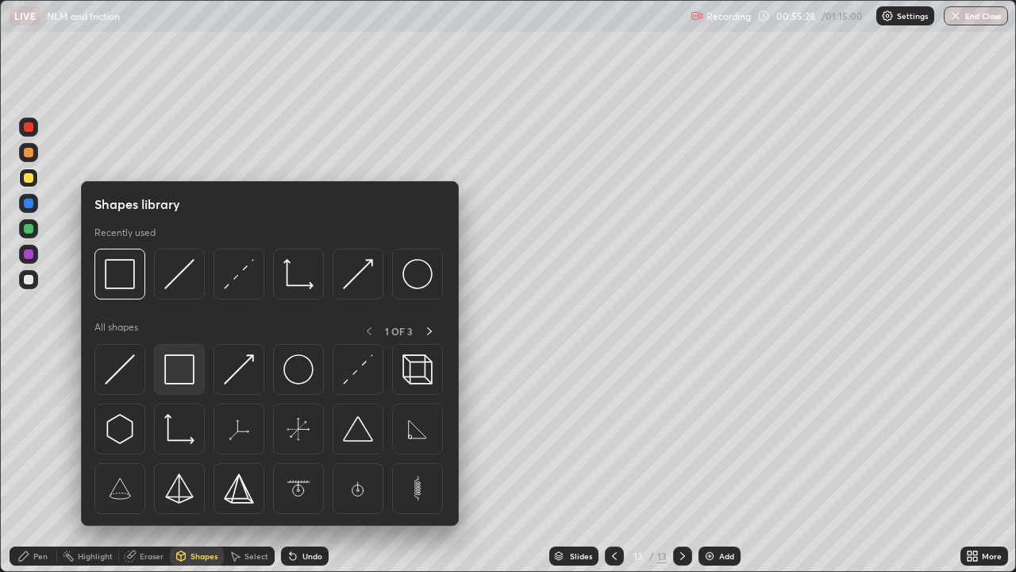
click at [179, 372] on img at bounding box center [179, 369] width 30 height 30
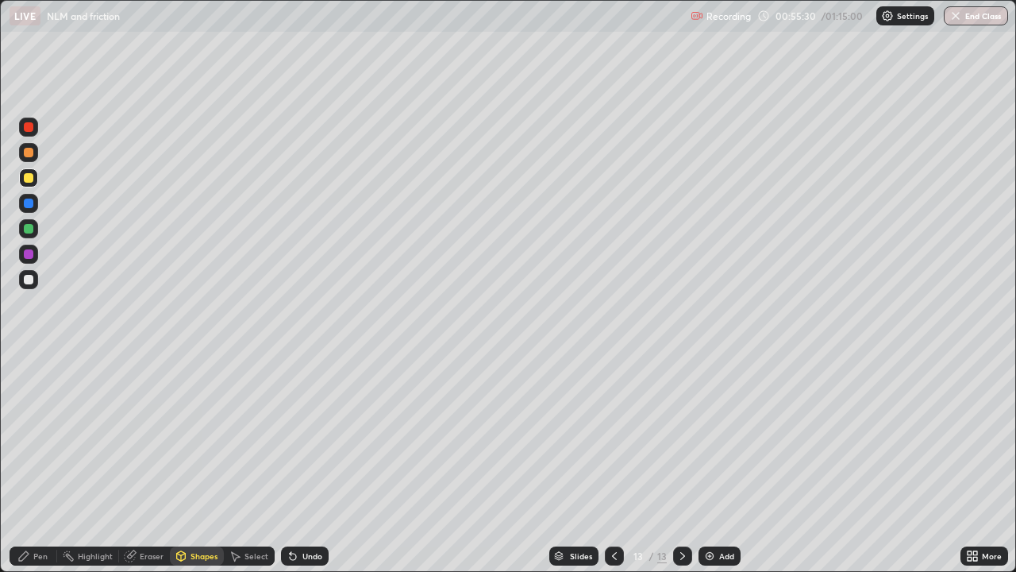
click at [302, 464] on div "Undo" at bounding box center [312, 556] width 20 height 8
click at [192, 464] on div "Shapes" at bounding box center [197, 555] width 54 height 19
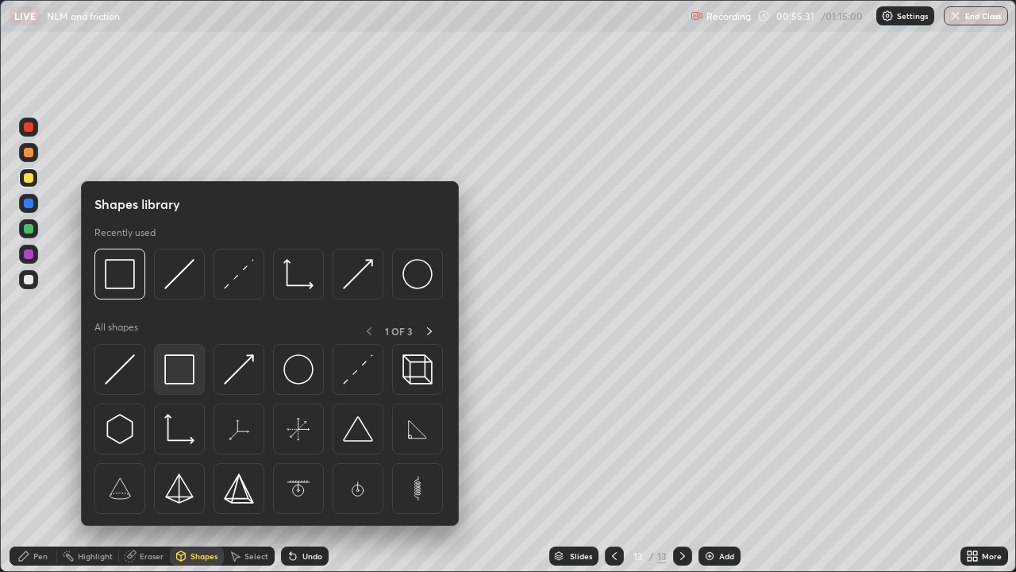
click at [185, 375] on img at bounding box center [179, 369] width 30 height 30
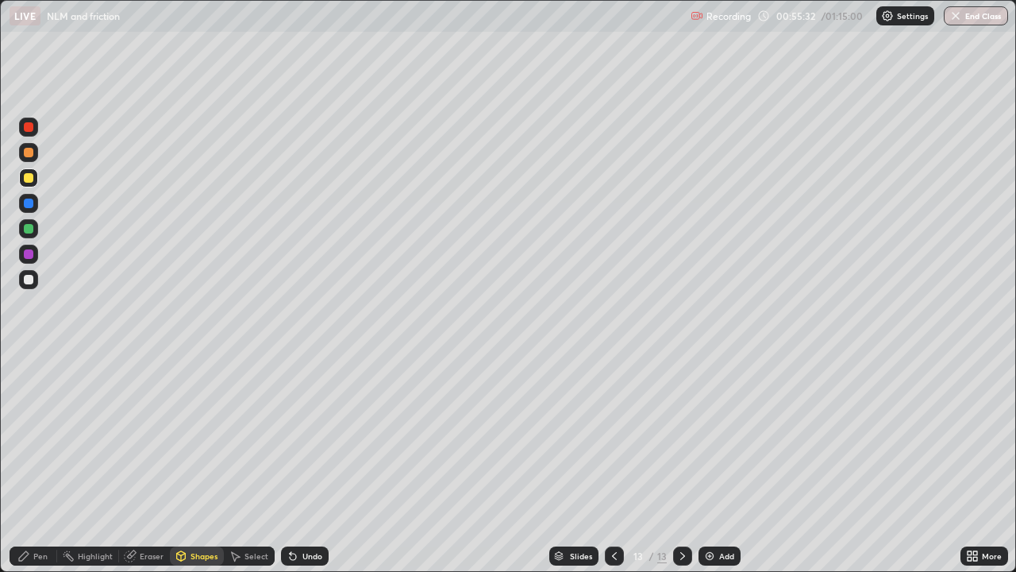
click at [30, 283] on div at bounding box center [29, 280] width 10 height 10
click at [199, 464] on div "Shapes" at bounding box center [204, 556] width 27 height 8
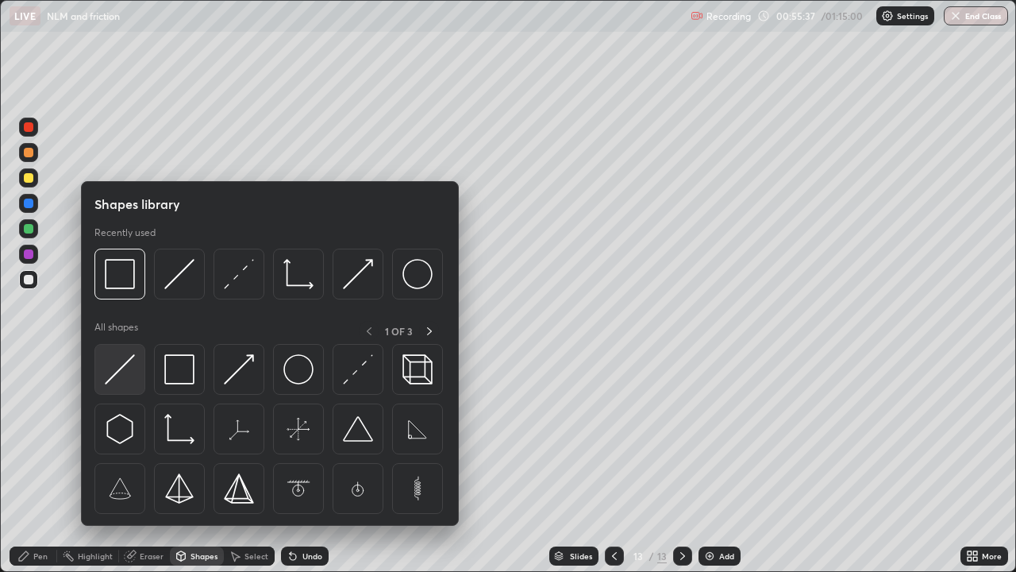
click at [118, 368] on img at bounding box center [120, 369] width 30 height 30
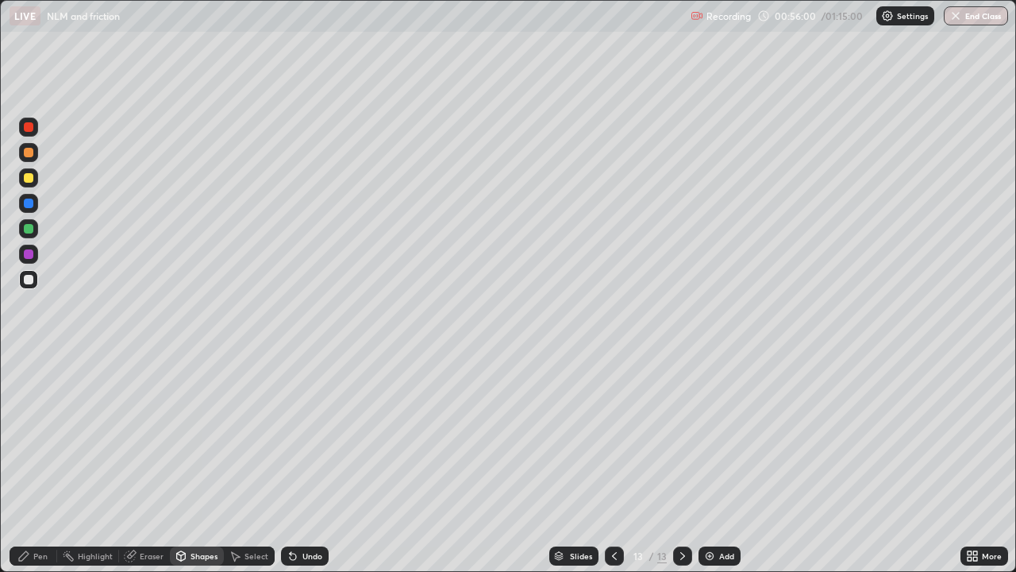
click at [194, 464] on div "Shapes" at bounding box center [204, 556] width 27 height 8
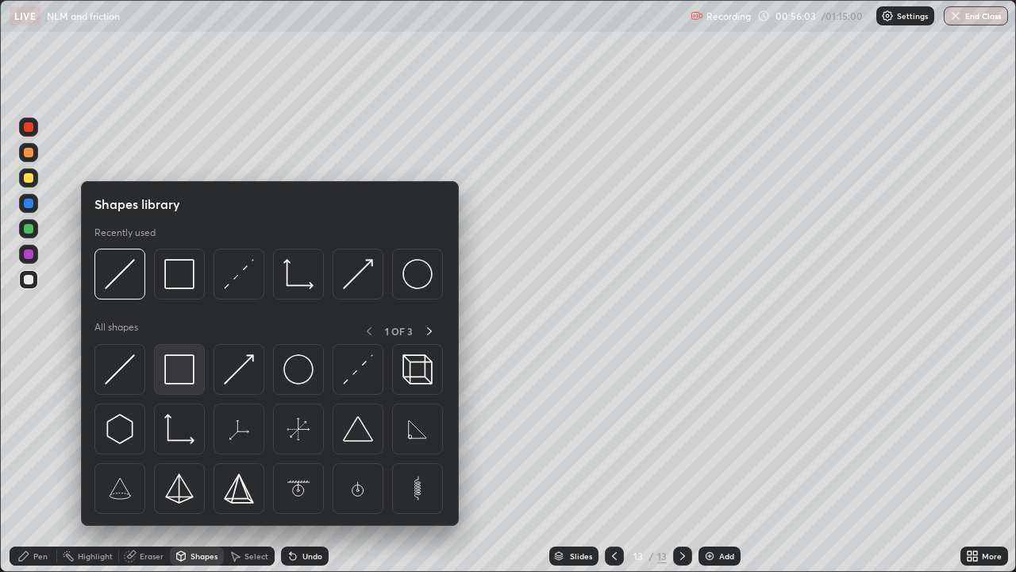
click at [182, 377] on img at bounding box center [179, 369] width 30 height 30
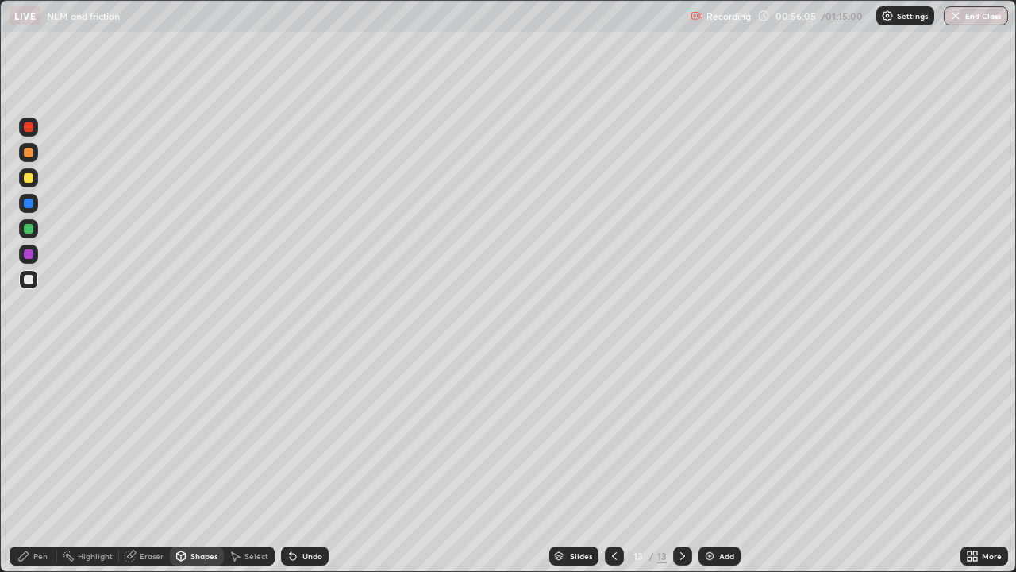
click at [32, 177] on div at bounding box center [29, 178] width 10 height 10
click at [187, 464] on div "Shapes" at bounding box center [197, 555] width 54 height 19
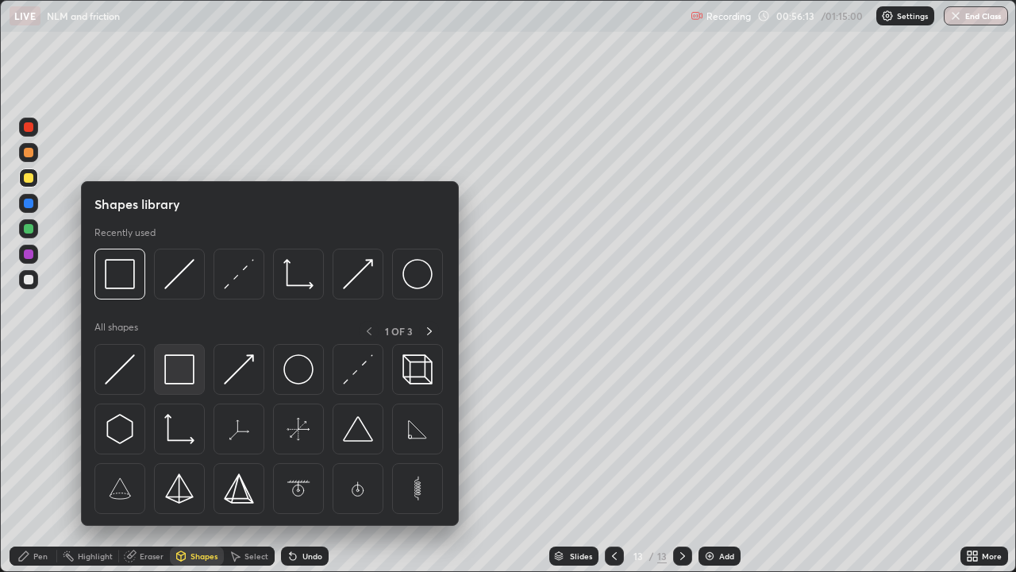
click at [180, 373] on img at bounding box center [179, 369] width 30 height 30
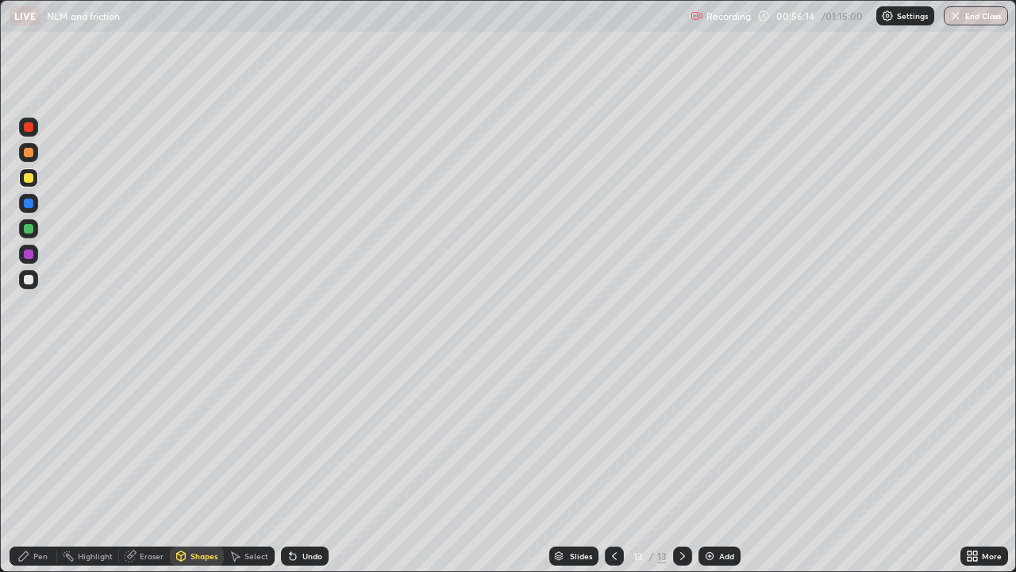
click at [29, 225] on div at bounding box center [29, 229] width 10 height 10
click at [198, 464] on div "Shapes" at bounding box center [204, 556] width 27 height 8
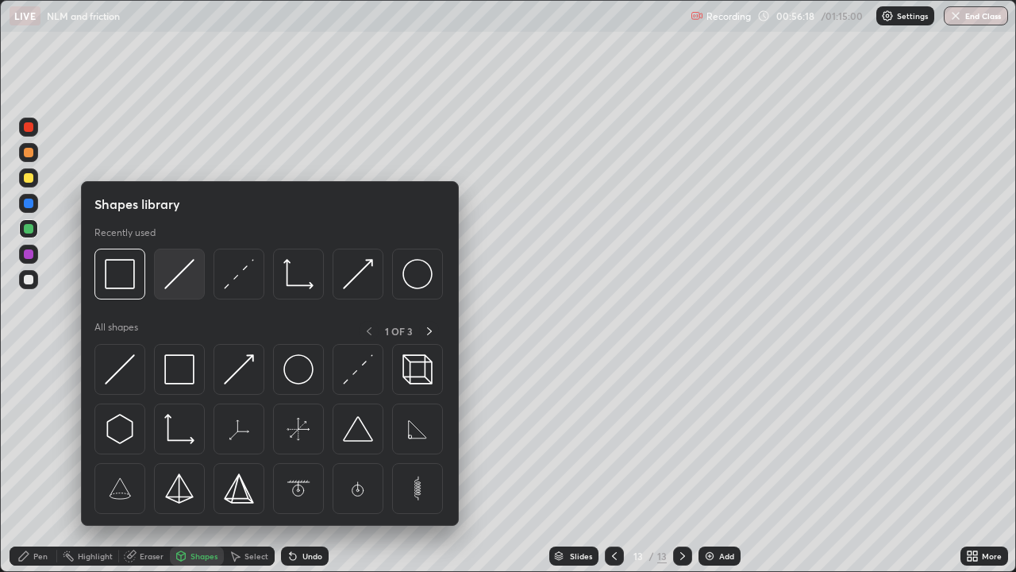
click at [184, 269] on img at bounding box center [179, 274] width 30 height 30
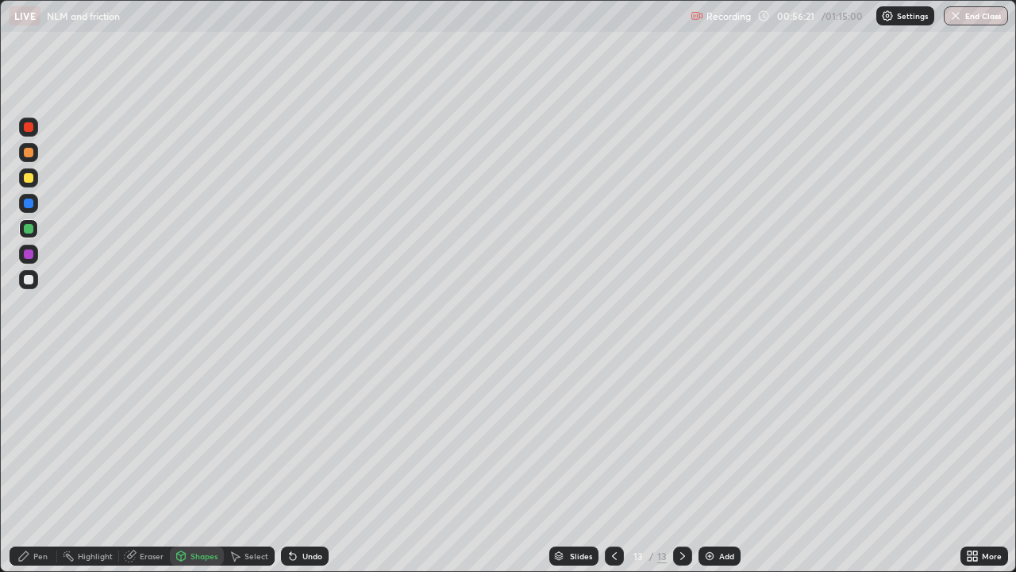
click at [37, 464] on div "Pen" at bounding box center [40, 556] width 14 height 8
click at [29, 282] on div at bounding box center [29, 280] width 10 height 10
click at [30, 229] on div at bounding box center [29, 229] width 10 height 10
click at [29, 179] on div at bounding box center [29, 178] width 10 height 10
click at [30, 256] on div at bounding box center [29, 254] width 10 height 10
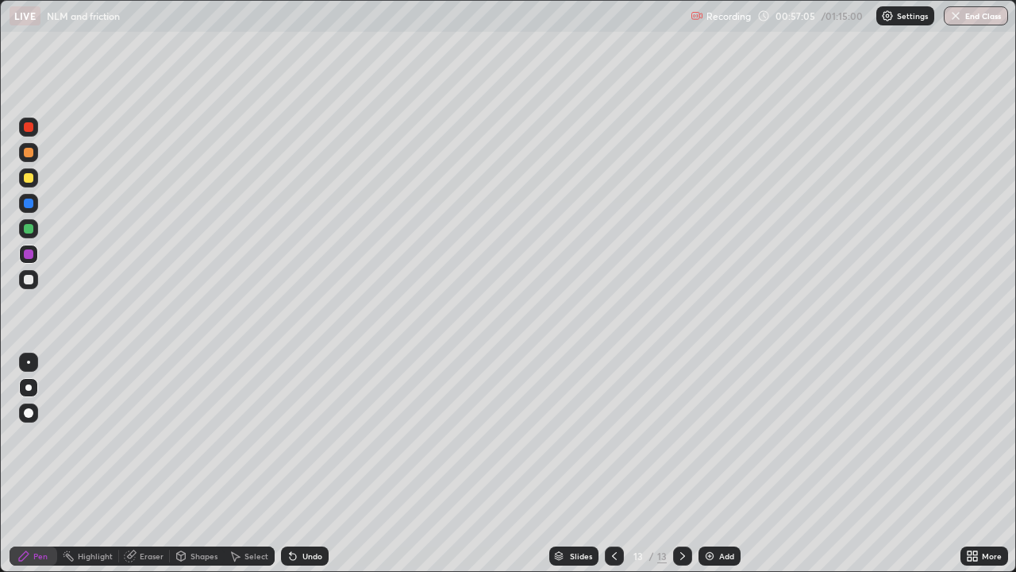
click at [30, 128] on div at bounding box center [29, 127] width 10 height 10
click at [31, 225] on div at bounding box center [29, 229] width 10 height 10
click at [36, 153] on div at bounding box center [28, 152] width 19 height 19
click at [31, 201] on div at bounding box center [29, 203] width 10 height 10
click at [30, 281] on div at bounding box center [29, 280] width 10 height 10
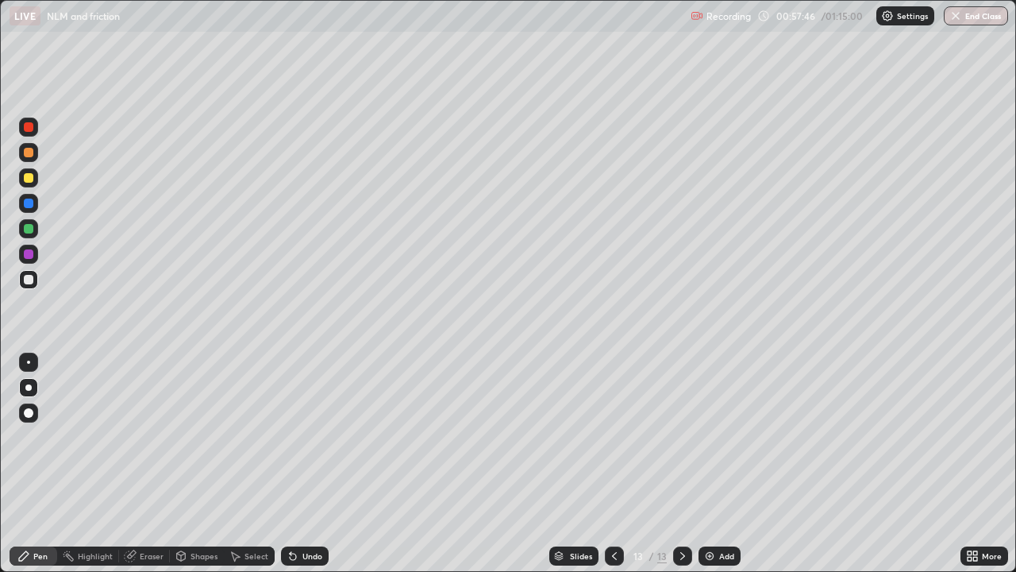
click at [34, 177] on div at bounding box center [28, 177] width 19 height 19
click at [200, 464] on div "Shapes" at bounding box center [204, 556] width 27 height 8
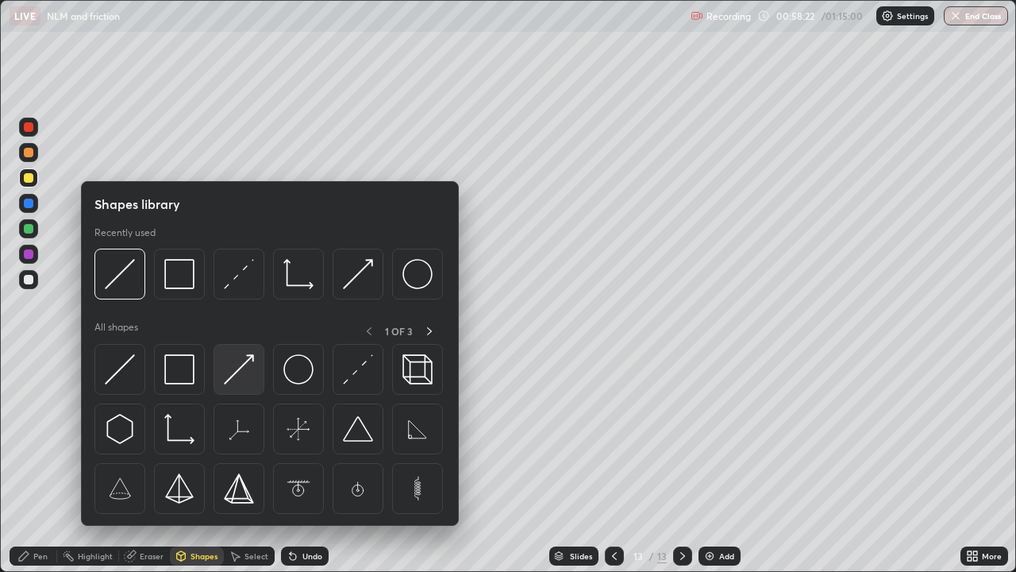
click at [248, 376] on img at bounding box center [239, 369] width 30 height 30
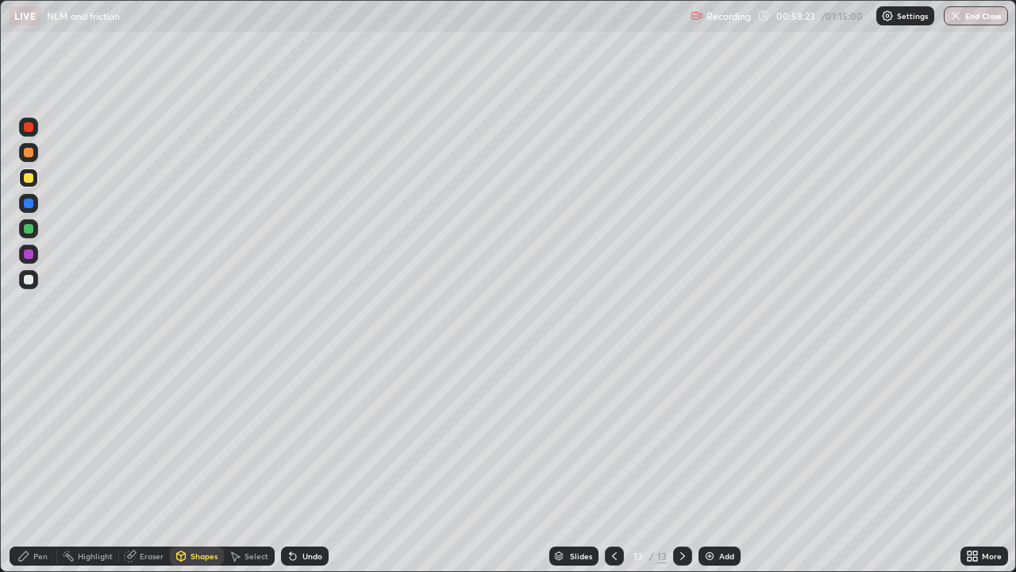
click at [29, 127] on div at bounding box center [29, 127] width 10 height 10
click at [31, 276] on div at bounding box center [29, 280] width 10 height 10
click at [37, 464] on div "Pen" at bounding box center [34, 555] width 48 height 19
click at [202, 464] on div "Shapes" at bounding box center [204, 556] width 27 height 8
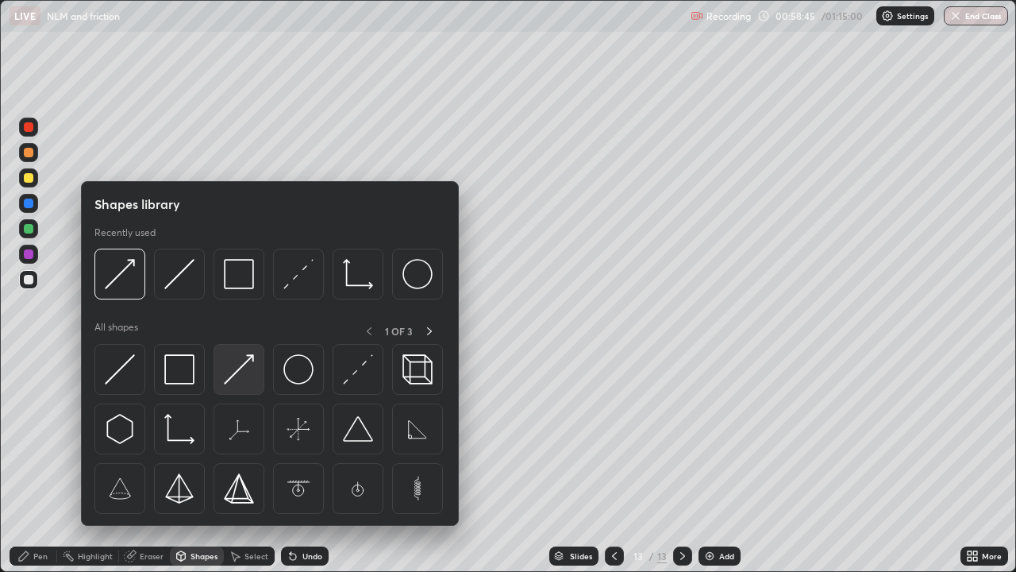
click at [236, 375] on img at bounding box center [239, 369] width 30 height 30
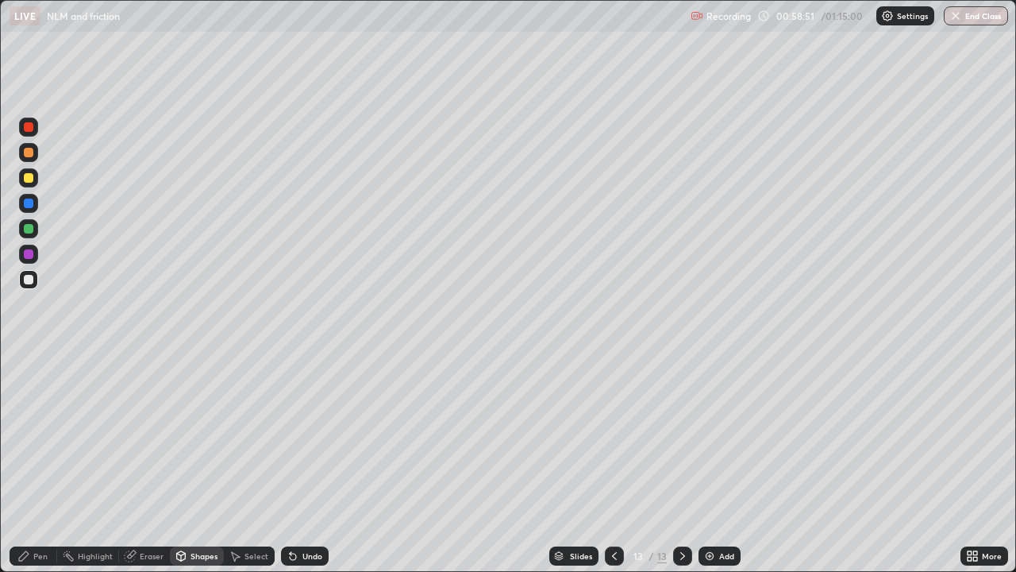
click at [37, 464] on div "Pen" at bounding box center [40, 556] width 14 height 8
click at [29, 177] on div at bounding box center [29, 178] width 10 height 10
click at [36, 277] on div at bounding box center [28, 279] width 19 height 19
click at [974, 22] on button "End Class" at bounding box center [976, 15] width 64 height 19
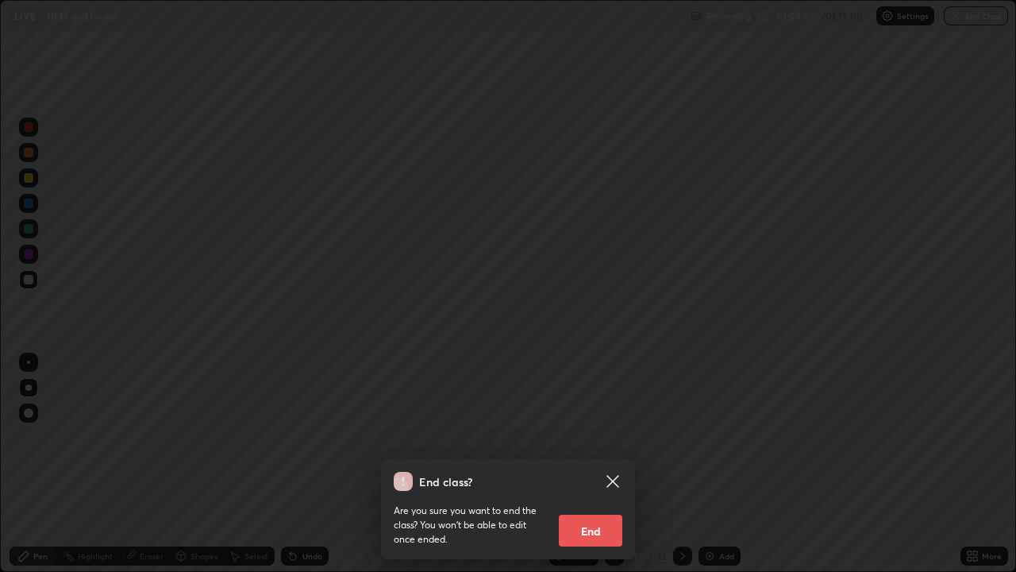
click at [583, 464] on button "End" at bounding box center [591, 530] width 64 height 32
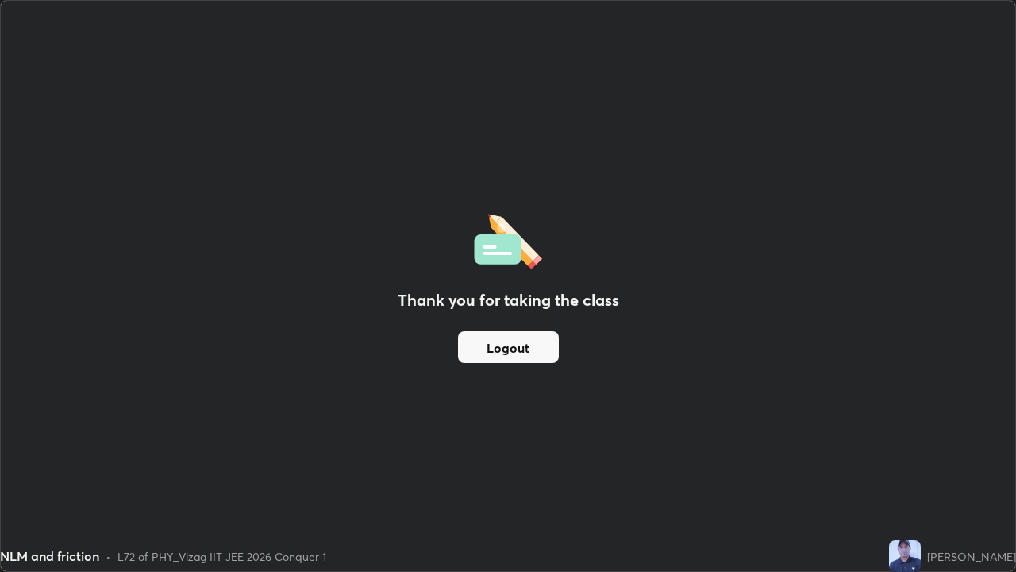
click at [533, 341] on button "Logout" at bounding box center [508, 347] width 101 height 32
